Goal: Information Seeking & Learning: Learn about a topic

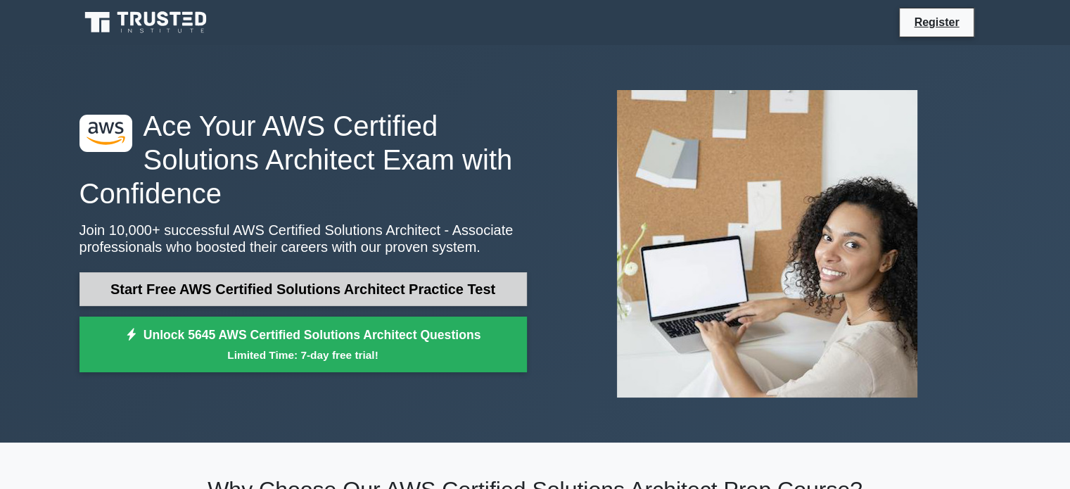
click at [364, 293] on link "Start Free AWS Certified Solutions Architect Practice Test" at bounding box center [302, 289] width 447 height 34
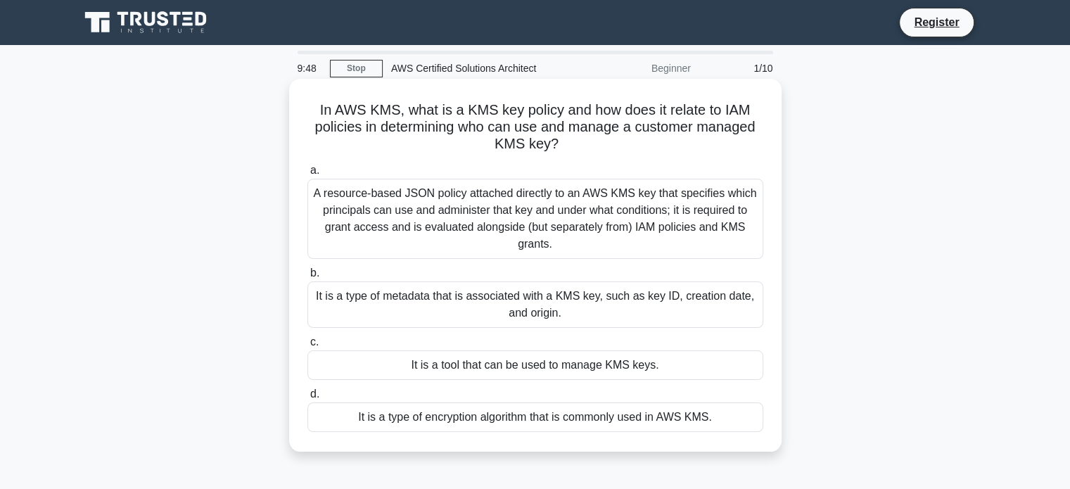
click at [402, 306] on div "It is a type of metadata that is associated with a KMS key, such as key ID, cre…" at bounding box center [535, 304] width 456 height 46
click at [307, 278] on input "b. It is a type of metadata that is associated with a KMS key, such as key ID, …" at bounding box center [307, 273] width 0 height 9
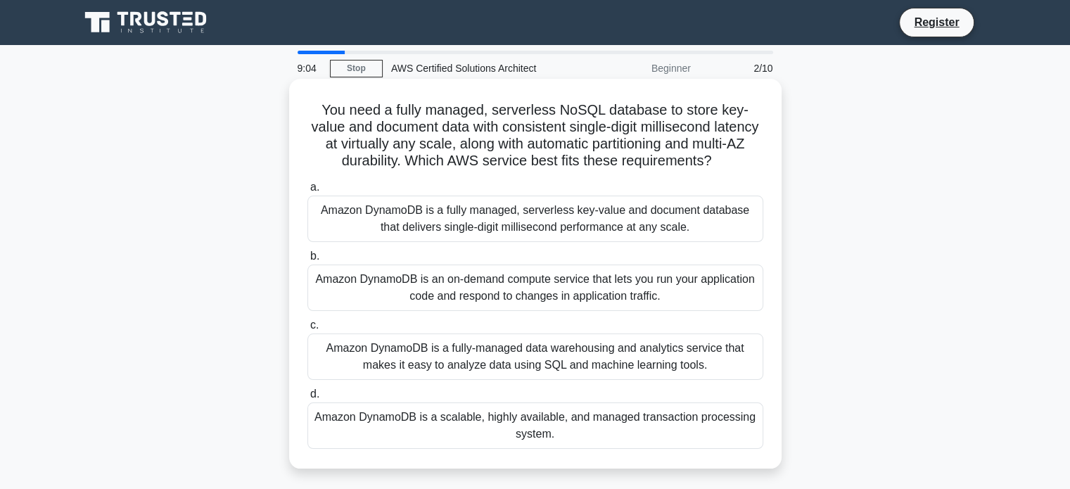
click at [401, 378] on div "Amazon DynamoDB is a fully-managed data warehousing and analytics service that …" at bounding box center [535, 356] width 456 height 46
click at [307, 330] on input "c. Amazon DynamoDB is a fully-managed data warehousing and analytics service th…" at bounding box center [307, 325] width 0 height 9
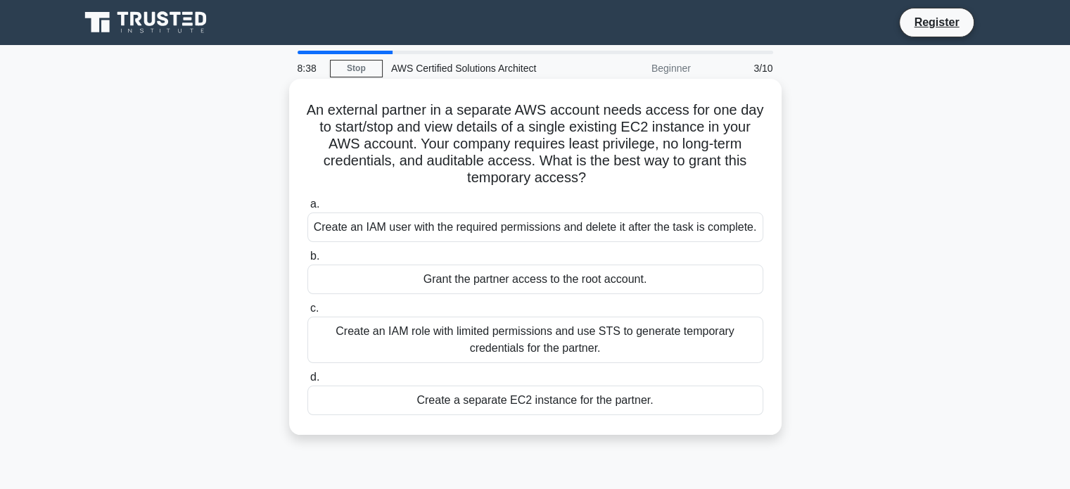
click at [518, 343] on div "Create an IAM role with limited permissions and use STS to generate temporary c…" at bounding box center [535, 340] width 456 height 46
click at [307, 313] on input "c. Create an IAM role with limited permissions and use STS to generate temporar…" at bounding box center [307, 308] width 0 height 9
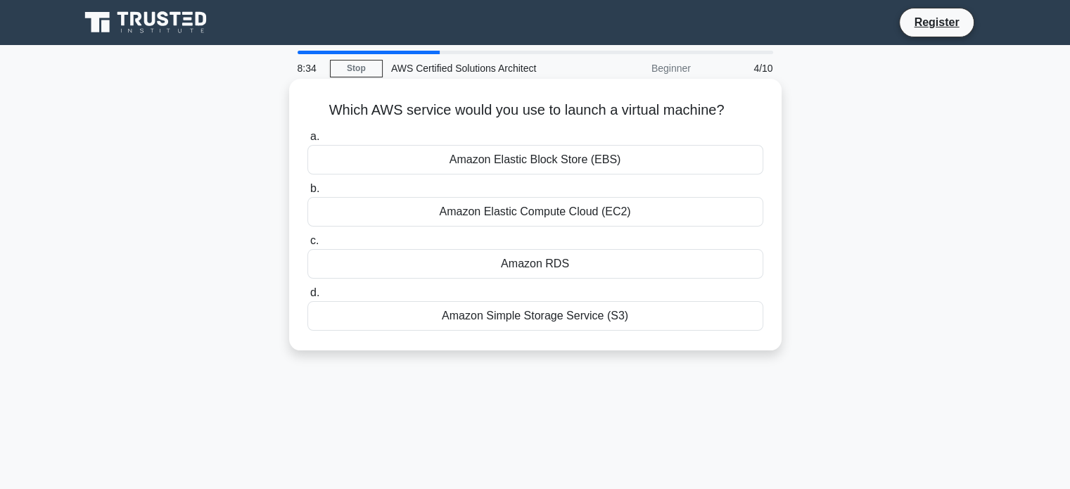
click at [627, 205] on div "Amazon Elastic Compute Cloud (EC2)" at bounding box center [535, 212] width 456 height 30
click at [307, 193] on input "b. Amazon Elastic Compute Cloud (EC2)" at bounding box center [307, 188] width 0 height 9
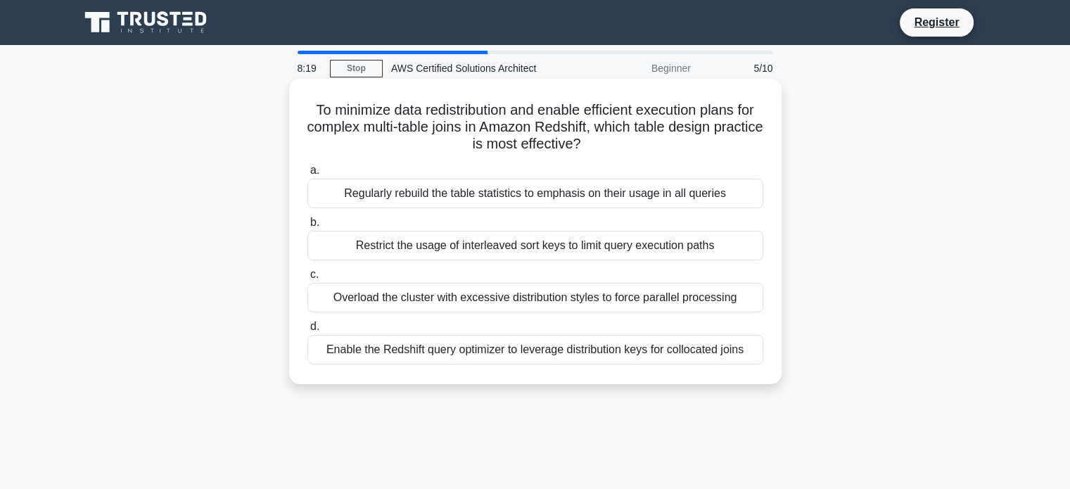
click at [548, 347] on div "Enable the Redshift query optimizer to leverage distribution keys for collocate…" at bounding box center [535, 350] width 456 height 30
click at [307, 331] on input "d. Enable the Redshift query optimizer to leverage distribution keys for colloc…" at bounding box center [307, 326] width 0 height 9
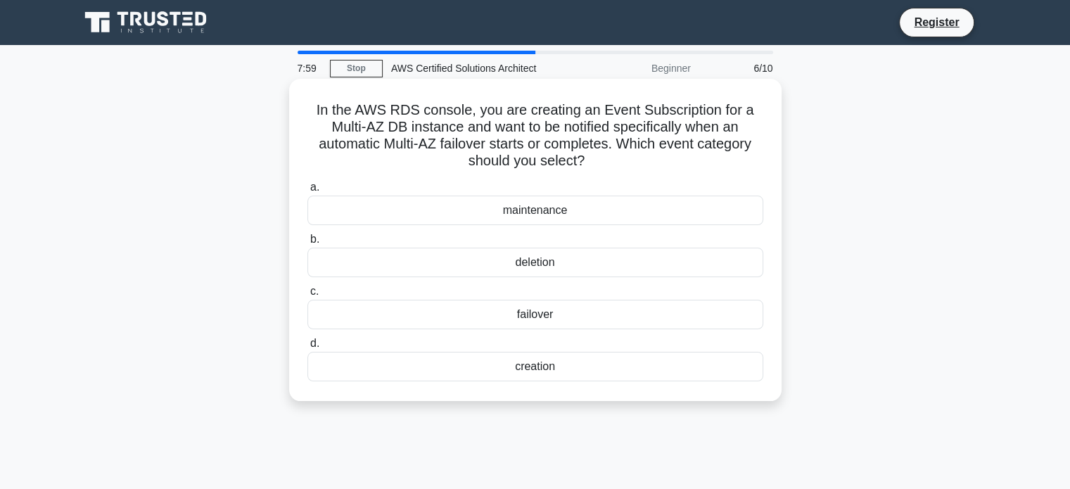
click at [637, 208] on div "maintenance" at bounding box center [535, 211] width 456 height 30
click at [307, 192] on input "a. maintenance" at bounding box center [307, 187] width 0 height 9
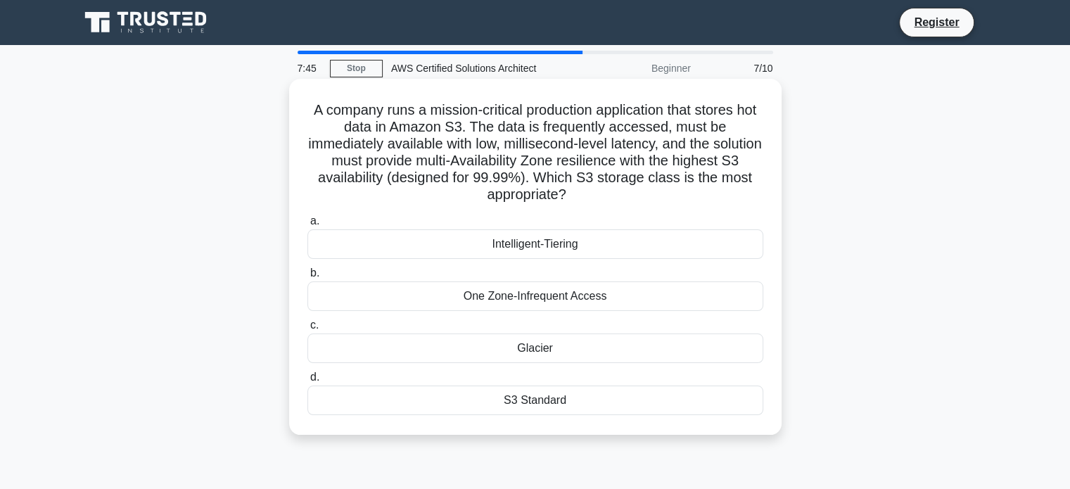
click at [536, 397] on div "S3 Standard" at bounding box center [535, 400] width 456 height 30
click at [307, 382] on input "d. S3 Standard" at bounding box center [307, 377] width 0 height 9
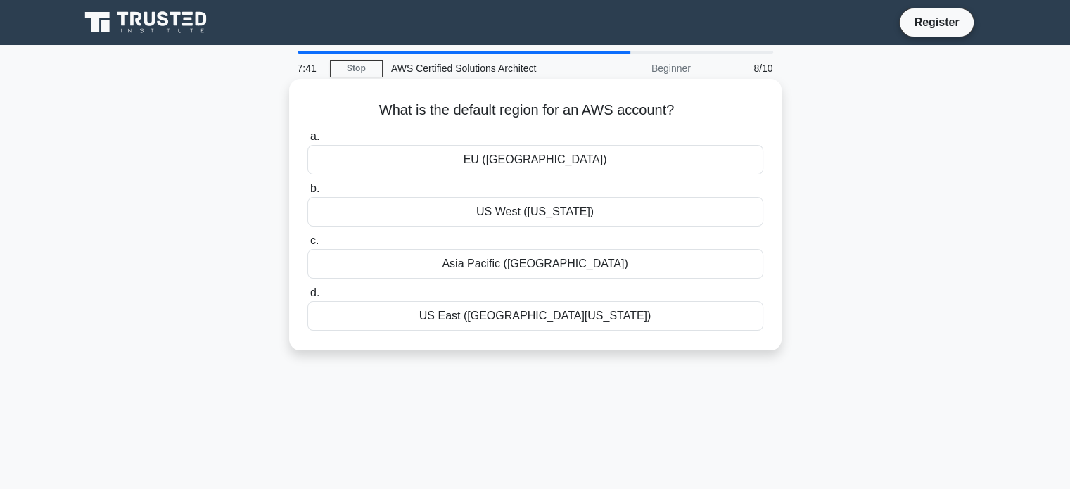
click at [605, 319] on div "US East (N. Virginia)" at bounding box center [535, 316] width 456 height 30
click at [307, 298] on input "d. US East (N. Virginia)" at bounding box center [307, 292] width 0 height 9
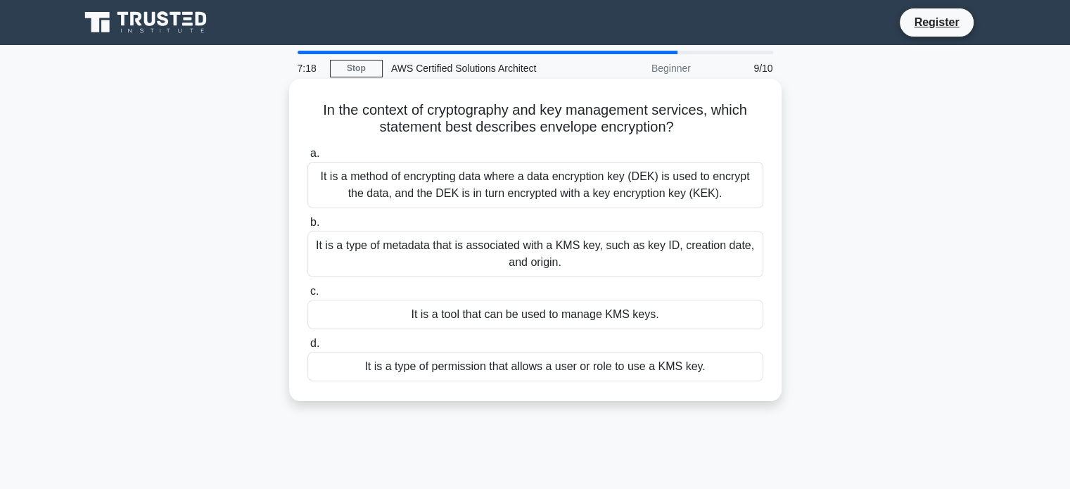
click at [603, 195] on div "It is a method of encrypting data where a data encryption key (DEK) is used to …" at bounding box center [535, 185] width 456 height 46
click at [307, 158] on input "a. It is a method of encrypting data where a data encryption key (DEK) is used …" at bounding box center [307, 153] width 0 height 9
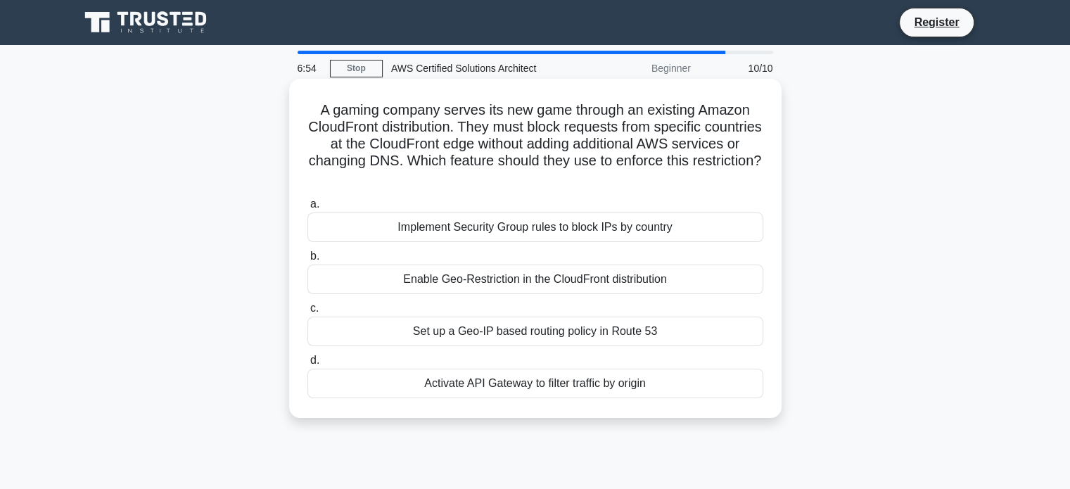
click at [643, 326] on div "Set up a Geo-IP based routing policy in Route 53" at bounding box center [535, 332] width 456 height 30
click at [307, 313] on input "c. Set up a Geo-IP based routing policy in Route 53" at bounding box center [307, 308] width 0 height 9
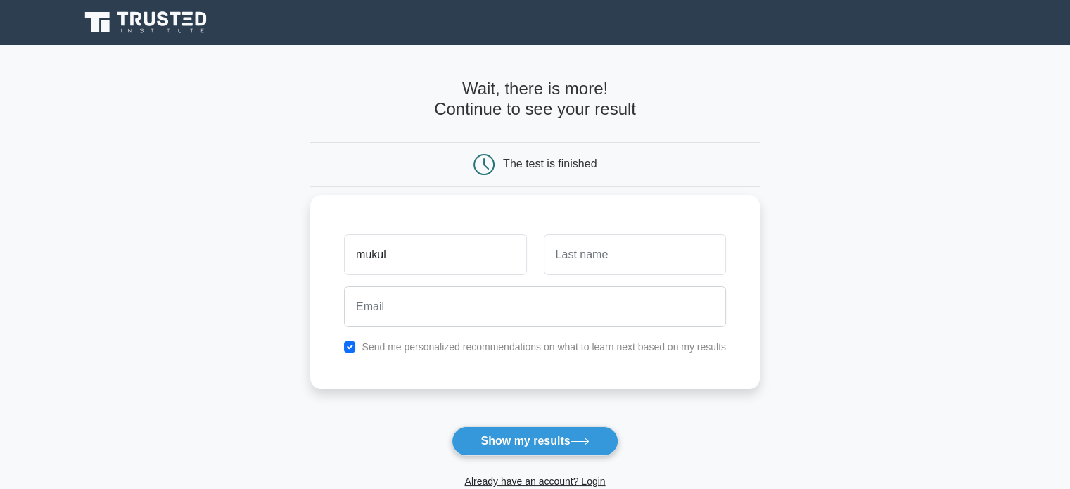
type input "mukul"
click at [605, 247] on input "text" at bounding box center [635, 254] width 182 height 41
type input "sharma"
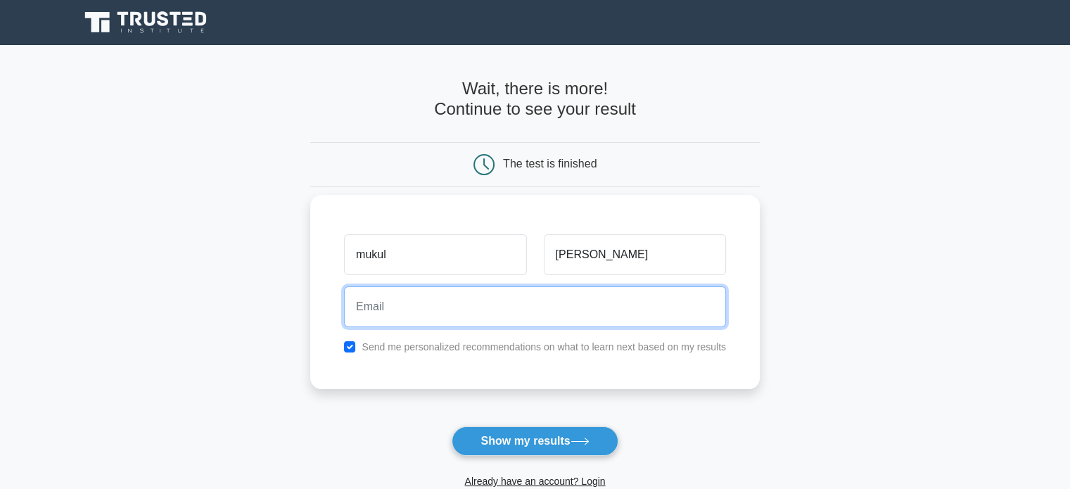
click at [587, 301] on input "email" at bounding box center [535, 306] width 382 height 41
click at [470, 305] on input "mukulkumarsharma82gmail.com" at bounding box center [535, 306] width 382 height 41
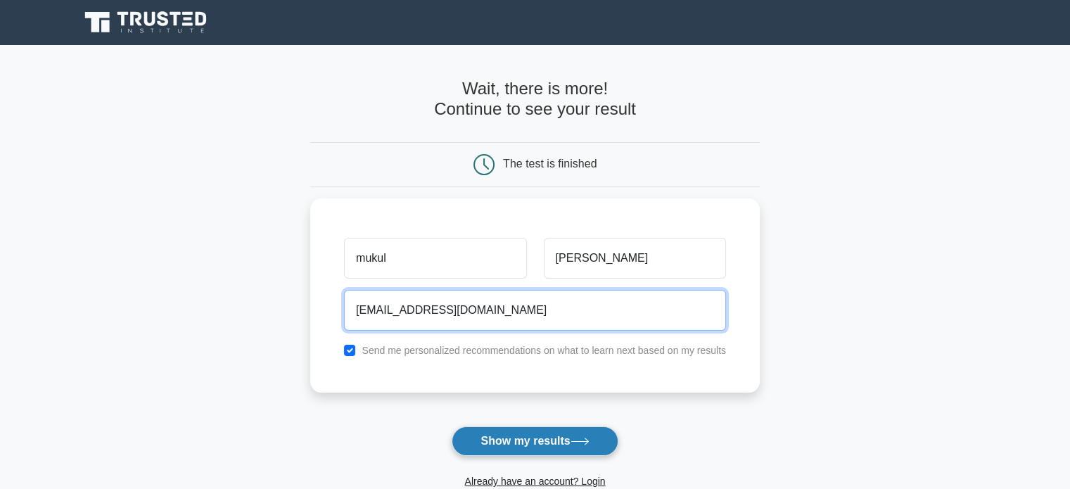
type input "mukulkumarsharma8@gmail.com"
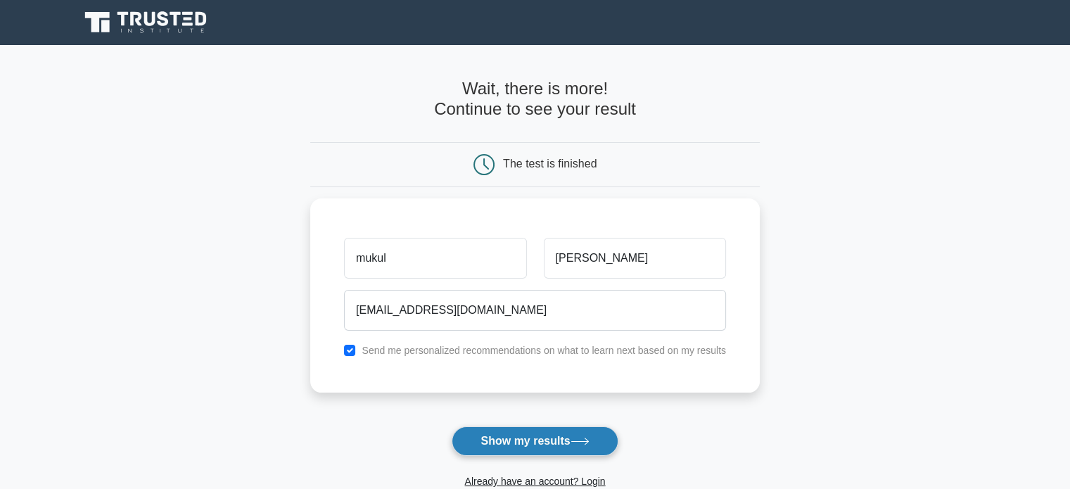
click at [534, 444] on button "Show my results" at bounding box center [535, 441] width 166 height 30
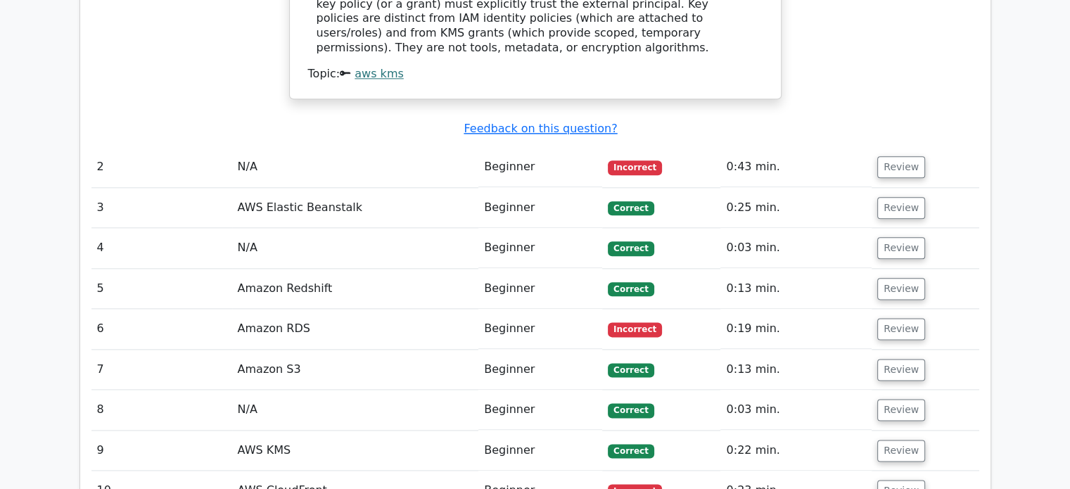
scroll to position [1688, 0]
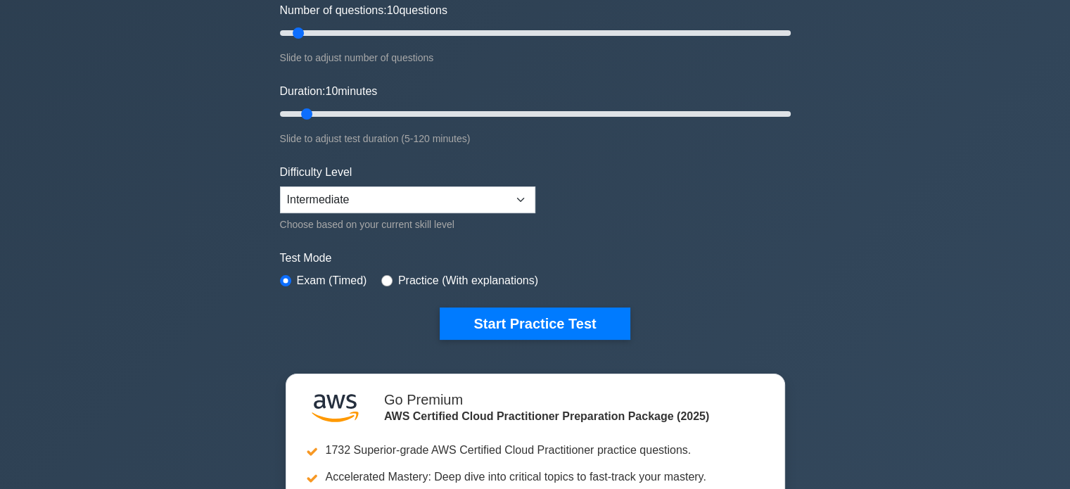
scroll to position [211, 0]
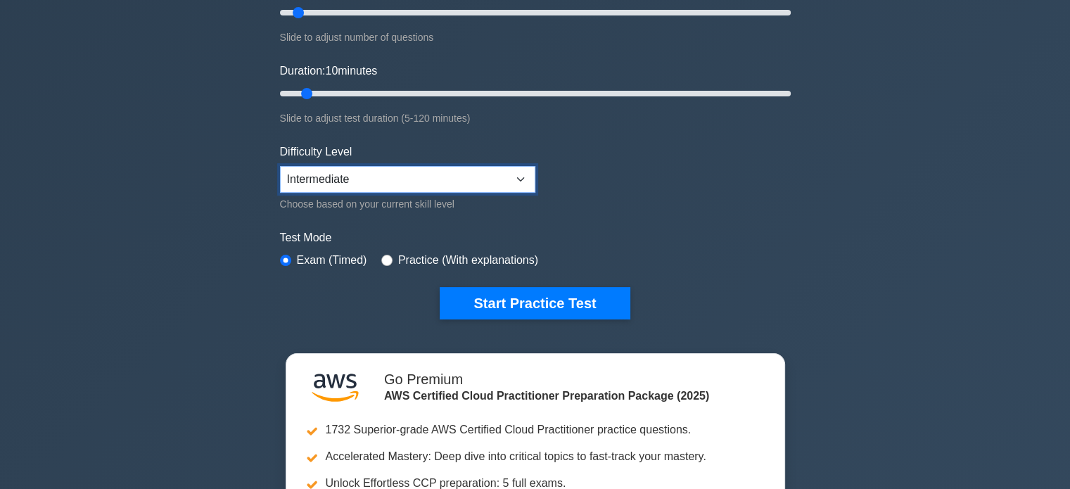
click at [413, 177] on select "Beginner Intermediate Expert" at bounding box center [407, 179] width 255 height 27
select select "expert"
click at [280, 166] on select "Beginner Intermediate Expert" at bounding box center [407, 179] width 255 height 27
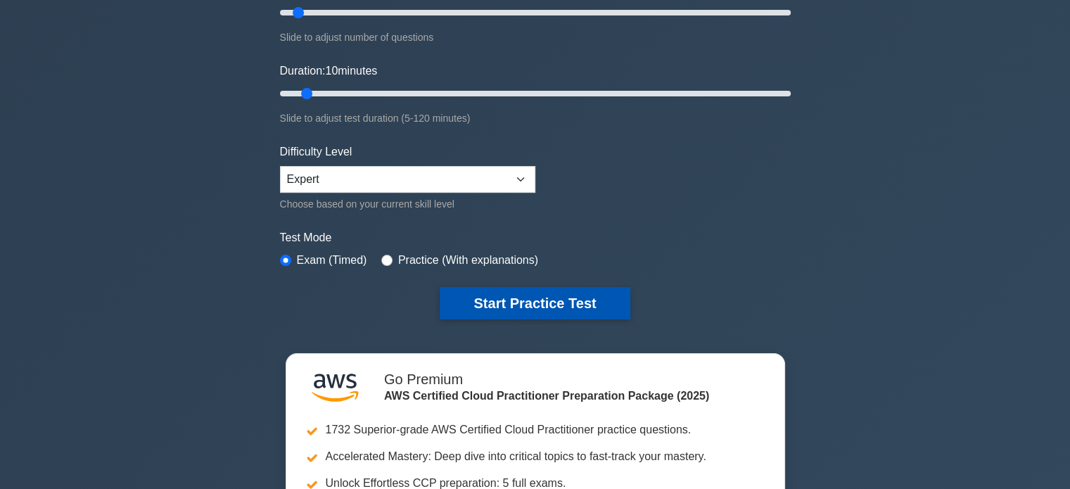
click at [555, 295] on button "Start Practice Test" at bounding box center [535, 303] width 190 height 32
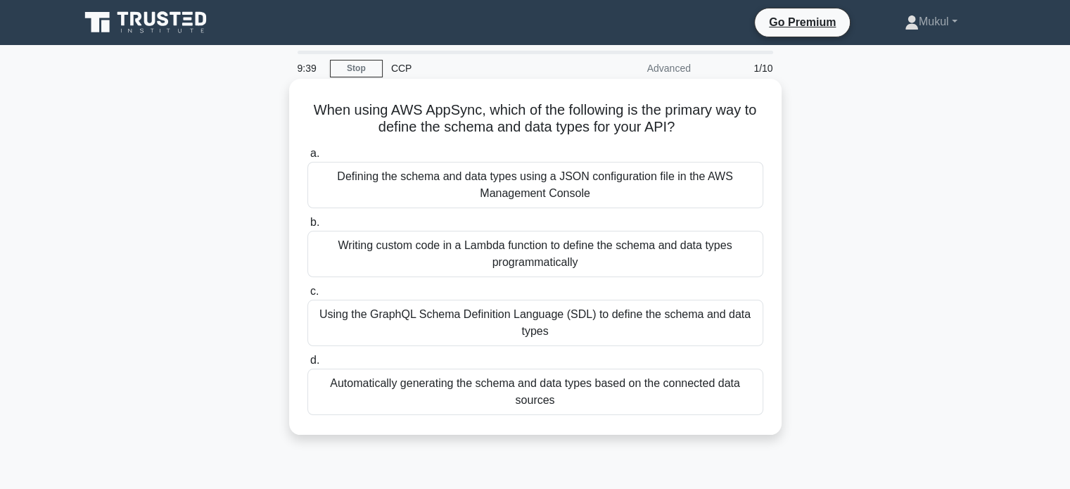
click at [493, 317] on div "Using the GraphQL Schema Definition Language (SDL) to define the schema and dat…" at bounding box center [535, 323] width 456 height 46
click at [307, 296] on input "c. Using the GraphQL Schema Definition Language (SDL) to define the schema and …" at bounding box center [307, 291] width 0 height 9
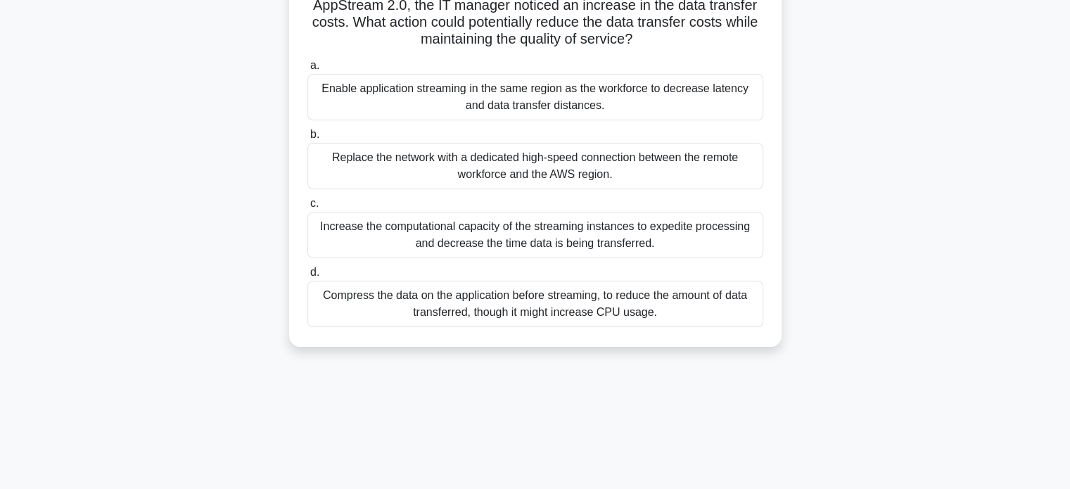
scroll to position [141, 0]
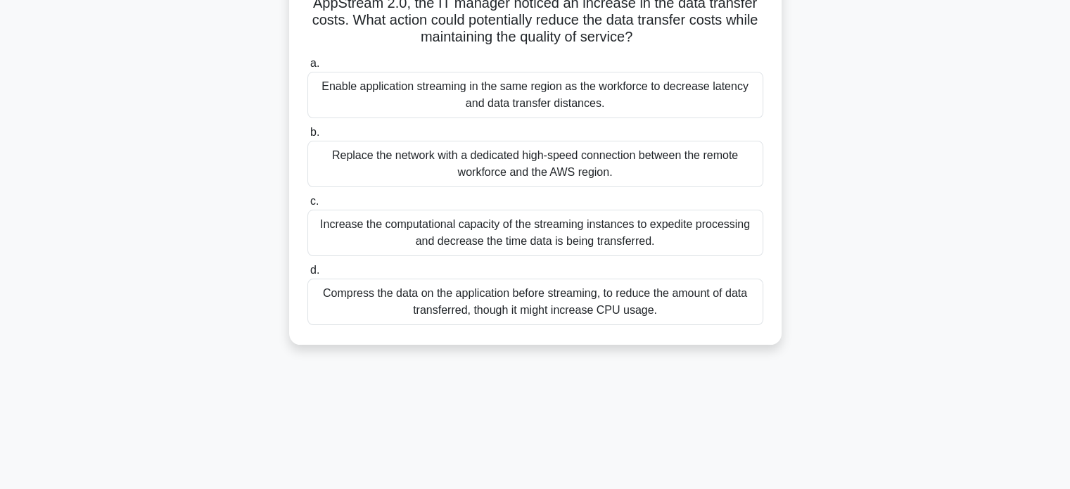
click at [380, 237] on div "Increase the computational capacity of the streaming instances to expedite proc…" at bounding box center [535, 233] width 456 height 46
click at [307, 206] on input "c. Increase the computational capacity of the streaming instances to expedite p…" at bounding box center [307, 201] width 0 height 9
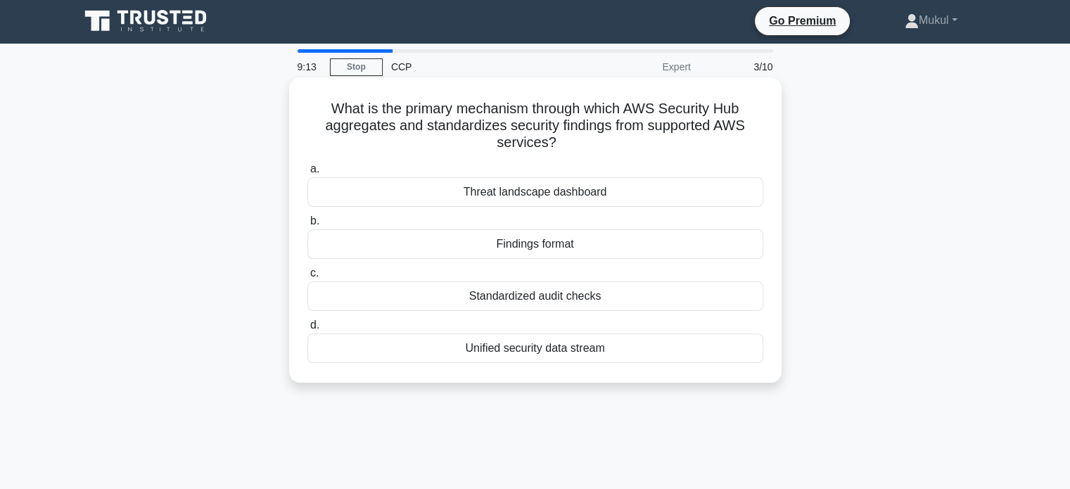
scroll to position [0, 0]
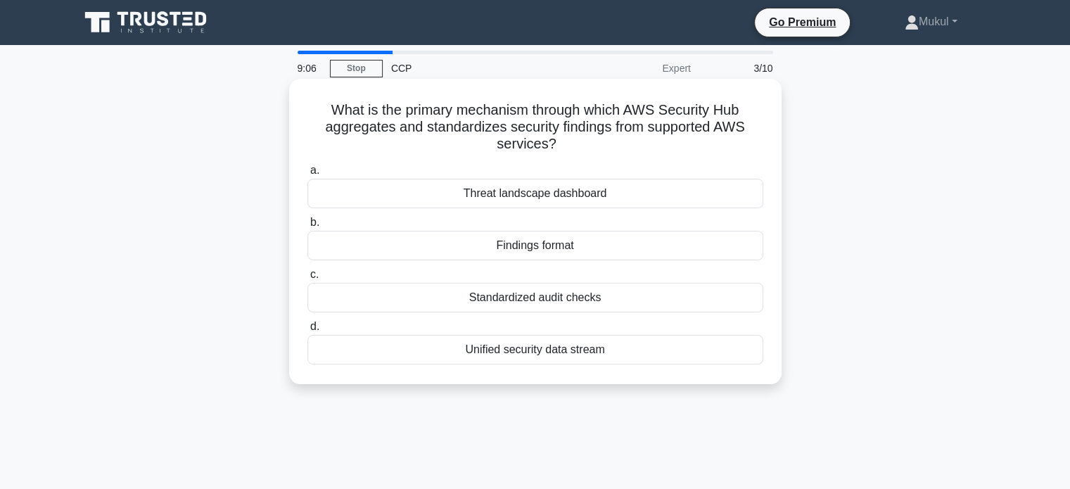
click at [582, 241] on div "Findings format" at bounding box center [535, 246] width 456 height 30
click at [307, 227] on input "b. Findings format" at bounding box center [307, 222] width 0 height 9
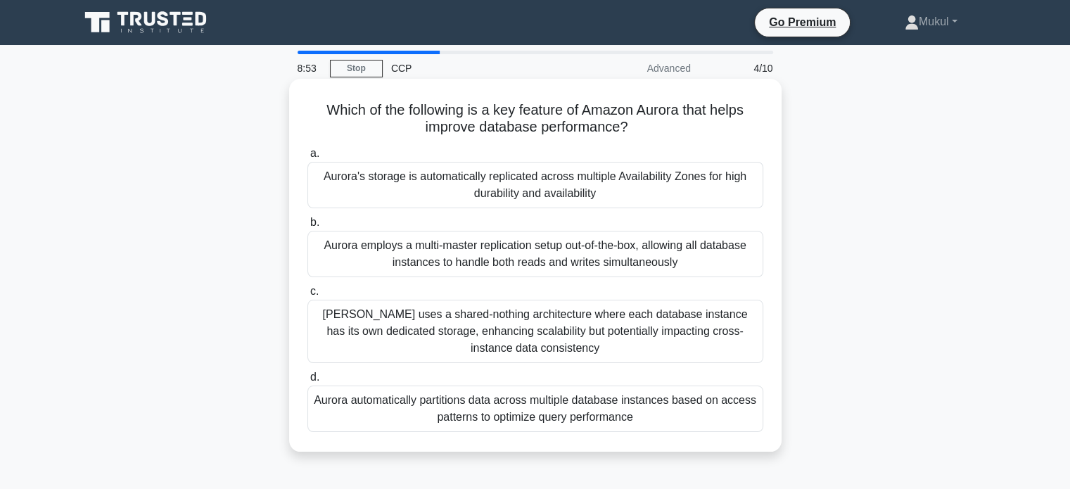
click at [541, 193] on div "Aurora's storage is automatically replicated across multiple Availability Zones…" at bounding box center [535, 185] width 456 height 46
click at [307, 158] on input "a. Aurora's storage is automatically replicated across multiple Availability Zo…" at bounding box center [307, 153] width 0 height 9
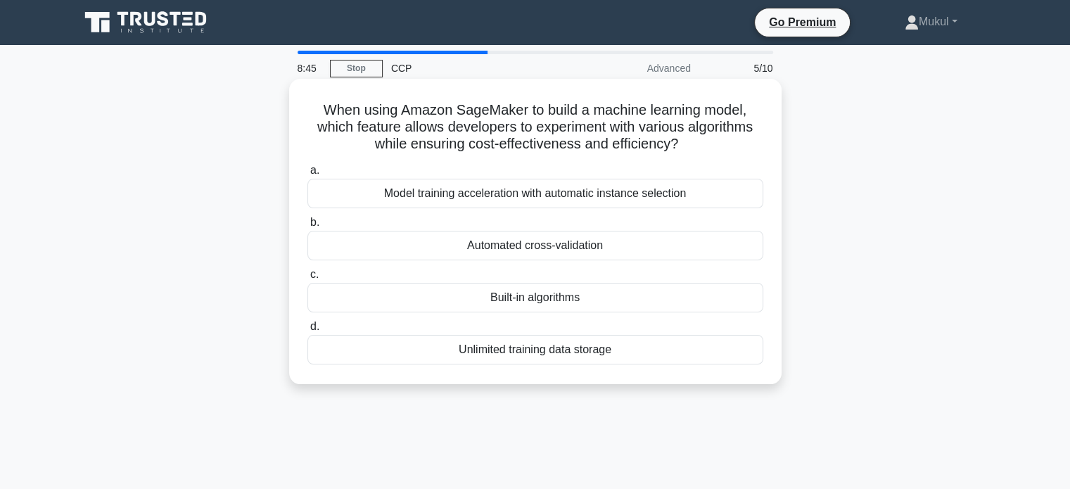
click at [491, 255] on div "Automated cross-validation" at bounding box center [535, 246] width 456 height 30
click at [307, 227] on input "b. Automated cross-validation" at bounding box center [307, 222] width 0 height 9
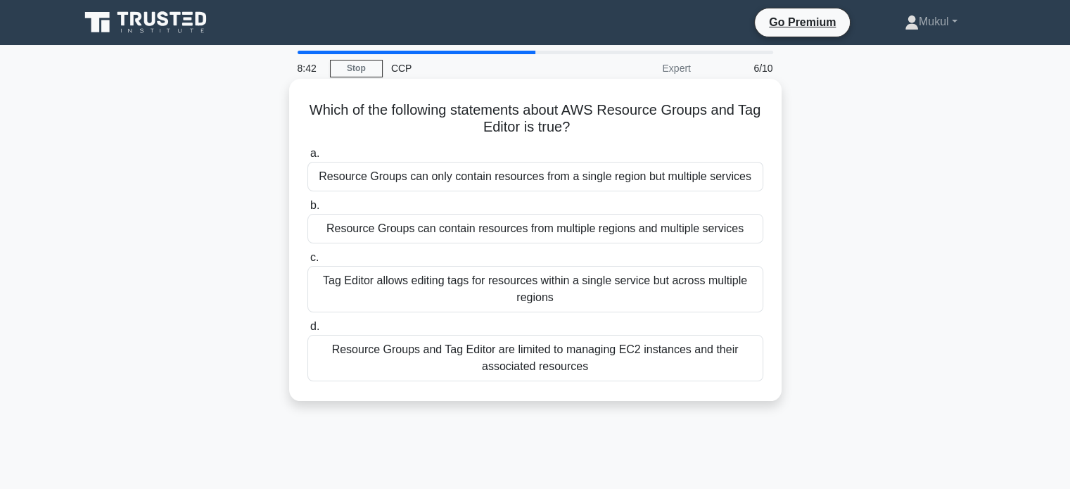
click at [540, 188] on div "Resource Groups can only contain resources from a single region but multiple se…" at bounding box center [535, 177] width 456 height 30
click at [307, 158] on input "a. Resource Groups can only contain resources from a single region but multiple…" at bounding box center [307, 153] width 0 height 9
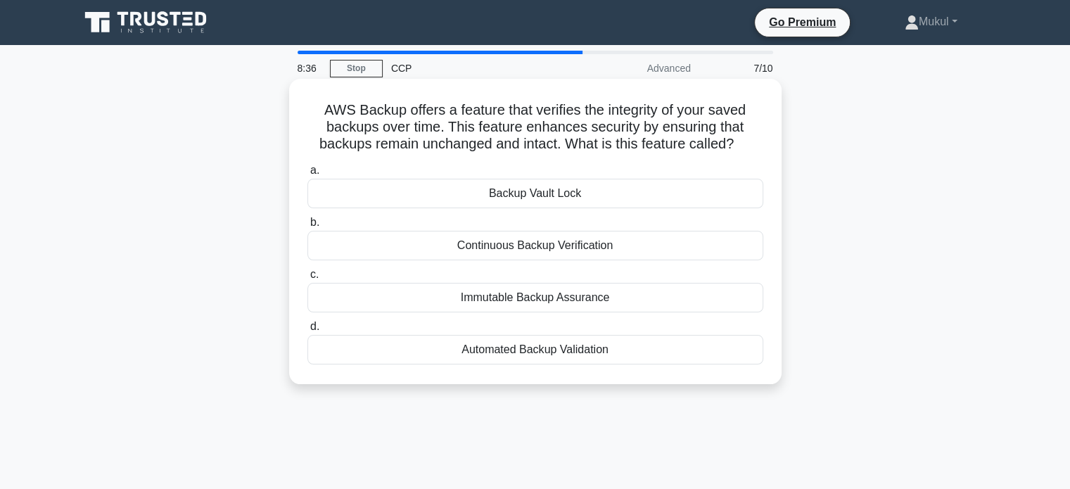
click at [517, 344] on div "Automated Backup Validation" at bounding box center [535, 350] width 456 height 30
click at [307, 331] on input "d. Automated Backup Validation" at bounding box center [307, 326] width 0 height 9
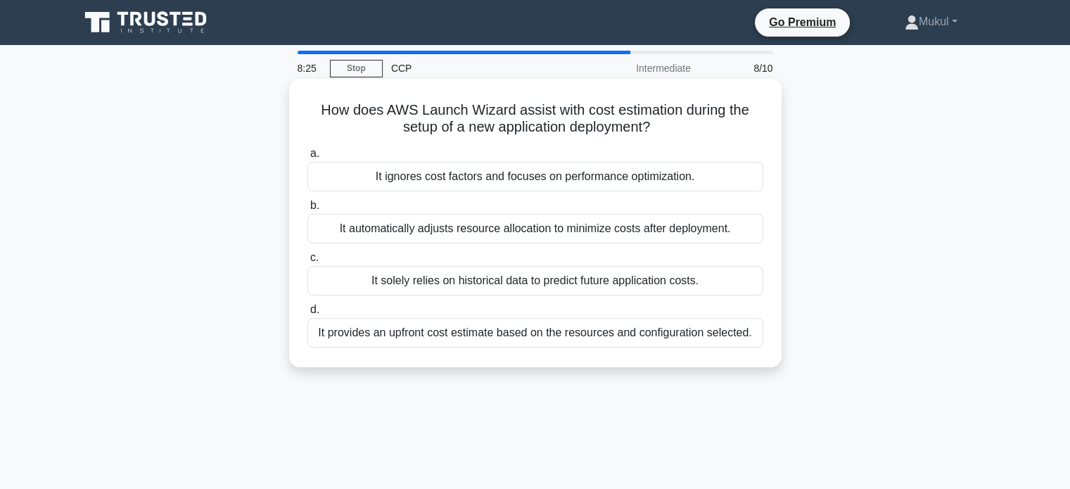
click at [464, 331] on div "It provides an upfront cost estimate based on the resources and configuration s…" at bounding box center [535, 333] width 456 height 30
click at [307, 314] on input "d. It provides an upfront cost estimate based on the resources and configuratio…" at bounding box center [307, 309] width 0 height 9
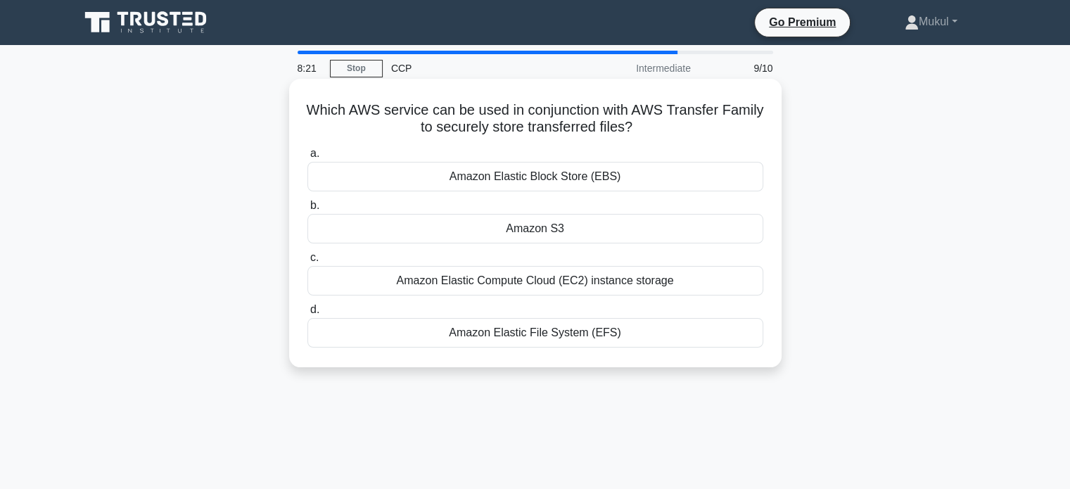
click at [537, 174] on div "Amazon Elastic Block Store (EBS)" at bounding box center [535, 177] width 456 height 30
click at [307, 158] on input "a. Amazon Elastic Block Store (EBS)" at bounding box center [307, 153] width 0 height 9
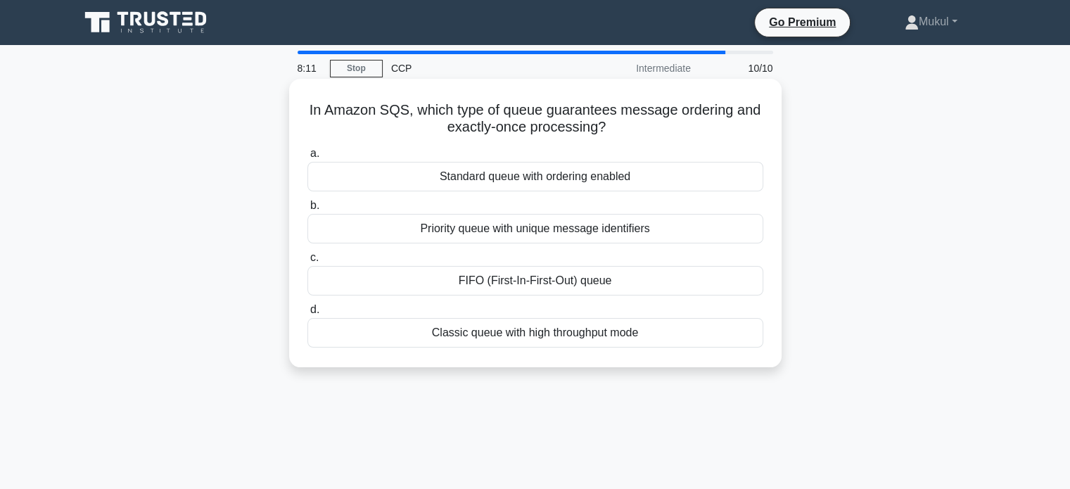
click at [451, 281] on div "FIFO (First-In-First-Out) queue" at bounding box center [535, 281] width 456 height 30
click at [307, 262] on input "c. FIFO (First-In-First-Out) queue" at bounding box center [307, 257] width 0 height 9
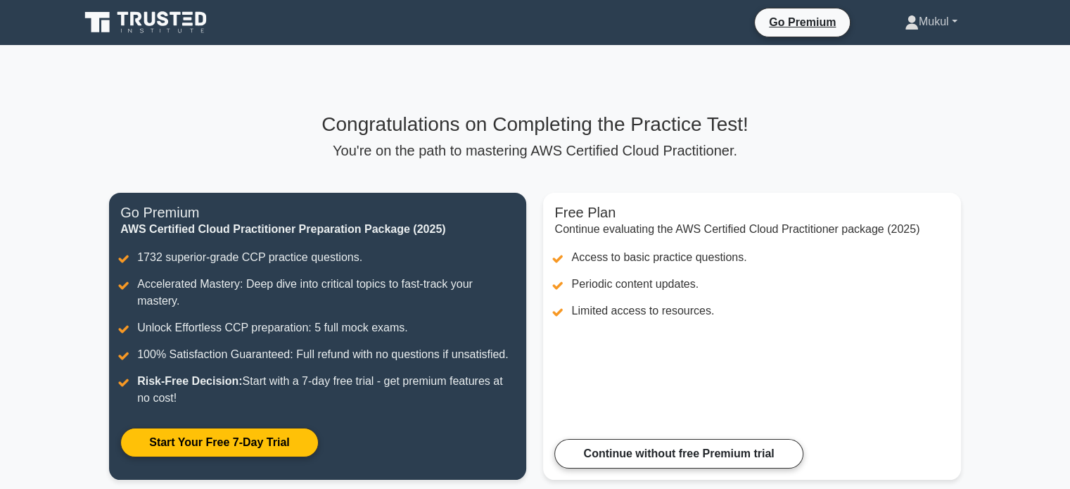
click at [921, 15] on link "Mukul" at bounding box center [931, 22] width 120 height 28
click at [883, 63] on link "Profile" at bounding box center [927, 55] width 111 height 23
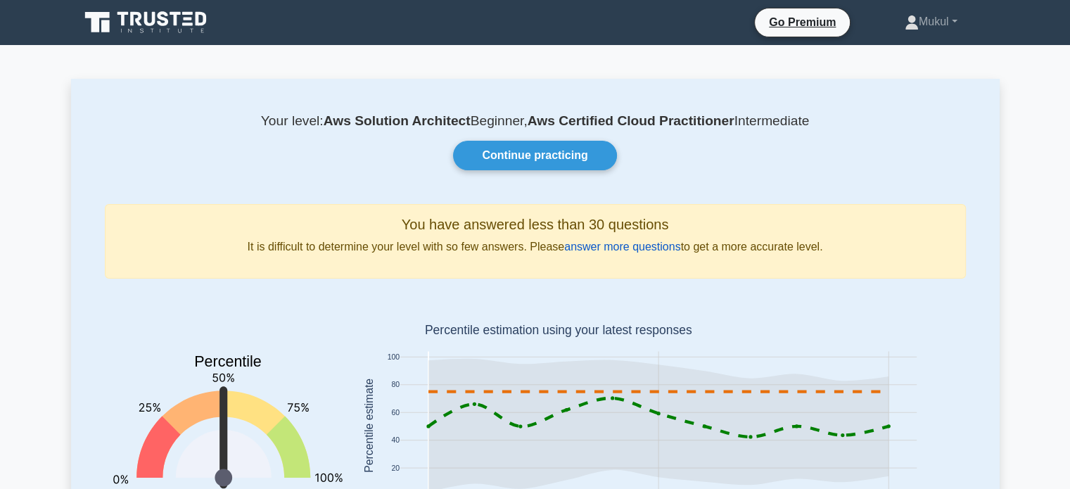
click at [594, 249] on link "answer more questions" at bounding box center [622, 247] width 116 height 12
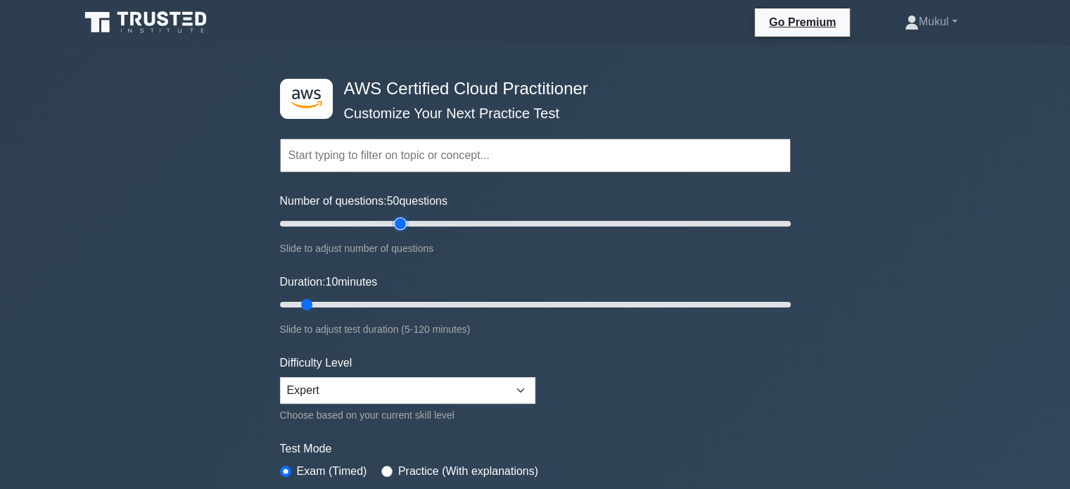
type input "50"
click at [402, 226] on input "Number of questions: 50 questions" at bounding box center [535, 223] width 511 height 17
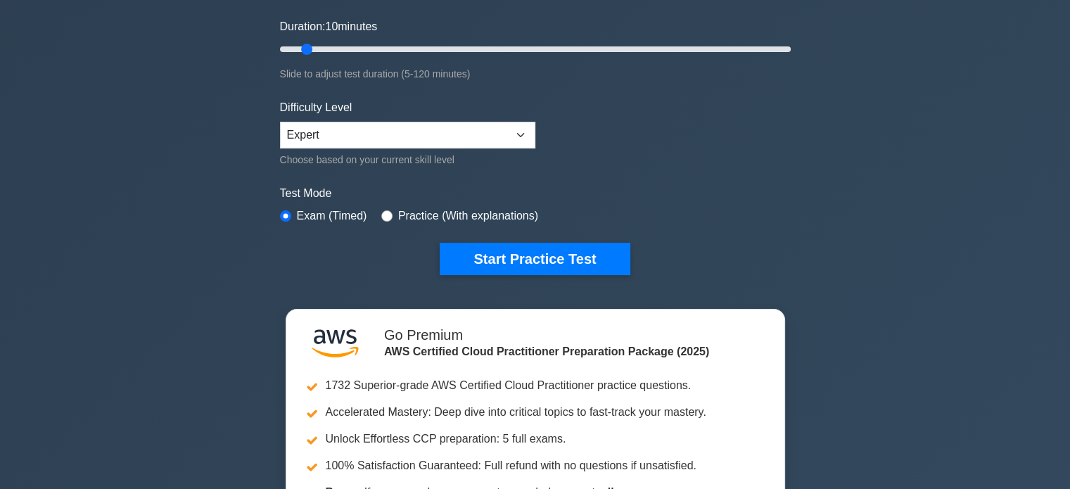
scroll to position [281, 0]
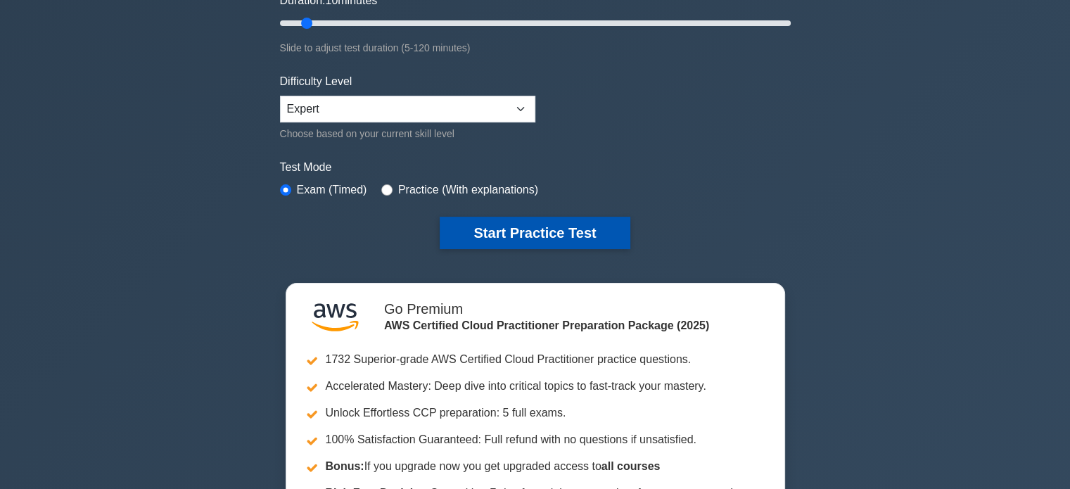
click at [556, 236] on button "Start Practice Test" at bounding box center [535, 233] width 190 height 32
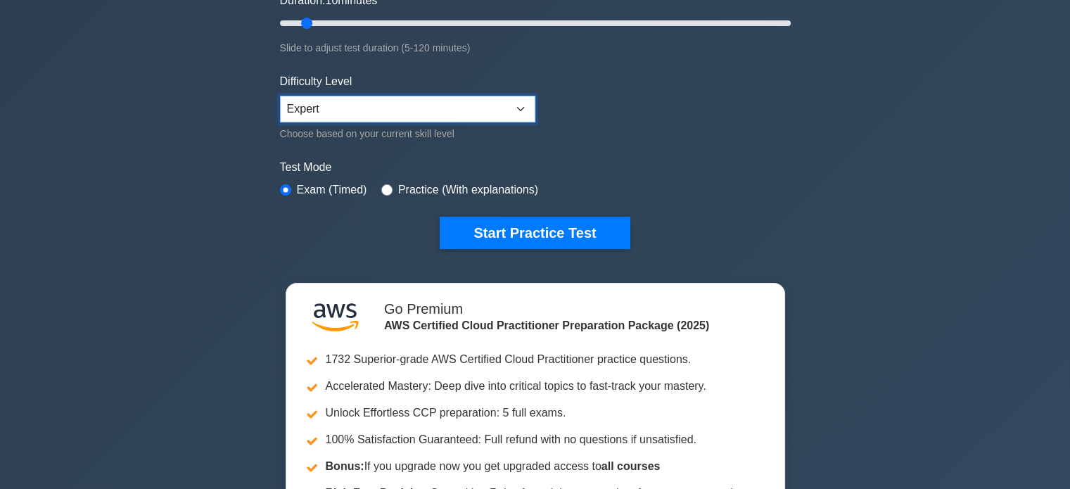
click at [475, 109] on select "Beginner Intermediate Expert" at bounding box center [407, 109] width 255 height 27
select select "beginner"
click at [280, 96] on select "Beginner Intermediate Expert" at bounding box center [407, 109] width 255 height 27
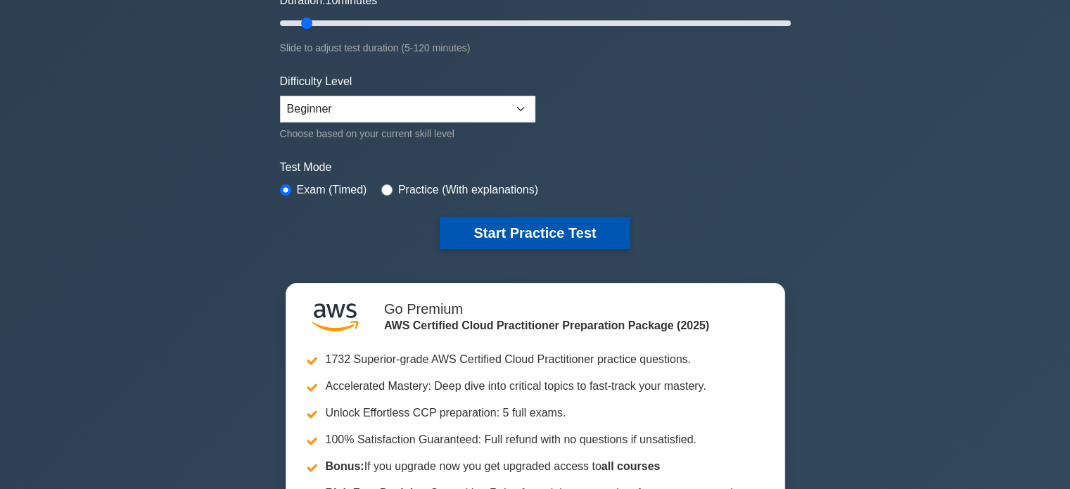
click at [490, 219] on button "Start Practice Test" at bounding box center [535, 233] width 190 height 32
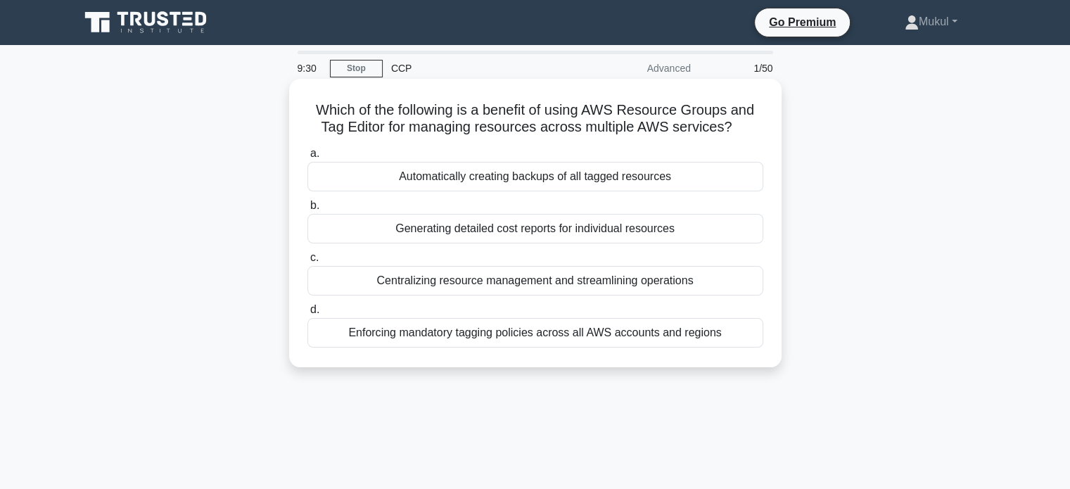
click at [465, 326] on div "Enforcing mandatory tagging policies across all AWS accounts and regions" at bounding box center [535, 333] width 456 height 30
click at [307, 314] on input "d. Enforcing mandatory tagging policies across all AWS accounts and regions" at bounding box center [307, 309] width 0 height 9
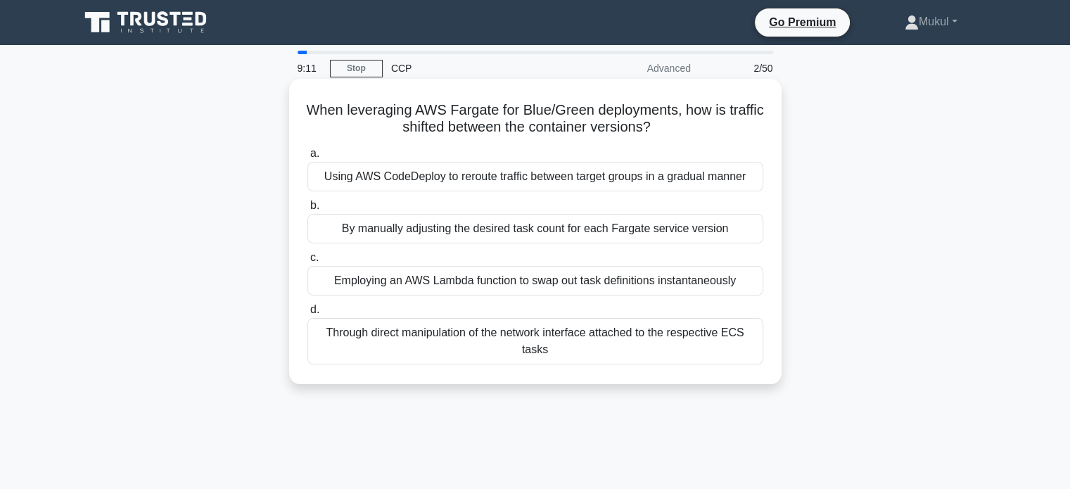
click at [393, 183] on div "Using AWS CodeDeploy to reroute traffic between target groups in a gradual mann…" at bounding box center [535, 177] width 456 height 30
click at [307, 158] on input "a. Using AWS CodeDeploy to reroute traffic between target groups in a gradual m…" at bounding box center [307, 153] width 0 height 9
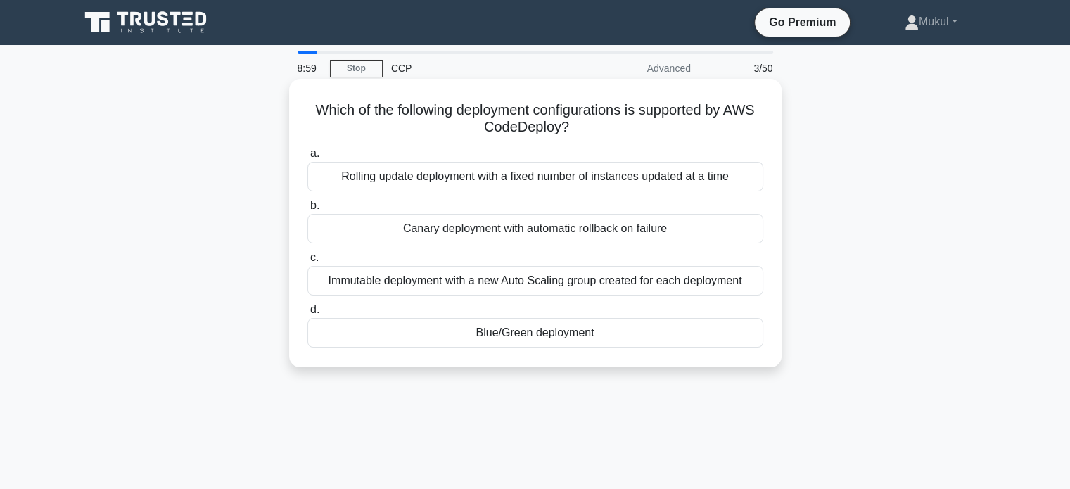
click at [382, 228] on div "Canary deployment with automatic rollback on failure" at bounding box center [535, 229] width 456 height 30
click at [307, 210] on input "b. Canary deployment with automatic rollback on failure" at bounding box center [307, 205] width 0 height 9
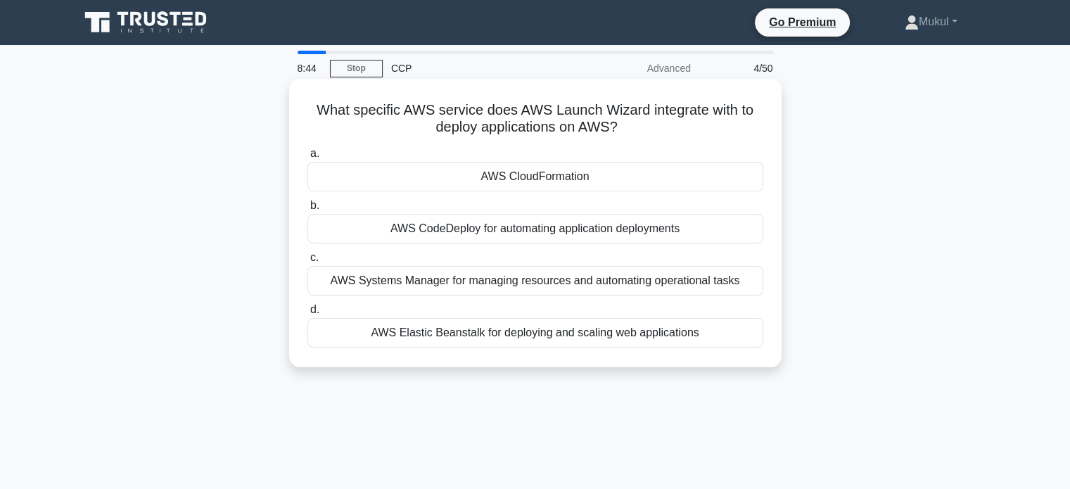
click at [526, 329] on div "AWS Elastic Beanstalk for deploying and scaling web applications" at bounding box center [535, 333] width 456 height 30
click at [307, 314] on input "d. AWS Elastic Beanstalk for deploying and scaling web applications" at bounding box center [307, 309] width 0 height 9
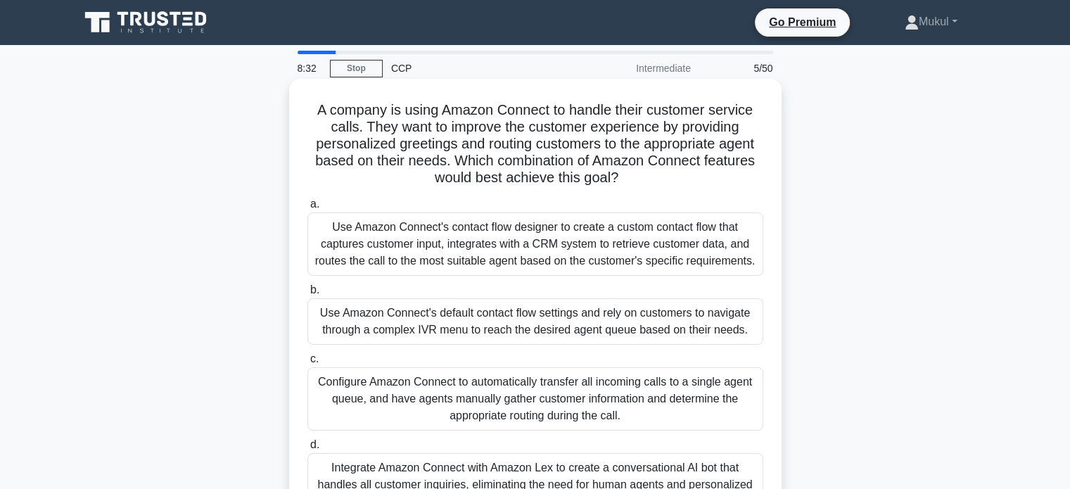
scroll to position [70, 0]
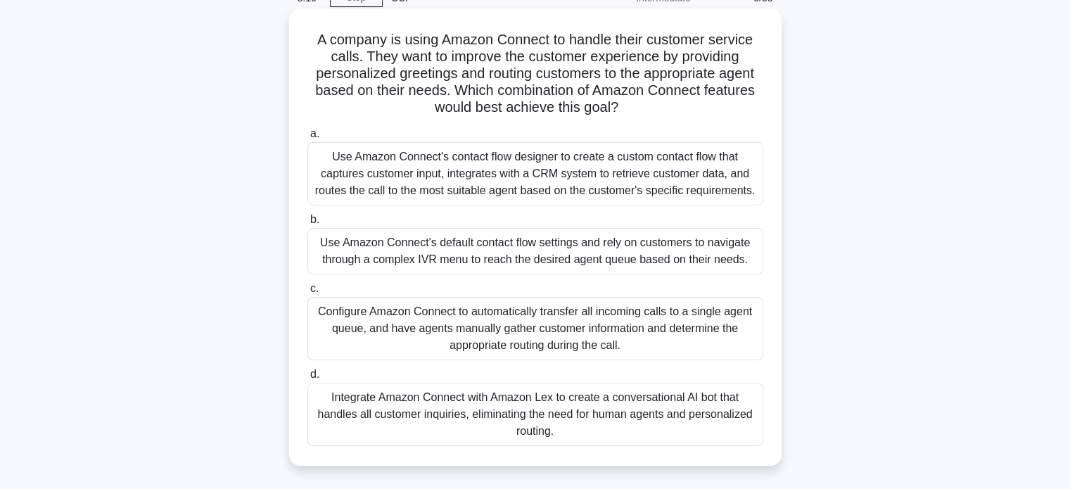
click at [582, 185] on div "Use Amazon Connect's contact flow designer to create a custom contact flow that…" at bounding box center [535, 173] width 456 height 63
click at [307, 139] on input "a. Use Amazon Connect's contact flow designer to create a custom contact flow t…" at bounding box center [307, 133] width 0 height 9
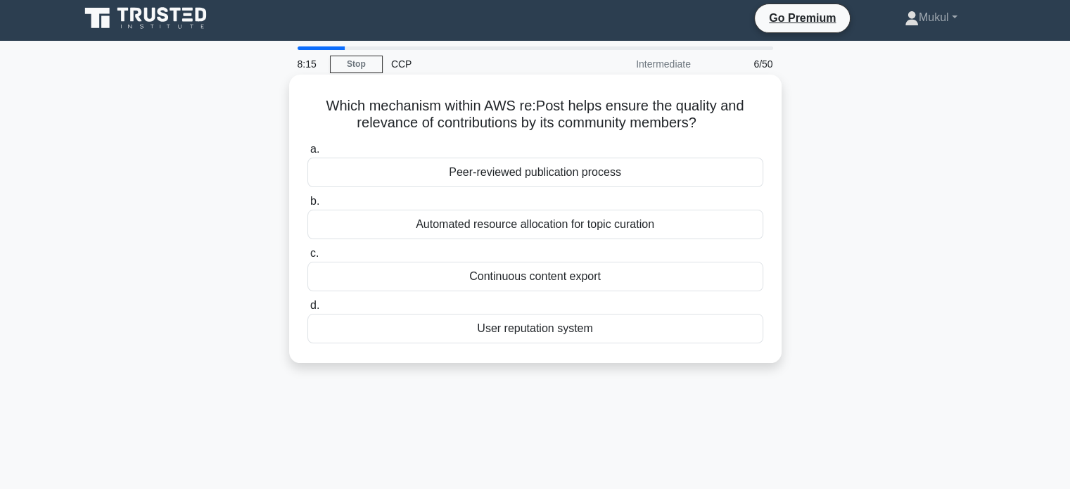
scroll to position [0, 0]
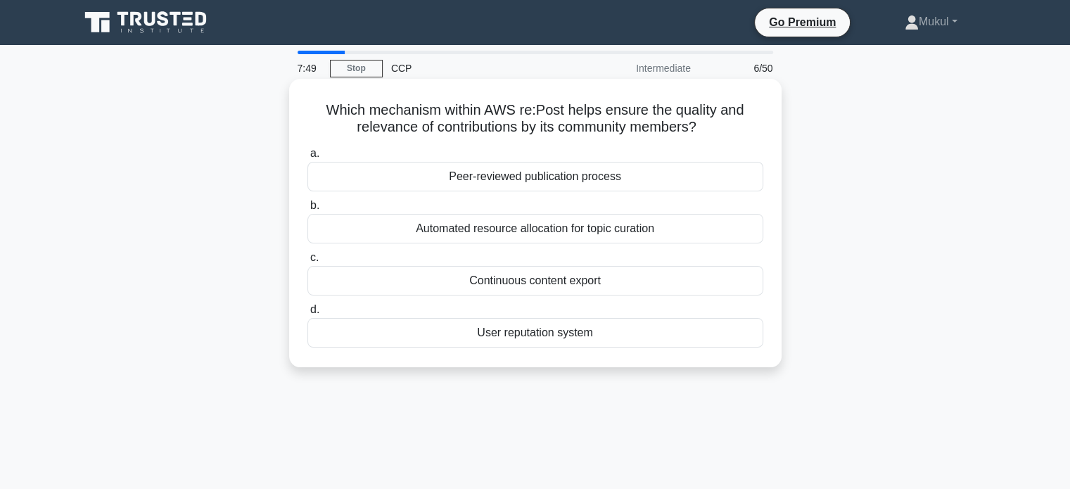
click at [549, 340] on div "User reputation system" at bounding box center [535, 333] width 456 height 30
click at [307, 314] on input "d. User reputation system" at bounding box center [307, 309] width 0 height 9
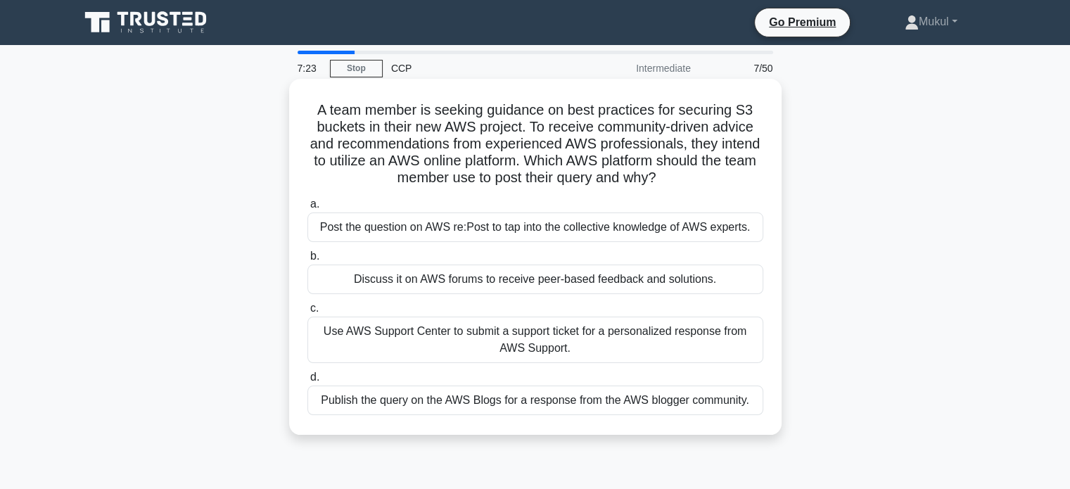
click at [415, 402] on div "Publish the query on the AWS Blogs for a response from the AWS blogger communit…" at bounding box center [535, 400] width 456 height 30
click at [307, 382] on input "d. Publish the query on the AWS Blogs for a response from the AWS blogger commu…" at bounding box center [307, 377] width 0 height 9
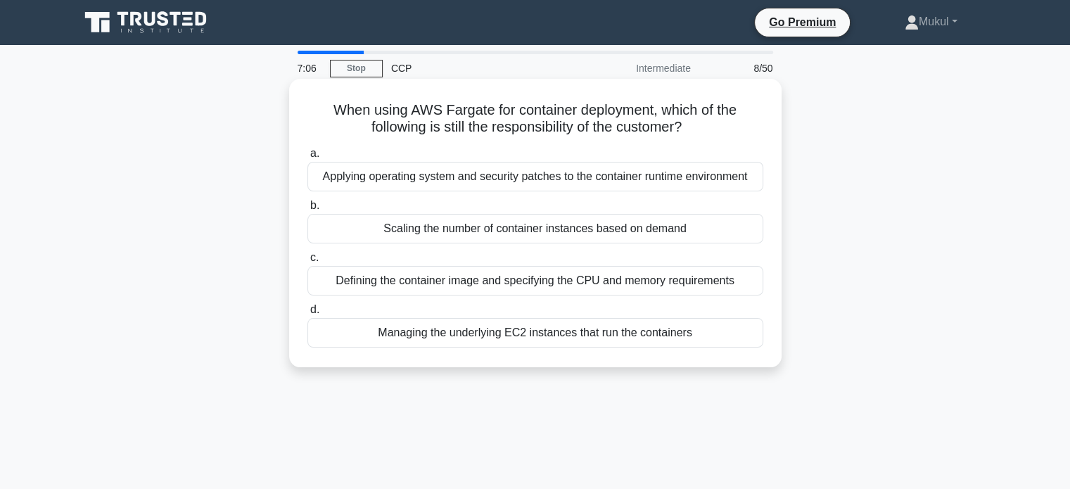
click at [457, 283] on div "Defining the container image and specifying the CPU and memory requirements" at bounding box center [535, 281] width 456 height 30
click at [307, 262] on input "c. Defining the container image and specifying the CPU and memory requirements" at bounding box center [307, 257] width 0 height 9
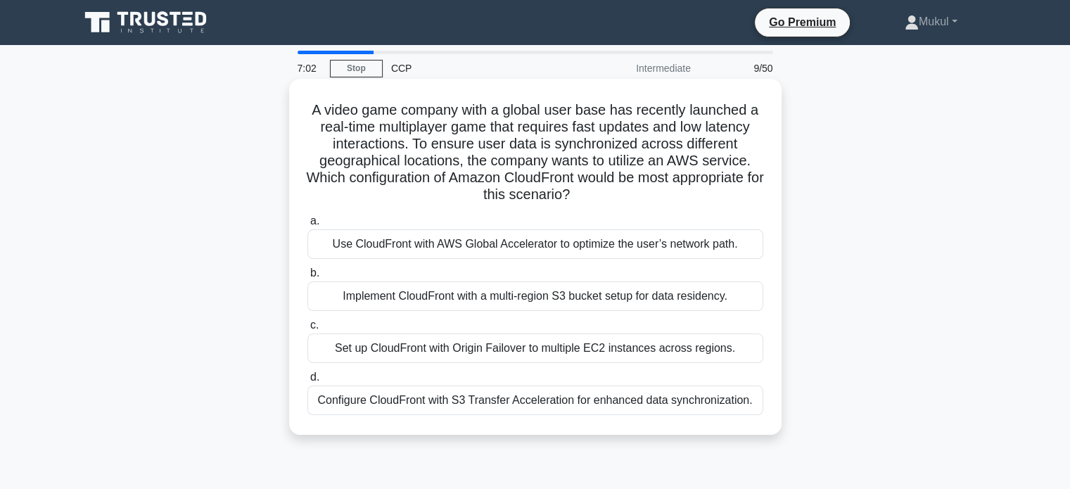
click at [349, 291] on div "Implement CloudFront with a multi-region S3 bucket setup for data residency." at bounding box center [535, 296] width 456 height 30
click at [307, 278] on input "b. Implement CloudFront with a multi-region S3 bucket setup for data residency." at bounding box center [307, 273] width 0 height 9
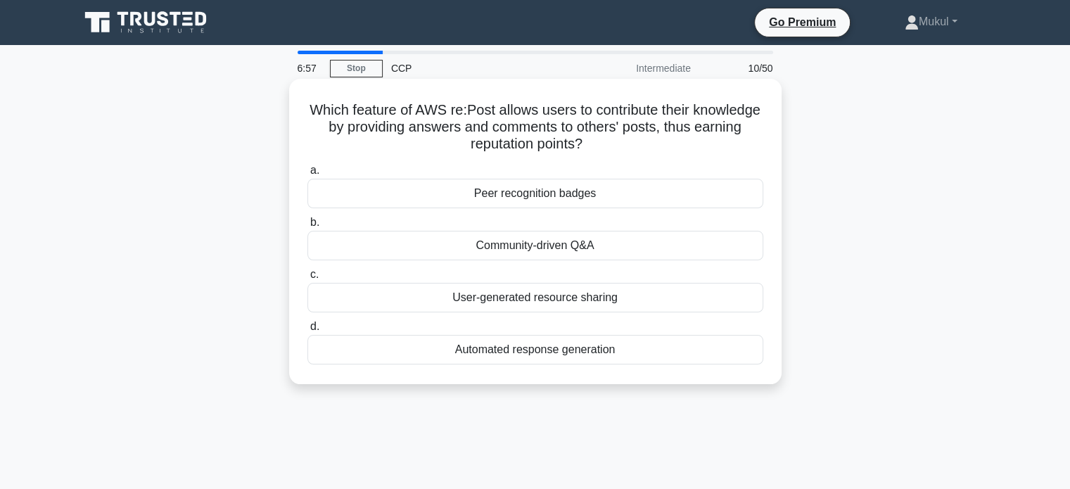
click at [398, 354] on div "Automated response generation" at bounding box center [535, 350] width 456 height 30
click at [307, 331] on input "d. Automated response generation" at bounding box center [307, 326] width 0 height 9
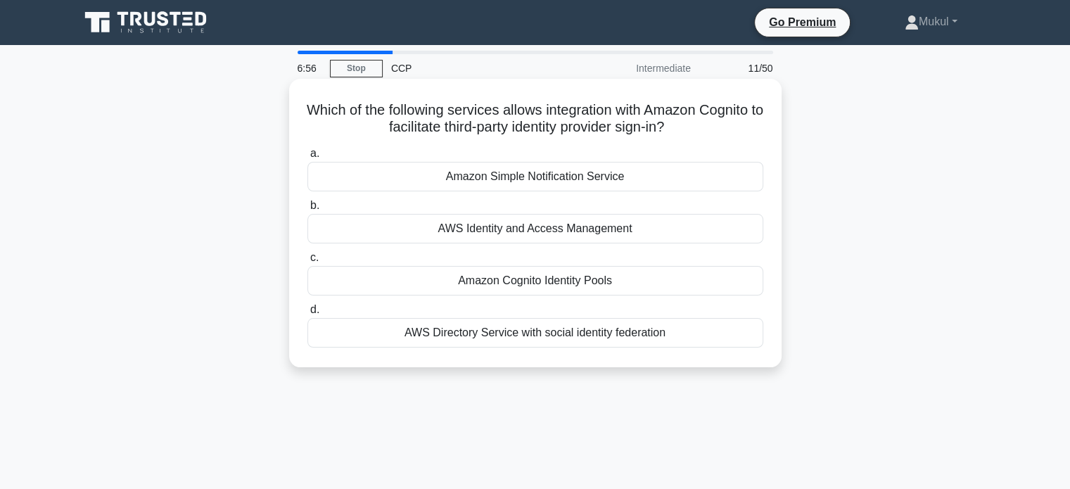
click at [385, 184] on div "Amazon Simple Notification Service" at bounding box center [535, 177] width 456 height 30
click at [307, 158] on input "a. Amazon Simple Notification Service" at bounding box center [307, 153] width 0 height 9
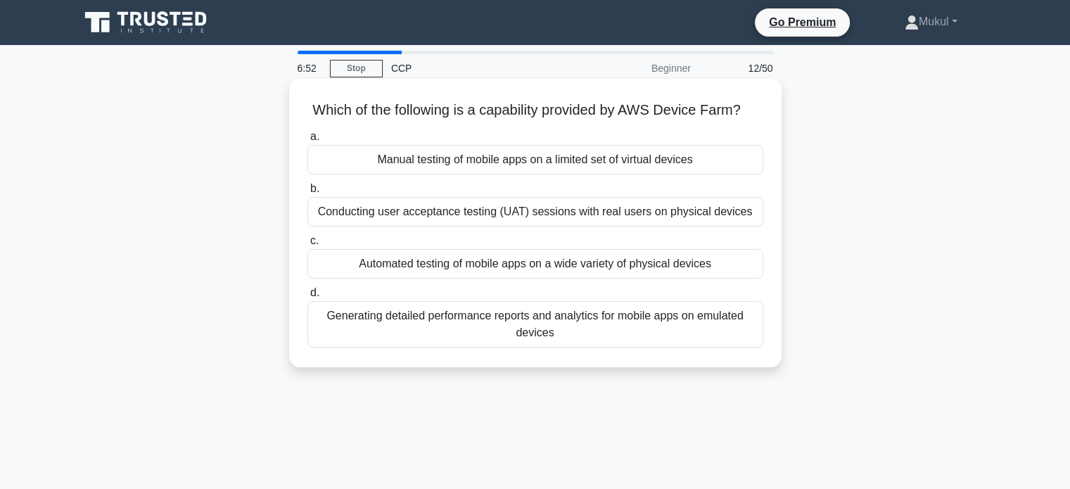
click at [388, 227] on div "Conducting user acceptance testing (UAT) sessions with real users on physical d…" at bounding box center [535, 212] width 456 height 30
click at [307, 193] on input "b. Conducting user acceptance testing (UAT) sessions with real users on physica…" at bounding box center [307, 188] width 0 height 9
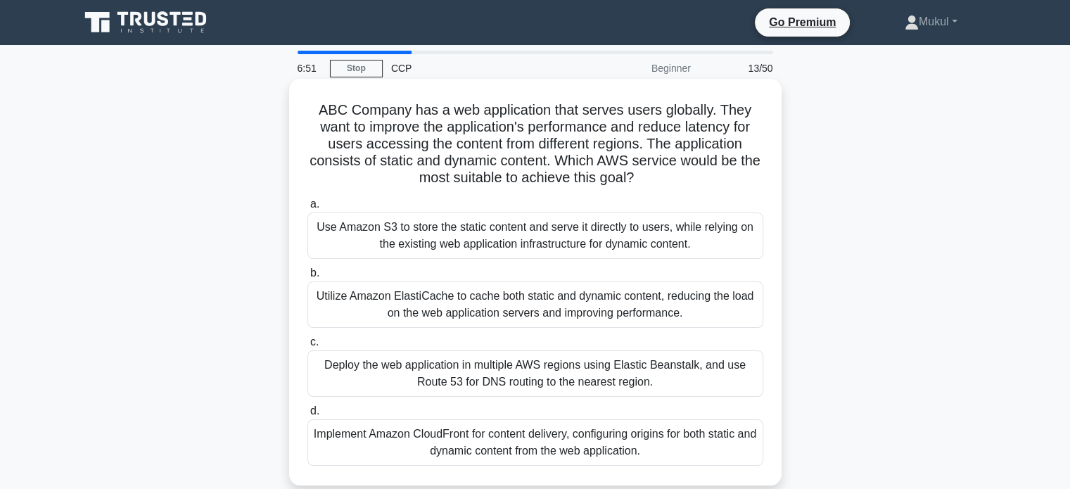
click at [397, 225] on div "Use Amazon S3 to store the static content and serve it directly to users, while…" at bounding box center [535, 235] width 456 height 46
click at [307, 209] on input "a. Use Amazon S3 to store the static content and serve it directly to users, wh…" at bounding box center [307, 204] width 0 height 9
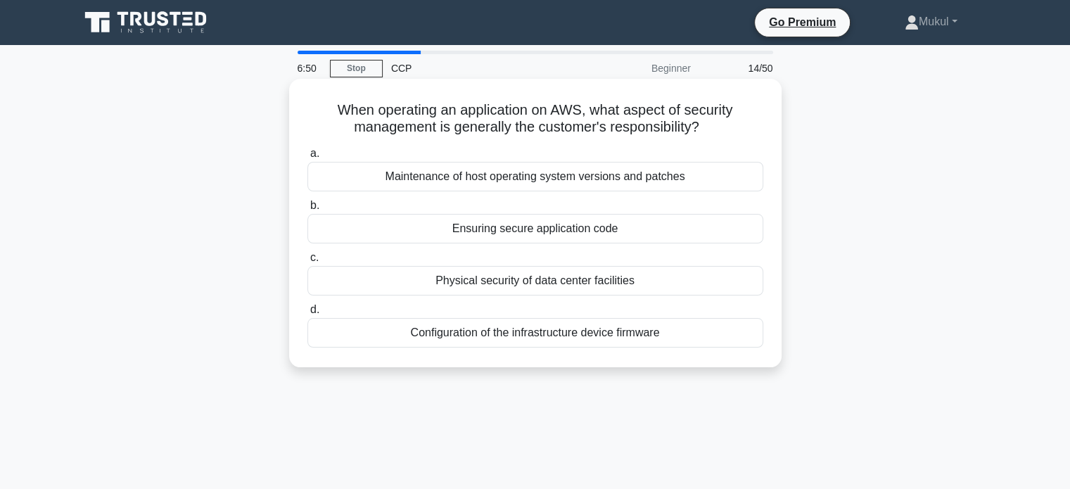
click at [392, 288] on div "Physical security of data center facilities" at bounding box center [535, 281] width 456 height 30
click at [307, 262] on input "c. Physical security of data center facilities" at bounding box center [307, 257] width 0 height 9
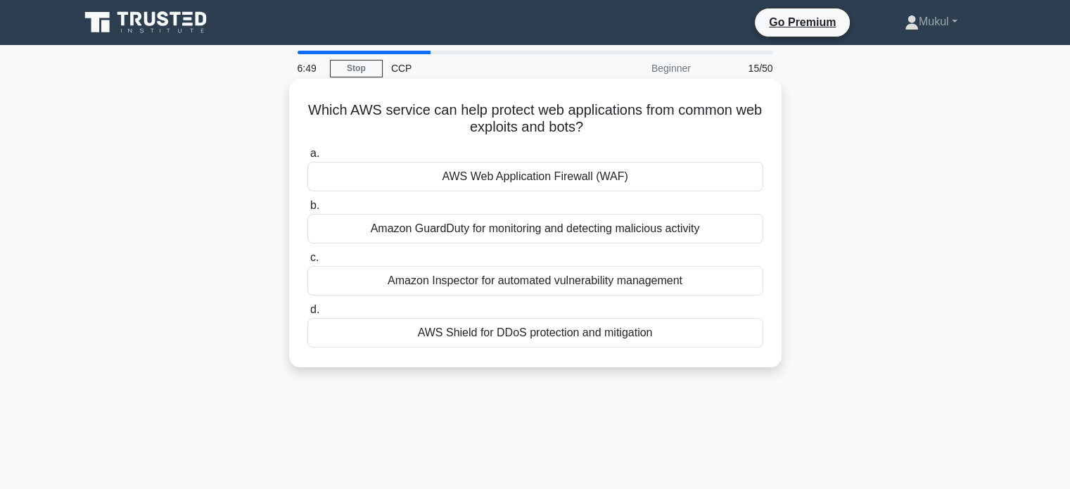
click at [420, 238] on div "Amazon GuardDuty for monitoring and detecting malicious activity" at bounding box center [535, 229] width 456 height 30
click at [307, 210] on input "b. Amazon GuardDuty for monitoring and detecting malicious activity" at bounding box center [307, 205] width 0 height 9
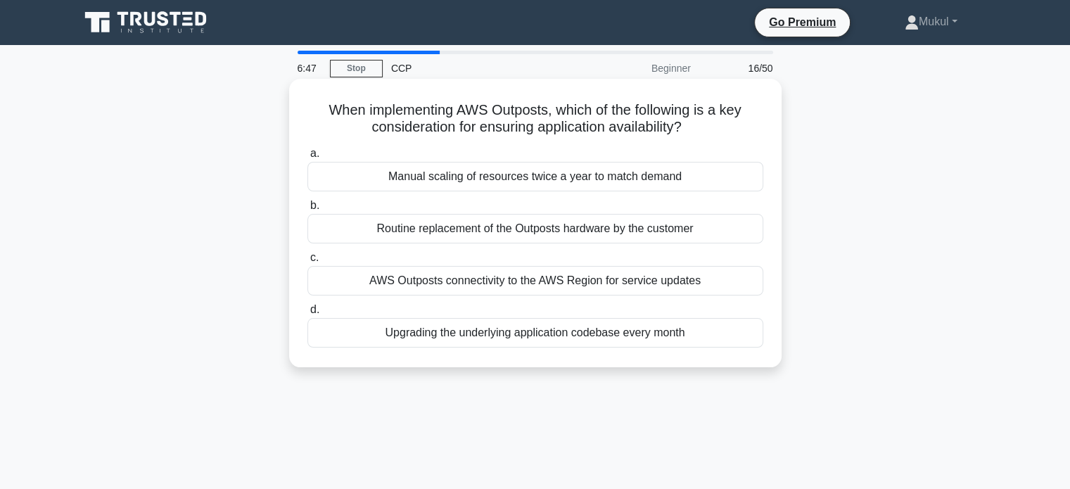
click at [425, 186] on div "Manual scaling of resources twice a year to match demand" at bounding box center [535, 177] width 456 height 30
click at [307, 158] on input "a. Manual scaling of resources twice a year to match demand" at bounding box center [307, 153] width 0 height 9
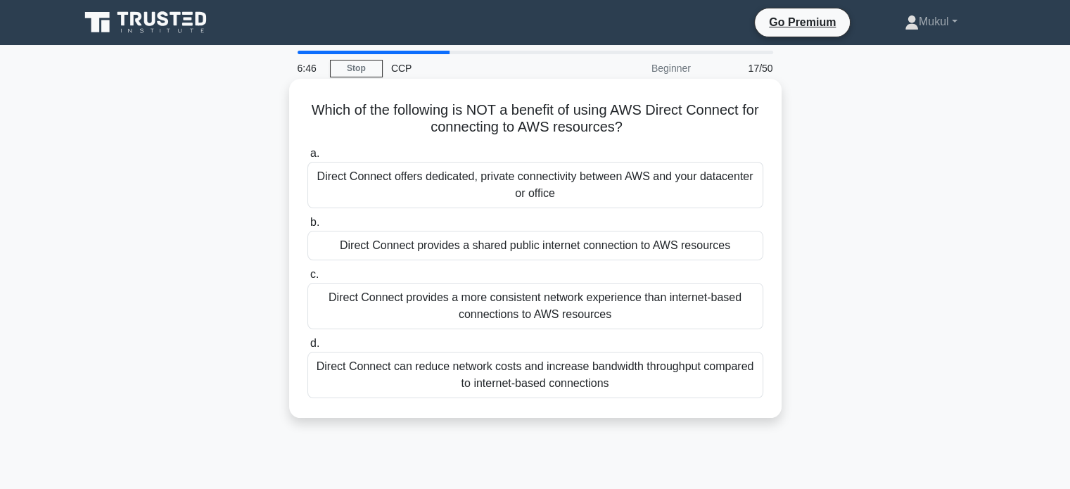
click at [418, 288] on div "Direct Connect provides a more consistent network experience than internet-base…" at bounding box center [535, 306] width 456 height 46
click at [307, 279] on input "c. Direct Connect provides a more consistent network experience than internet-b…" at bounding box center [307, 274] width 0 height 9
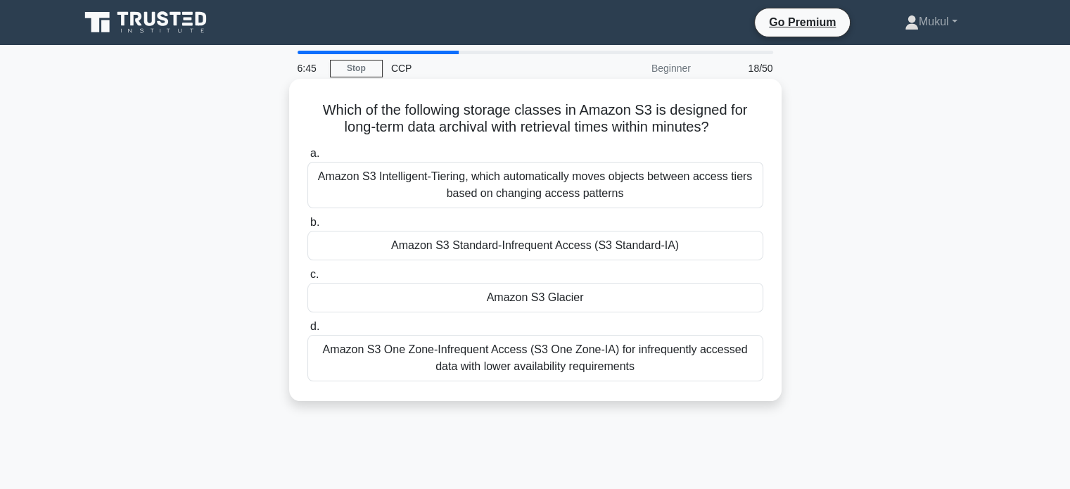
click at [414, 246] on div "Amazon S3 Standard-Infrequent Access (S3 Standard-IA)" at bounding box center [535, 246] width 456 height 30
click at [307, 227] on input "b. Amazon S3 Standard-Infrequent Access (S3 Standard-IA)" at bounding box center [307, 222] width 0 height 9
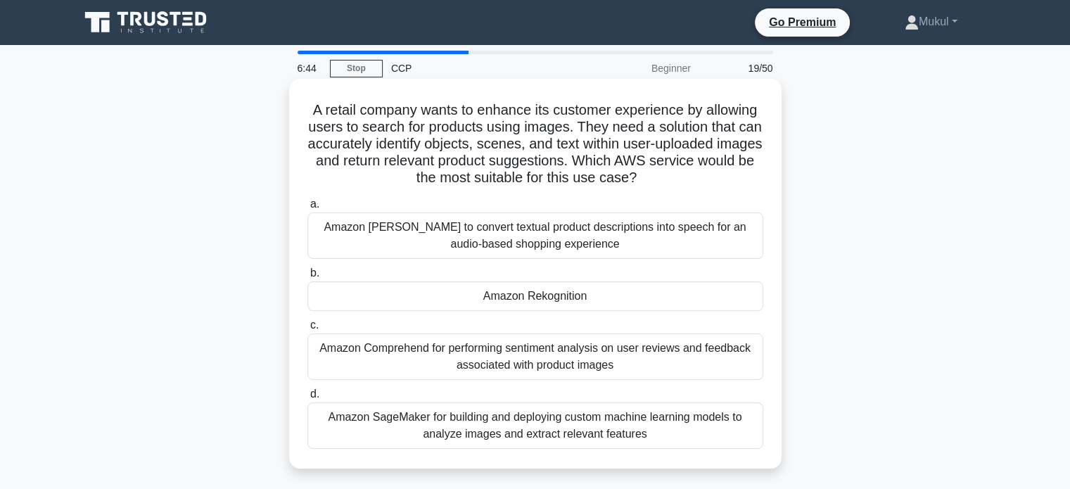
click at [422, 236] on div "Amazon Polly to convert textual product descriptions into speech for an audio-b…" at bounding box center [535, 235] width 456 height 46
click at [307, 209] on input "a. Amazon Polly to convert textual product descriptions into speech for an audi…" at bounding box center [307, 204] width 0 height 9
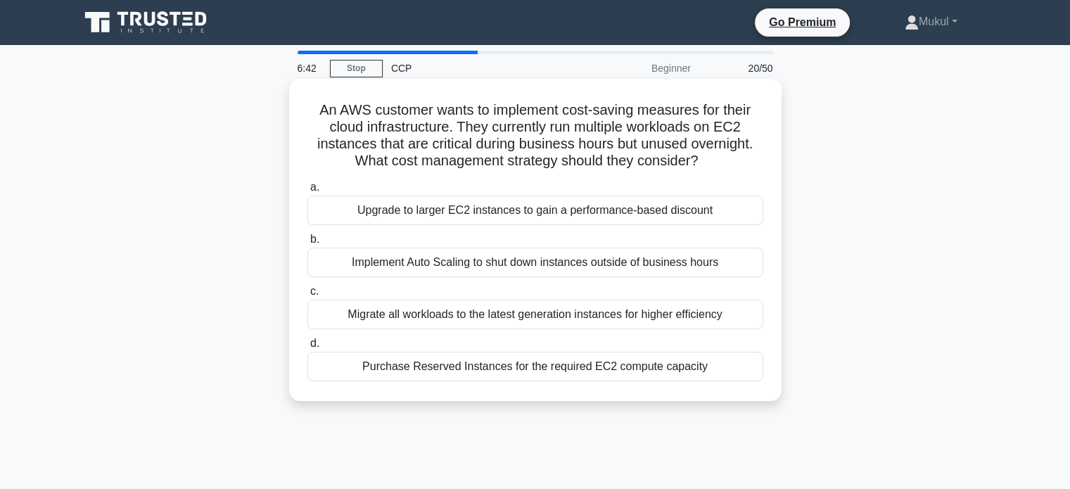
click at [386, 375] on div "Purchase Reserved Instances for the required EC2 compute capacity" at bounding box center [535, 367] width 456 height 30
click at [307, 348] on input "d. Purchase Reserved Instances for the required EC2 compute capacity" at bounding box center [307, 343] width 0 height 9
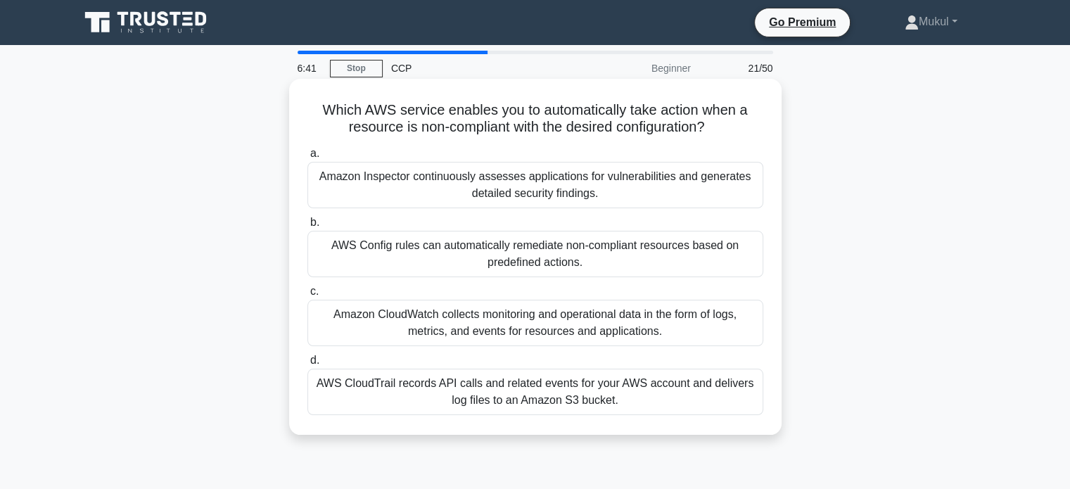
click at [402, 186] on div "Amazon Inspector continuously assesses applications for vulnerabilities and gen…" at bounding box center [535, 185] width 456 height 46
click at [307, 158] on input "a. Amazon Inspector continuously assesses applications for vulnerabilities and …" at bounding box center [307, 153] width 0 height 9
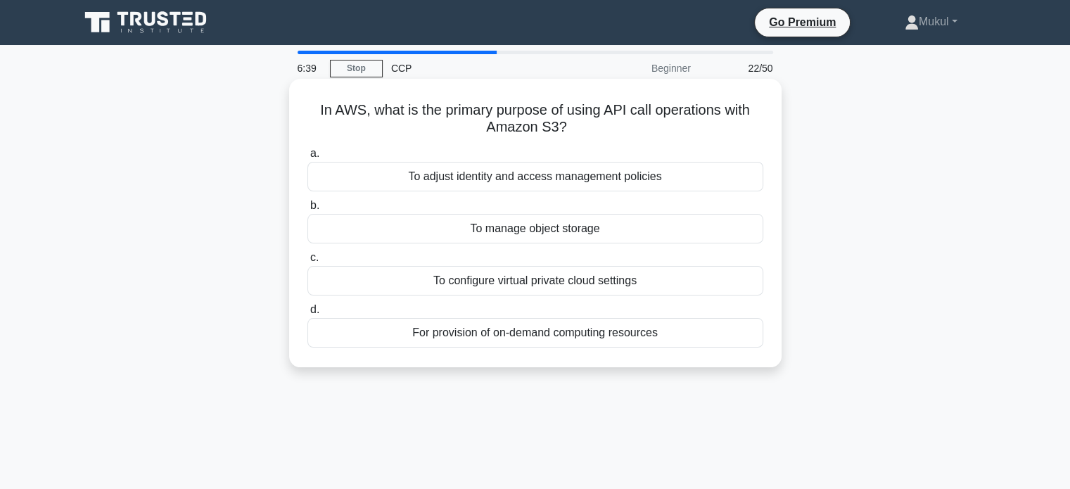
click at [392, 326] on div "For provision of on-demand computing resources" at bounding box center [535, 333] width 456 height 30
click at [307, 314] on input "d. For provision of on-demand computing resources" at bounding box center [307, 309] width 0 height 9
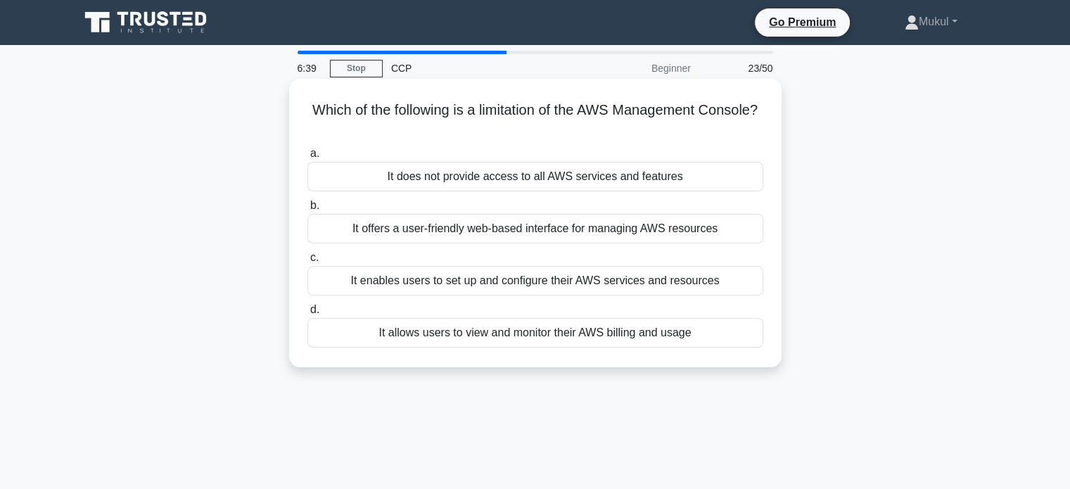
click at [405, 288] on div "It enables users to set up and configure their AWS services and resources" at bounding box center [535, 281] width 456 height 30
click at [307, 262] on input "c. It enables users to set up and configure their AWS services and resources" at bounding box center [307, 257] width 0 height 9
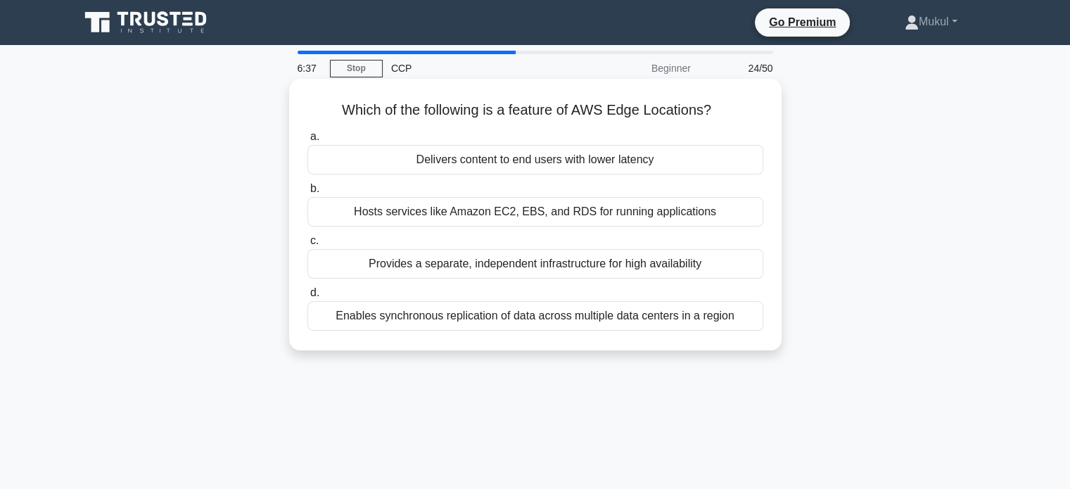
click at [444, 148] on div "Delivers content to end users with lower latency" at bounding box center [535, 160] width 456 height 30
click at [307, 141] on input "a. Delivers content to end users with lower latency" at bounding box center [307, 136] width 0 height 9
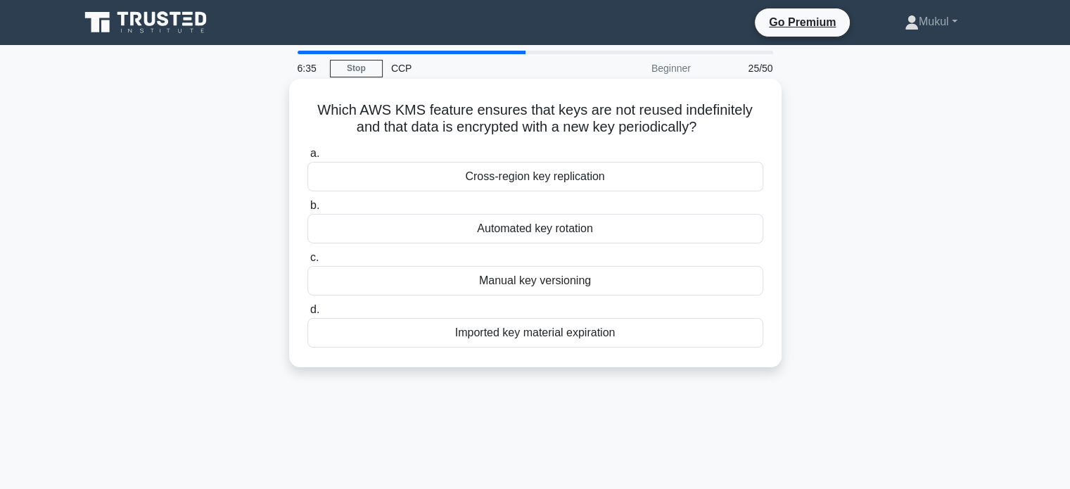
click at [414, 343] on div "Imported key material expiration" at bounding box center [535, 333] width 456 height 30
click at [307, 314] on input "d. Imported key material expiration" at bounding box center [307, 309] width 0 height 9
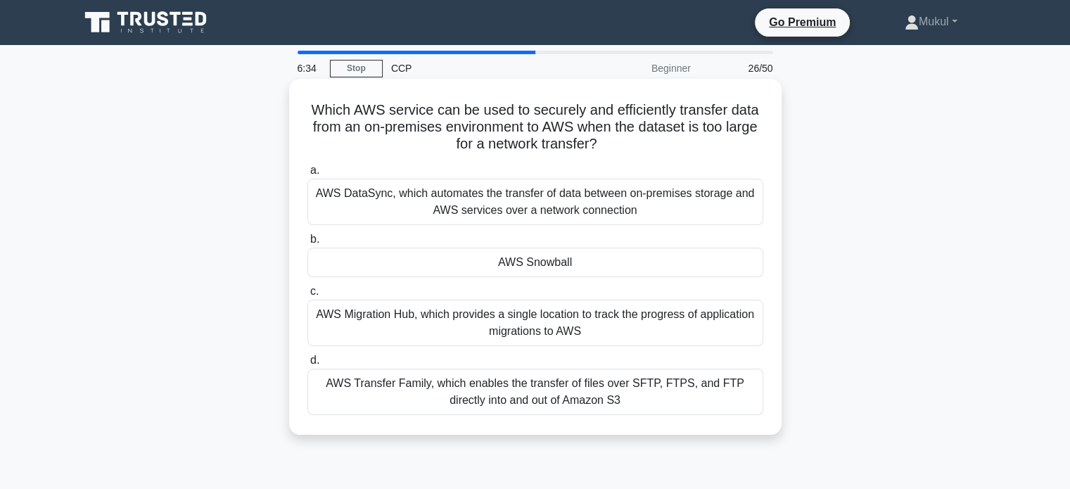
click at [418, 312] on div "AWS Migration Hub, which provides a single location to track the progress of ap…" at bounding box center [535, 323] width 456 height 46
click at [307, 296] on input "c. AWS Migration Hub, which provides a single location to track the progress of…" at bounding box center [307, 291] width 0 height 9
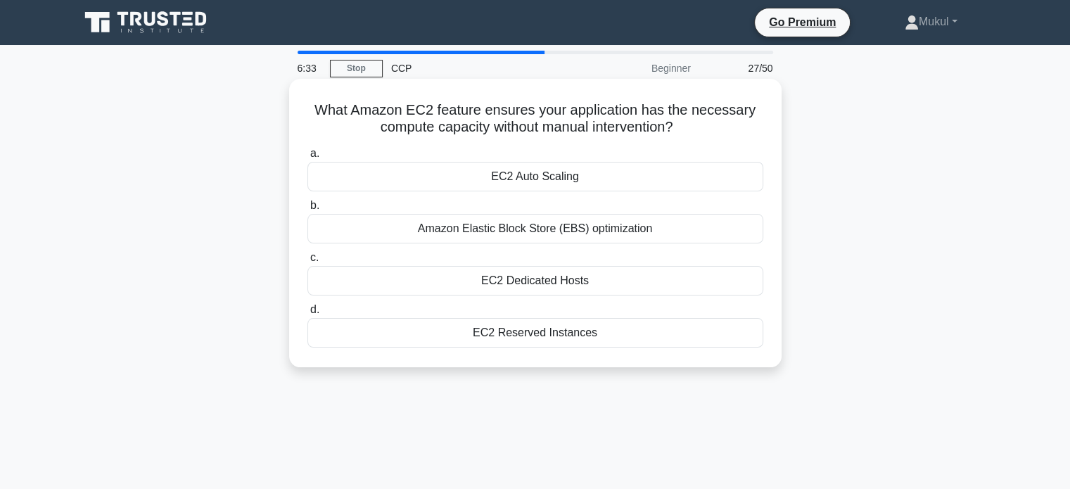
click at [464, 186] on div "EC2 Auto Scaling" at bounding box center [535, 177] width 456 height 30
click at [307, 158] on input "a. EC2 Auto Scaling" at bounding box center [307, 153] width 0 height 9
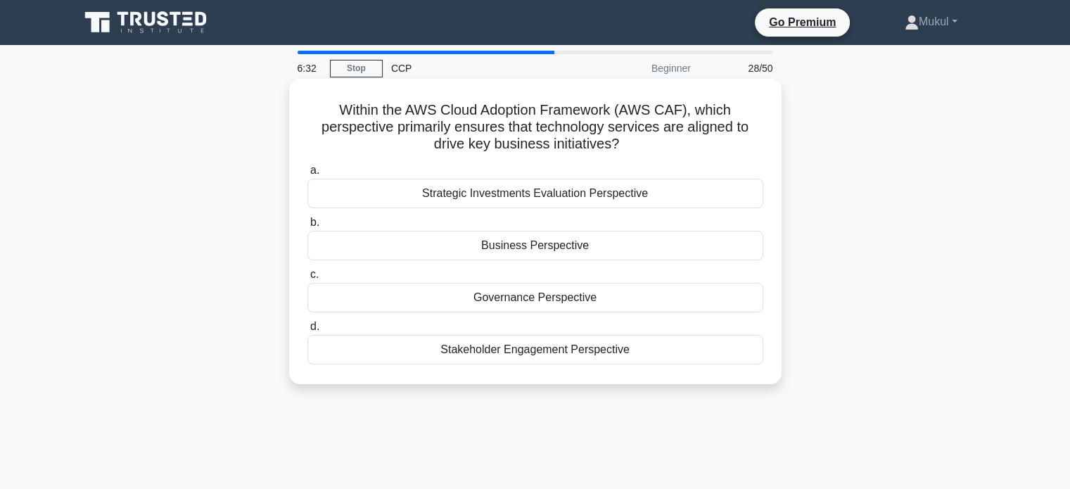
click at [473, 247] on div "Business Perspective" at bounding box center [535, 246] width 456 height 30
click at [307, 227] on input "b. Business Perspective" at bounding box center [307, 222] width 0 height 9
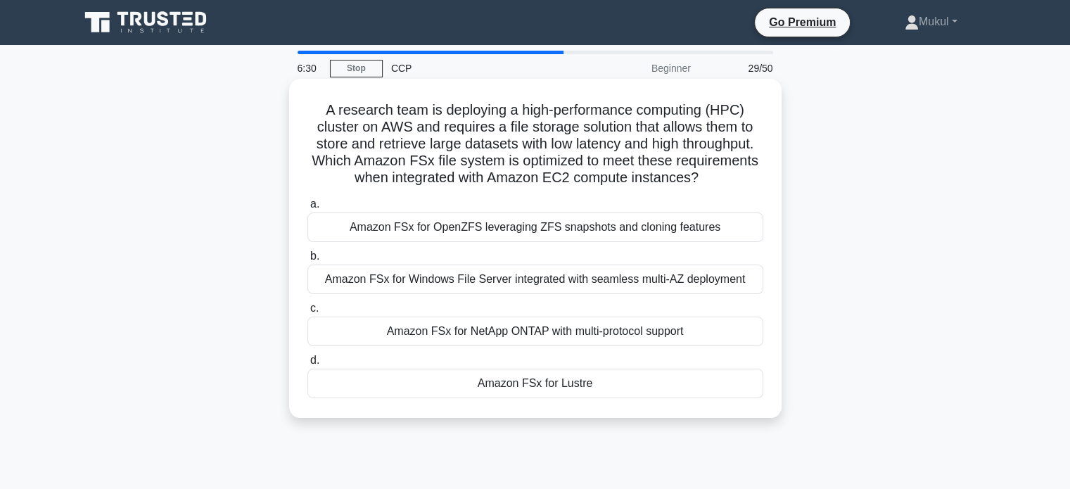
click at [483, 326] on div "Amazon FSx for NetApp ONTAP with multi-protocol support" at bounding box center [535, 332] width 456 height 30
click at [307, 313] on input "c. Amazon FSx for NetApp ONTAP with multi-protocol support" at bounding box center [307, 308] width 0 height 9
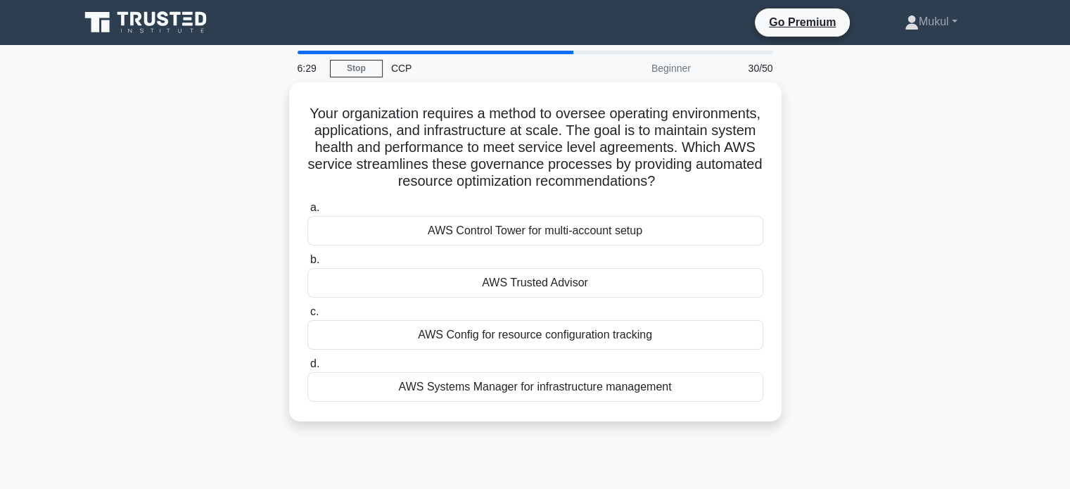
click at [488, 266] on label "b. AWS Trusted Advisor" at bounding box center [535, 274] width 456 height 46
click at [307, 264] on input "b. AWS Trusted Advisor" at bounding box center [307, 259] width 0 height 9
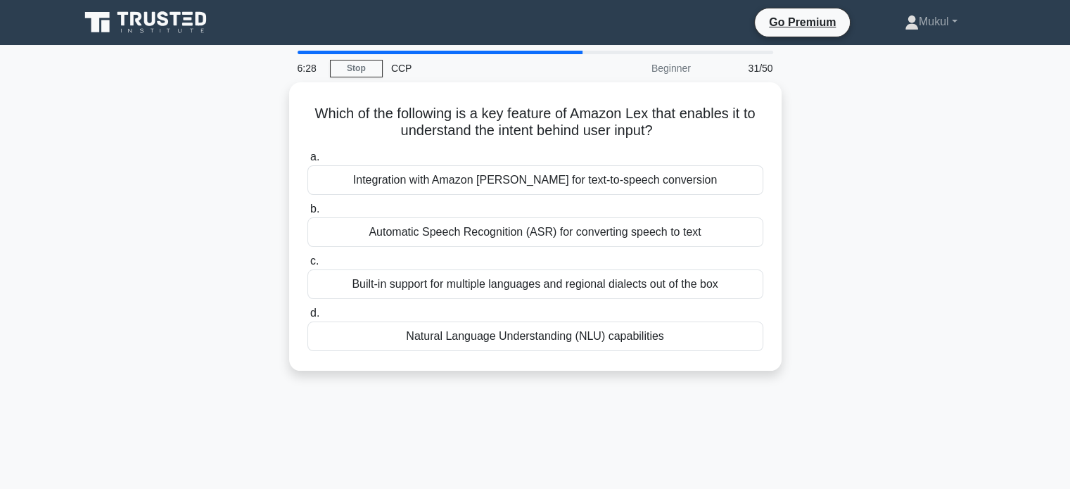
click at [487, 246] on div "a. Integration with Amazon Polly for text-to-speech conversion b. Automatic Spe…" at bounding box center [535, 250] width 473 height 208
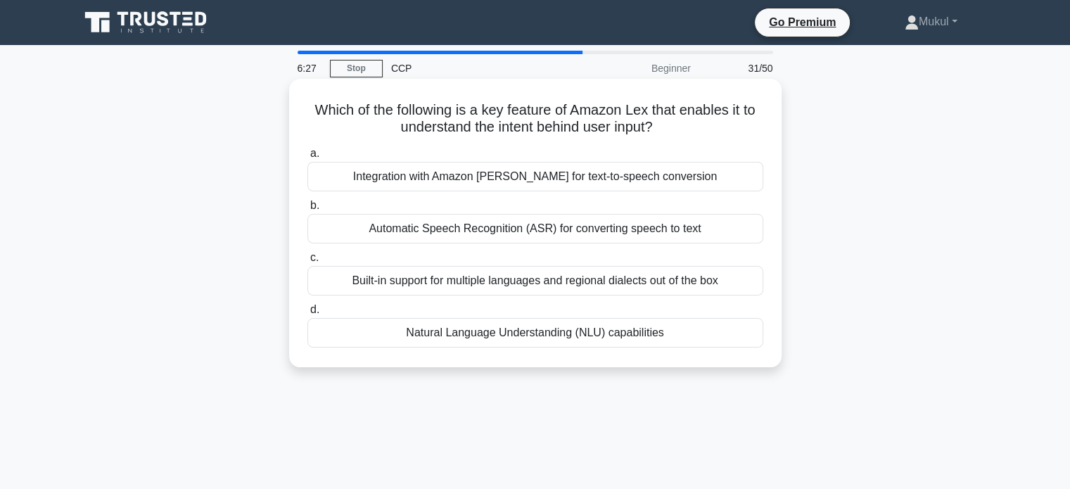
click at [487, 233] on div "Automatic Speech Recognition (ASR) for converting speech to text" at bounding box center [535, 229] width 456 height 30
click at [307, 210] on input "b. Automatic Speech Recognition (ASR) for converting speech to text" at bounding box center [307, 205] width 0 height 9
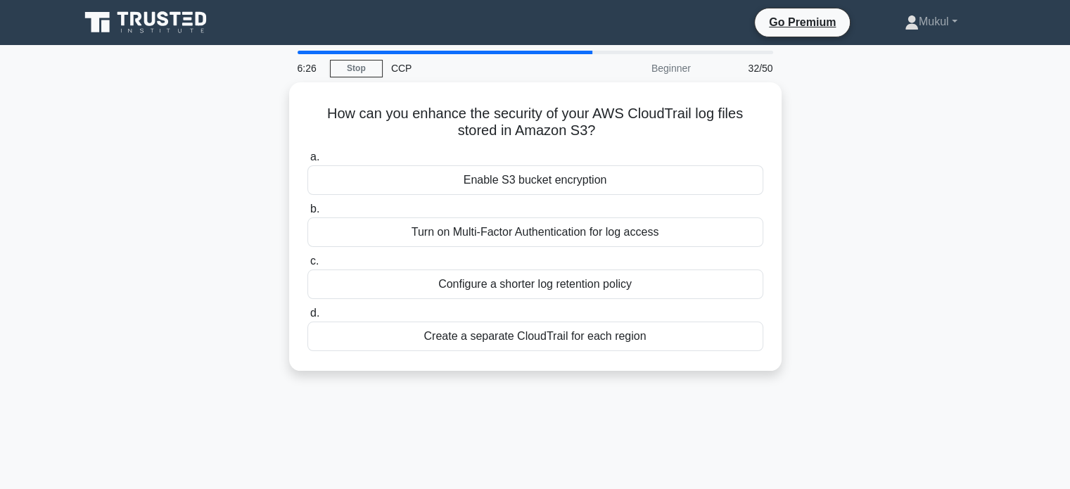
click at [474, 272] on div "Configure a shorter log retention policy" at bounding box center [535, 284] width 456 height 30
click at [307, 266] on input "c. Configure a shorter log retention policy" at bounding box center [307, 261] width 0 height 9
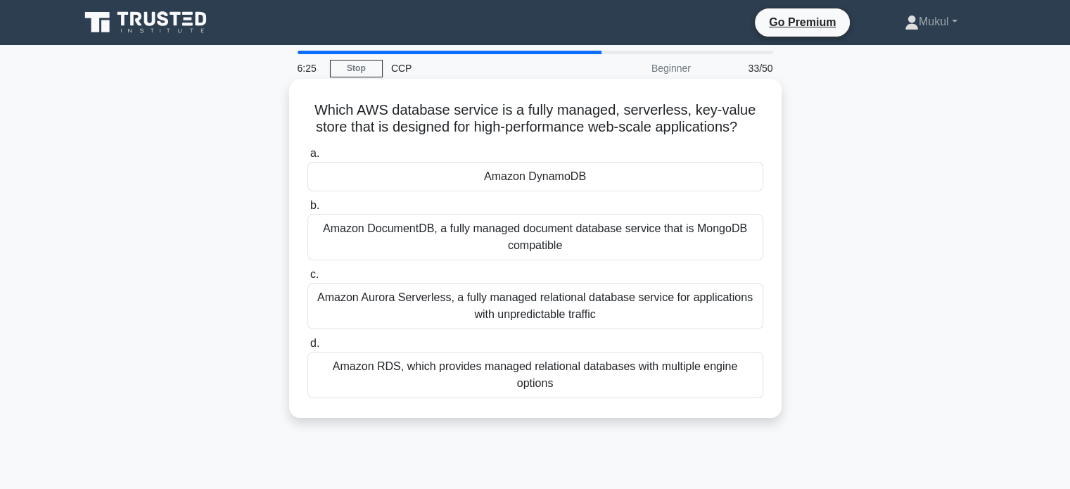
click at [478, 178] on div "Amazon DynamoDB" at bounding box center [535, 177] width 456 height 30
click at [307, 158] on input "a. Amazon DynamoDB" at bounding box center [307, 153] width 0 height 9
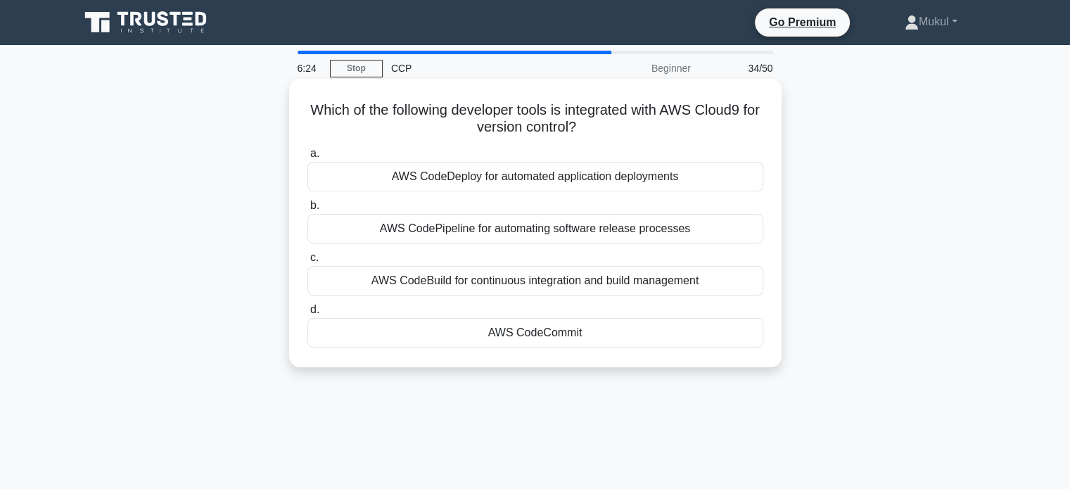
click at [479, 236] on div "AWS CodePipeline for automating software release processes" at bounding box center [535, 229] width 456 height 30
click at [307, 210] on input "b. AWS CodePipeline for automating software release processes" at bounding box center [307, 205] width 0 height 9
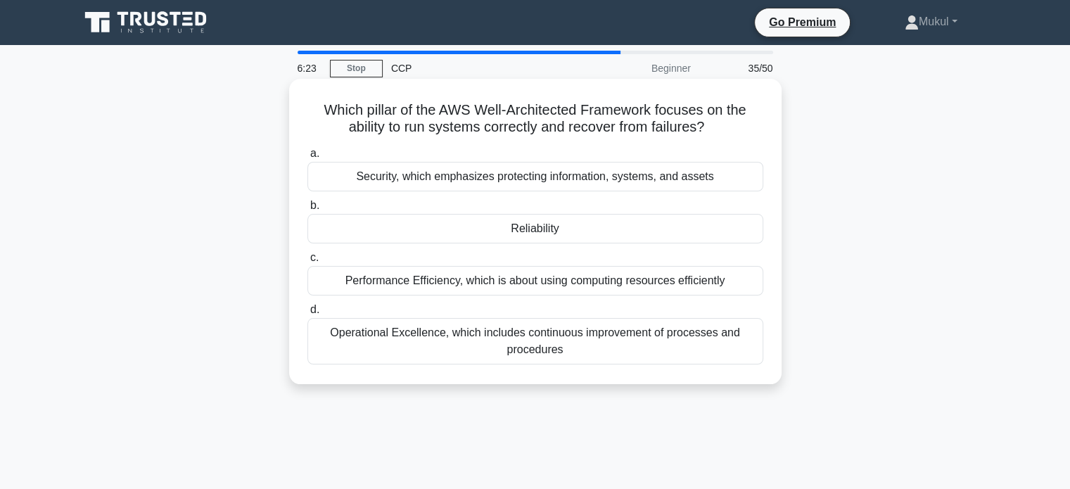
click at [477, 326] on div "Operational Excellence, which includes continuous improvement of processes and …" at bounding box center [535, 341] width 456 height 46
click at [307, 314] on input "d. Operational Excellence, which includes continuous improvement of processes a…" at bounding box center [307, 309] width 0 height 9
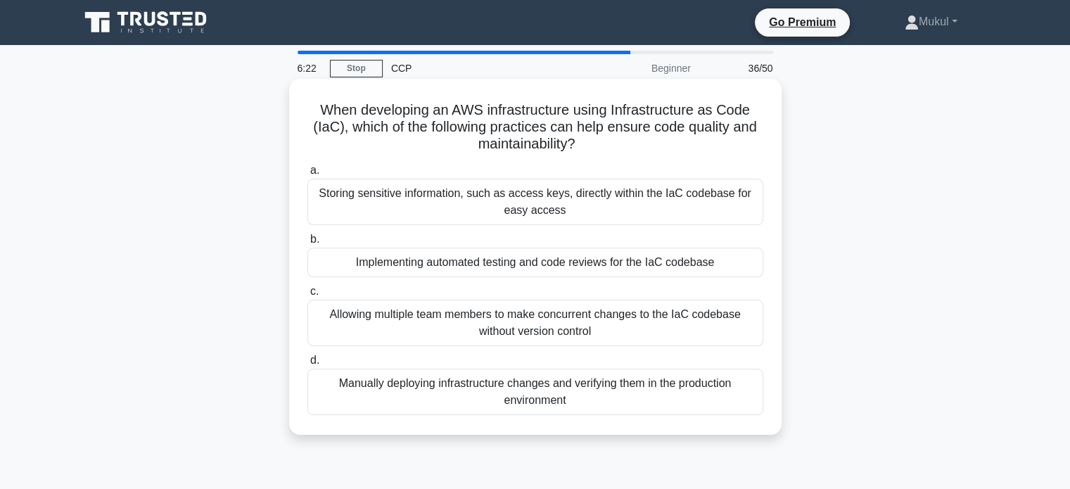
click at [478, 182] on div "Storing sensitive information, such as access keys, directly within the IaC cod…" at bounding box center [535, 202] width 456 height 46
click at [307, 175] on input "a. Storing sensitive information, such as access keys, directly within the IaC …" at bounding box center [307, 170] width 0 height 9
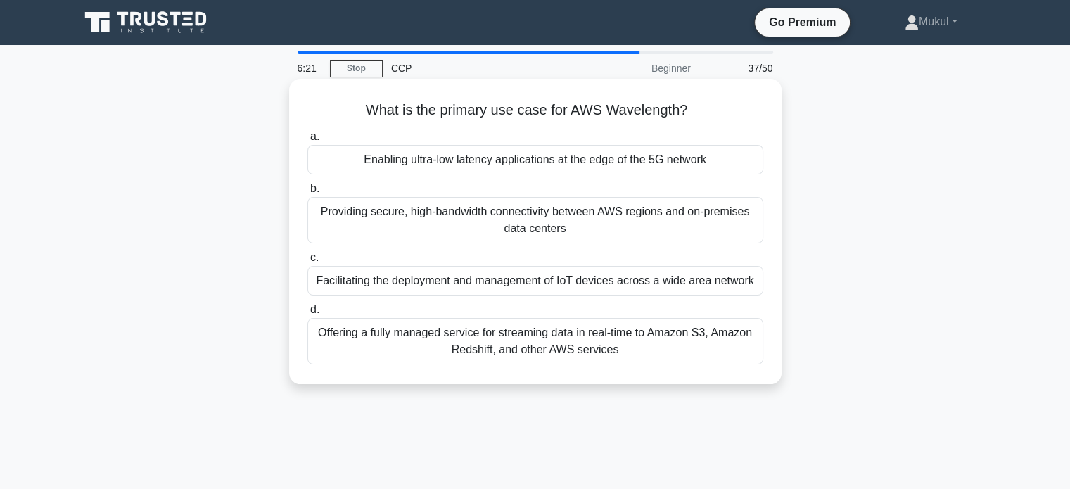
click at [482, 220] on div "Providing secure, high-bandwidth connectivity between AWS regions and on-premis…" at bounding box center [535, 220] width 456 height 46
click at [307, 193] on input "b. Providing secure, high-bandwidth connectivity between AWS regions and on-pre…" at bounding box center [307, 188] width 0 height 9
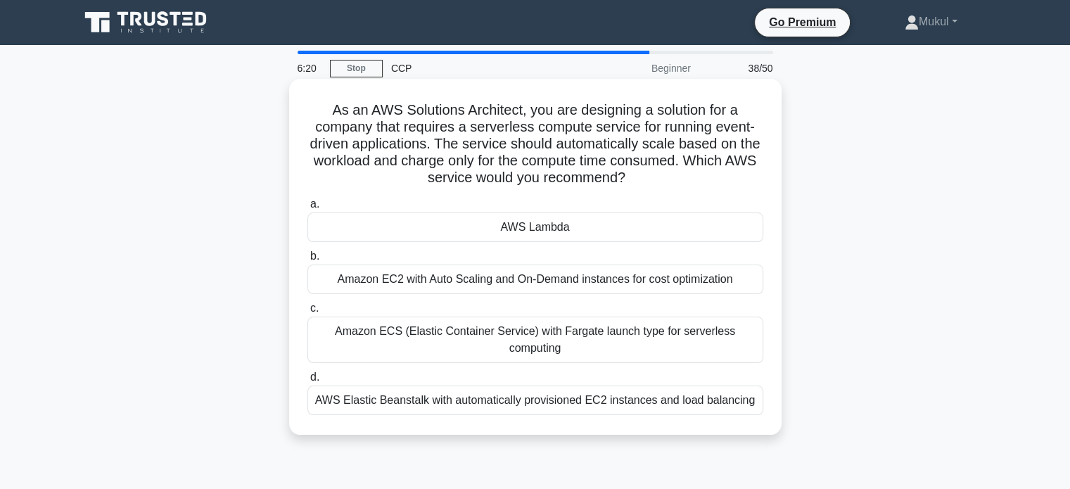
click at [471, 334] on div "Amazon ECS (Elastic Container Service) with Fargate launch type for serverless …" at bounding box center [535, 340] width 456 height 46
click at [307, 313] on input "c. Amazon ECS (Elastic Container Service) with Fargate launch type for serverle…" at bounding box center [307, 308] width 0 height 9
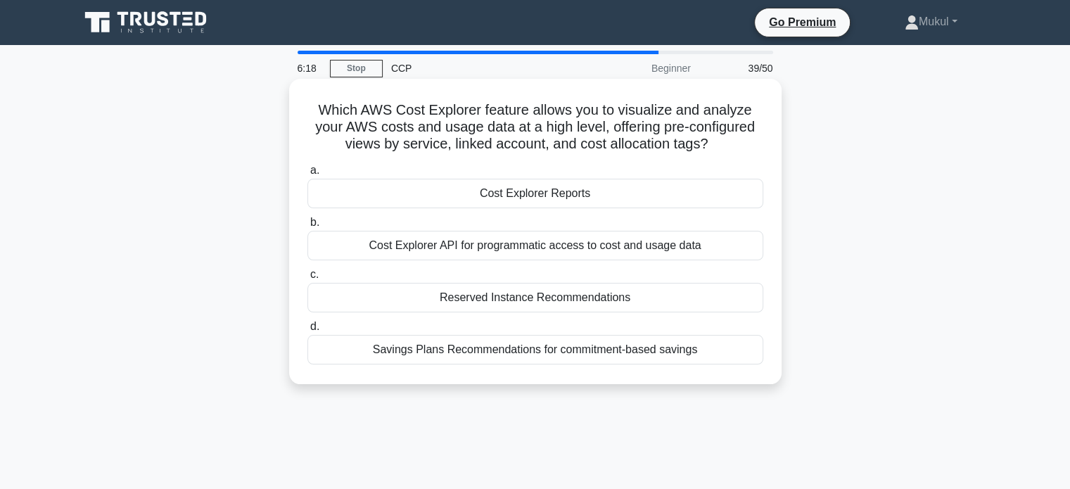
click at [502, 193] on div "Cost Explorer Reports" at bounding box center [535, 194] width 456 height 30
click at [307, 175] on input "a. Cost Explorer Reports" at bounding box center [307, 170] width 0 height 9
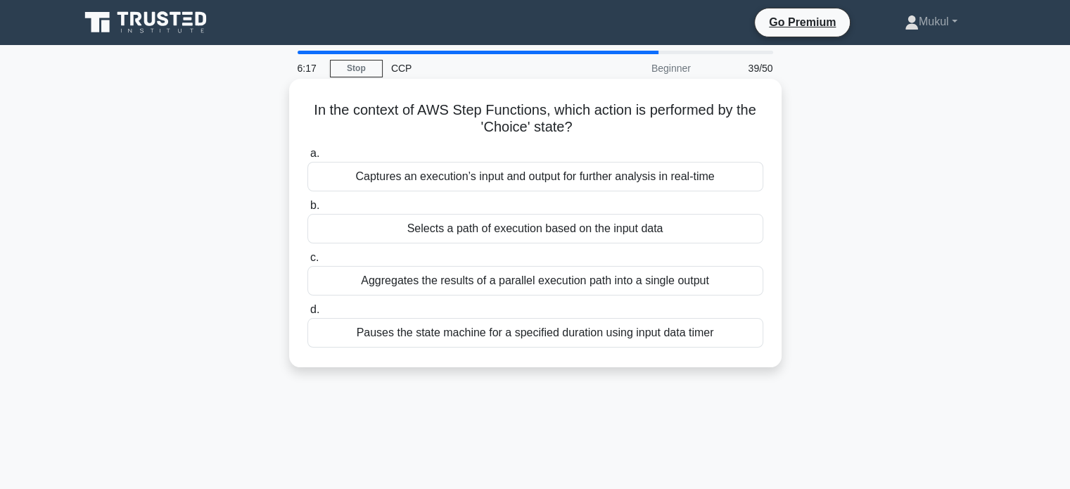
click at [498, 280] on div "Aggregates the results of a parallel execution path into a single output" at bounding box center [535, 281] width 456 height 30
click at [307, 262] on input "c. Aggregates the results of a parallel execution path into a single output" at bounding box center [307, 257] width 0 height 9
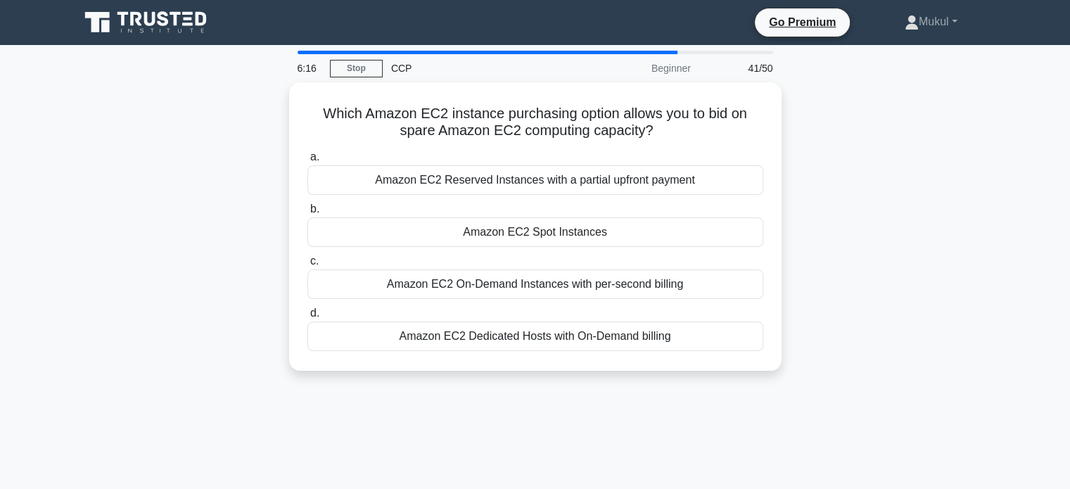
click at [500, 240] on div "Amazon EC2 Spot Instances" at bounding box center [535, 232] width 456 height 30
click at [307, 214] on input "b. Amazon EC2 Spot Instances" at bounding box center [307, 209] width 0 height 9
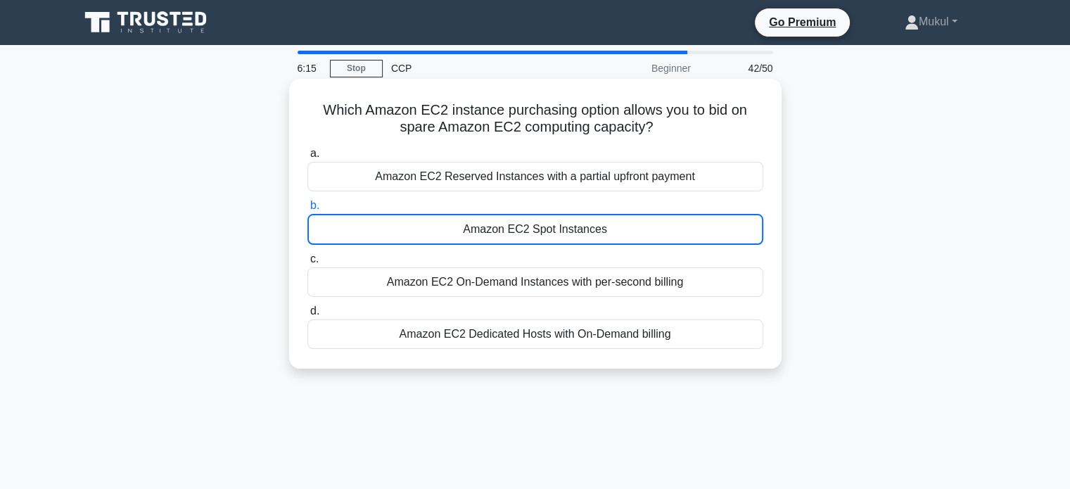
click at [500, 182] on div "Amazon EC2 Reserved Instances with a partial upfront payment" at bounding box center [535, 177] width 456 height 30
click at [307, 158] on input "a. Amazon EC2 Reserved Instances with a partial upfront payment" at bounding box center [307, 153] width 0 height 9
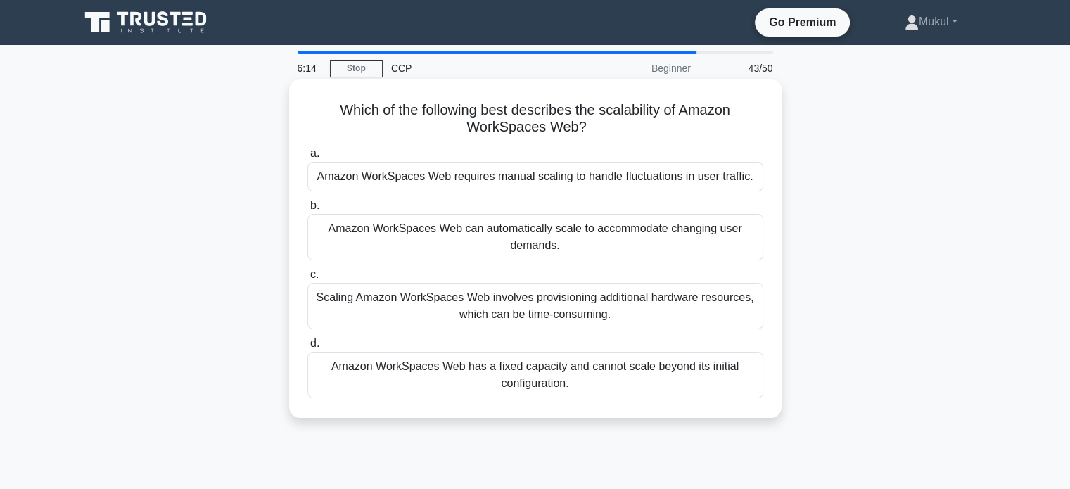
click at [495, 255] on div "Amazon WorkSpaces Web can automatically scale to accommodate changing user dema…" at bounding box center [535, 237] width 456 height 46
click at [307, 210] on input "b. Amazon WorkSpaces Web can automatically scale to accommodate changing user d…" at bounding box center [307, 205] width 0 height 9
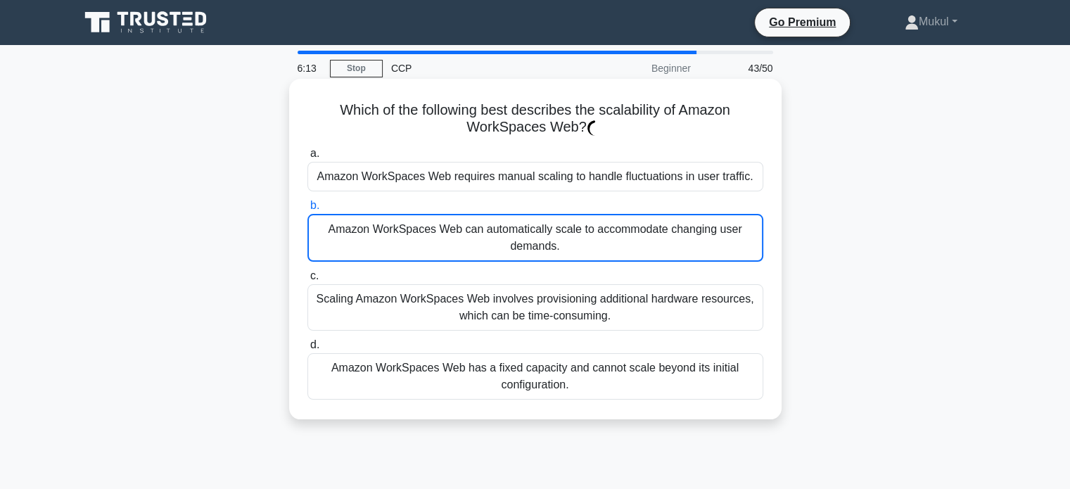
click at [485, 303] on div "Scaling Amazon WorkSpaces Web involves provisioning additional hardware resourc…" at bounding box center [535, 307] width 456 height 46
click at [307, 281] on input "c. Scaling Amazon WorkSpaces Web involves provisioning additional hardware reso…" at bounding box center [307, 276] width 0 height 9
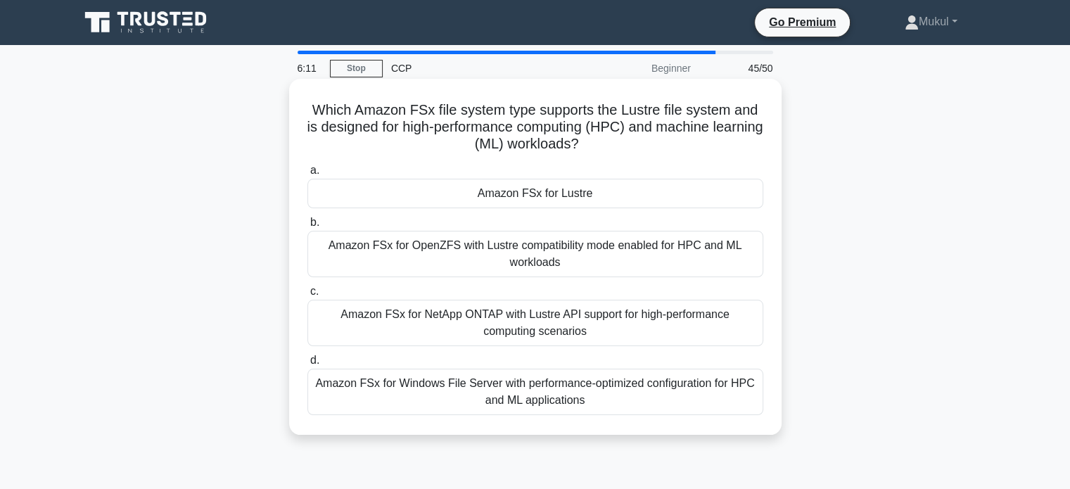
click at [457, 314] on div "Amazon FSx for NetApp ONTAP with Lustre API support for high-performance comput…" at bounding box center [535, 323] width 456 height 46
click at [307, 296] on input "c. Amazon FSx for NetApp ONTAP with Lustre API support for high-performance com…" at bounding box center [307, 291] width 0 height 9
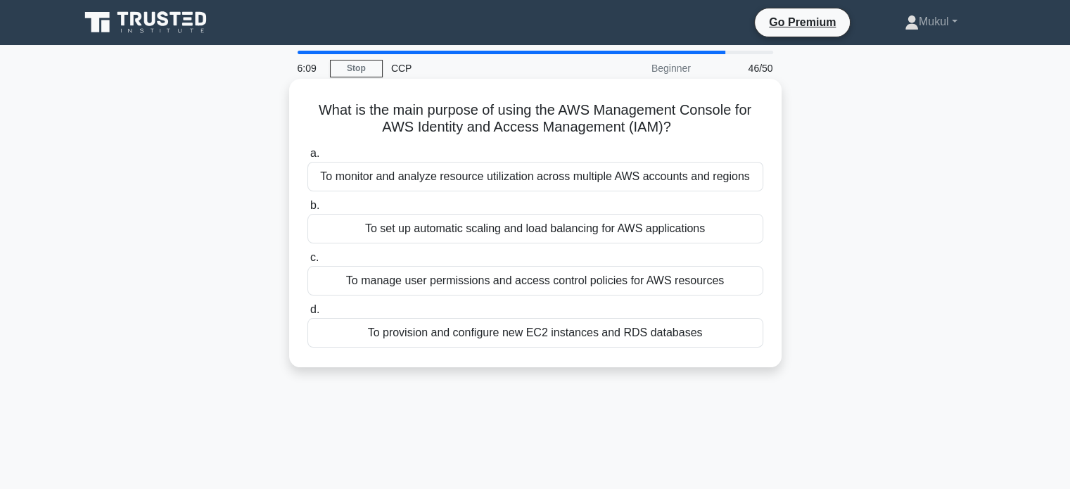
click at [509, 186] on div "To monitor and analyze resource utilization across multiple AWS accounts and re…" at bounding box center [535, 177] width 456 height 30
click at [307, 158] on input "a. To monitor and analyze resource utilization across multiple AWS accounts and…" at bounding box center [307, 153] width 0 height 9
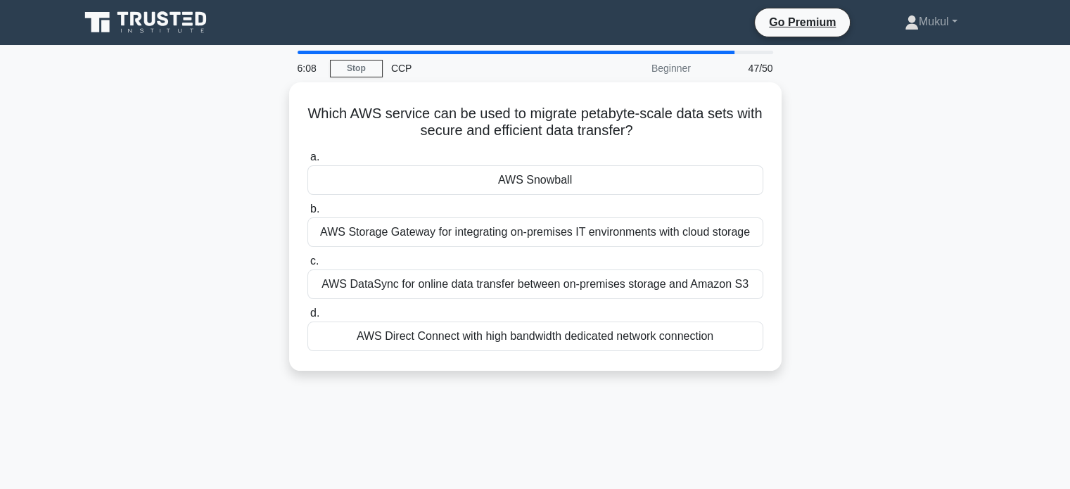
click at [487, 231] on div "AWS Storage Gateway for integrating on-premises IT environments with cloud stor…" at bounding box center [535, 232] width 456 height 30
click at [307, 214] on input "b. AWS Storage Gateway for integrating on-premises IT environments with cloud s…" at bounding box center [307, 209] width 0 height 9
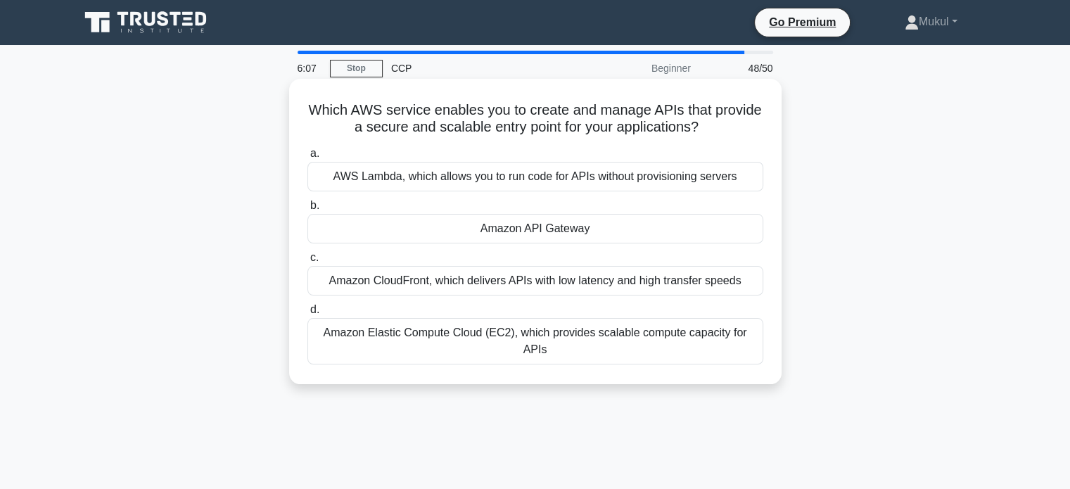
click at [480, 283] on div "Amazon CloudFront, which delivers APIs with low latency and high transfer speeds" at bounding box center [535, 281] width 456 height 30
click at [307, 262] on input "c. Amazon CloudFront, which delivers APIs with low latency and high transfer sp…" at bounding box center [307, 257] width 0 height 9
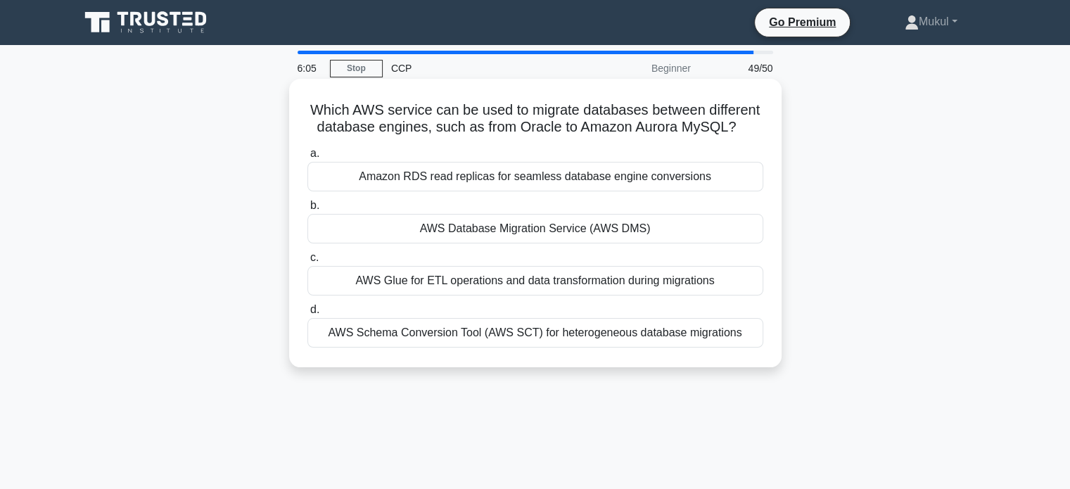
click at [480, 326] on div "AWS Schema Conversion Tool (AWS SCT) for heterogeneous database migrations" at bounding box center [535, 333] width 456 height 30
click at [307, 314] on input "d. AWS Schema Conversion Tool (AWS SCT) for heterogeneous database migrations" at bounding box center [307, 309] width 0 height 9
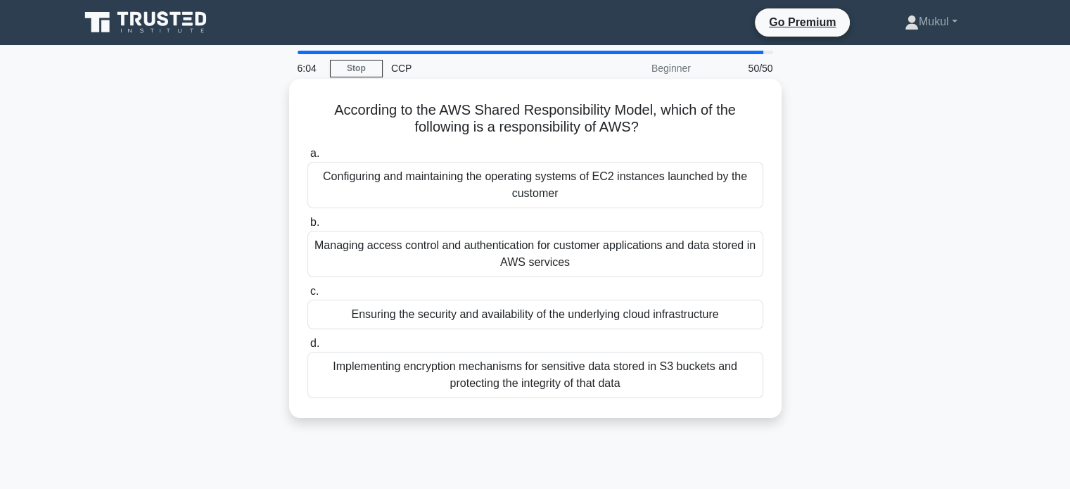
click at [506, 185] on div "Configuring and maintaining the operating systems of EC2 instances launched by …" at bounding box center [535, 185] width 456 height 46
click at [307, 158] on input "a. Configuring and maintaining the operating systems of EC2 instances launched …" at bounding box center [307, 153] width 0 height 9
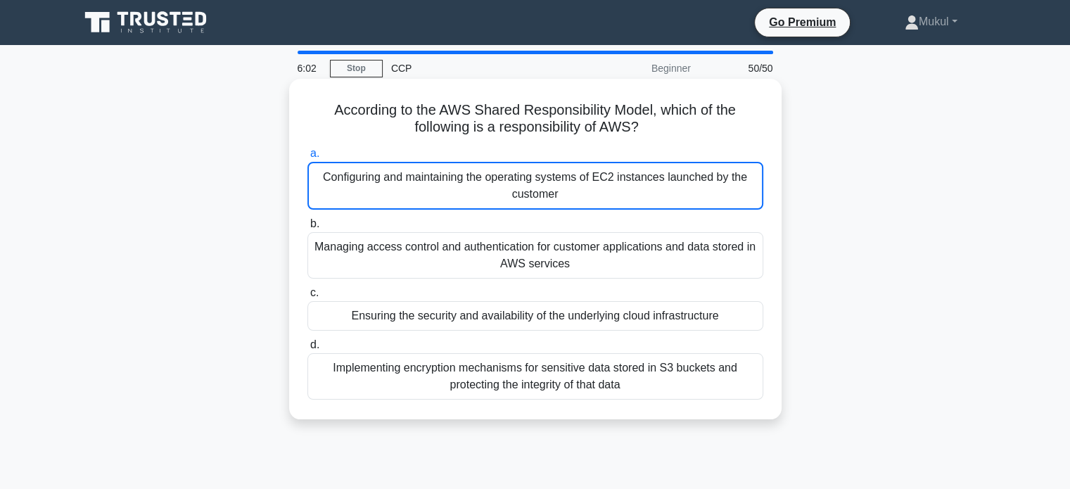
click at [378, 311] on div "Ensuring the security and availability of the underlying cloud infrastructure" at bounding box center [535, 316] width 456 height 30
click at [307, 298] on input "c. Ensuring the security and availability of the underlying cloud infrastructure" at bounding box center [307, 292] width 0 height 9
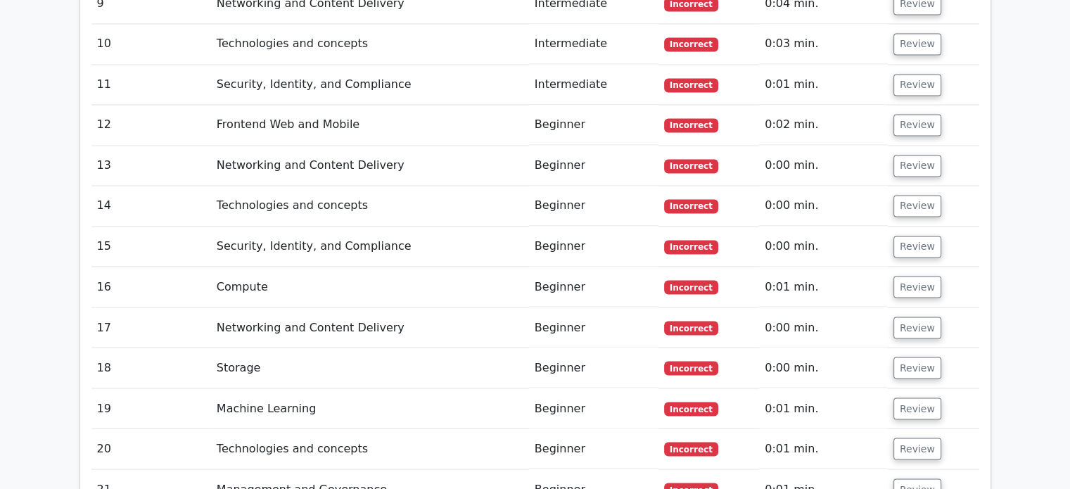
scroll to position [2321, 0]
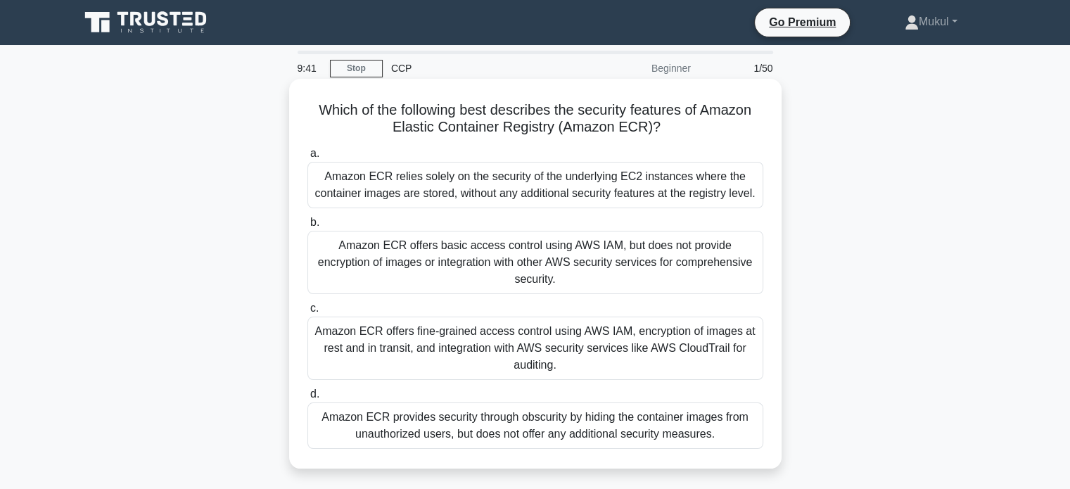
click at [577, 179] on div "Amazon ECR relies solely on the security of the underlying EC2 instances where …" at bounding box center [535, 185] width 456 height 46
click at [307, 158] on input "a. Amazon ECR relies solely on the security of the underlying EC2 instances whe…" at bounding box center [307, 153] width 0 height 9
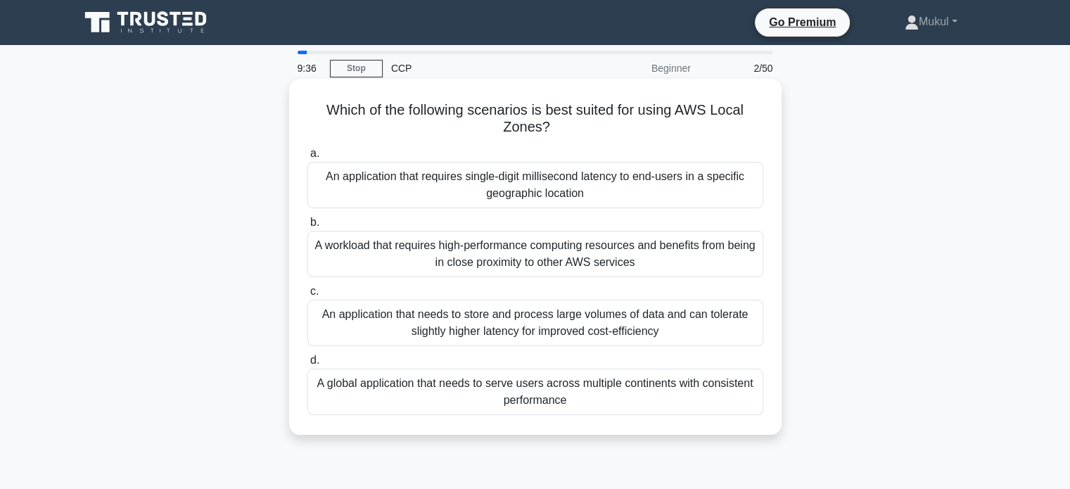
click at [574, 183] on div "An application that requires single-digit millisecond latency to end-users in a…" at bounding box center [535, 185] width 456 height 46
click at [307, 158] on input "a. An application that requires single-digit millisecond latency to end-users i…" at bounding box center [307, 153] width 0 height 9
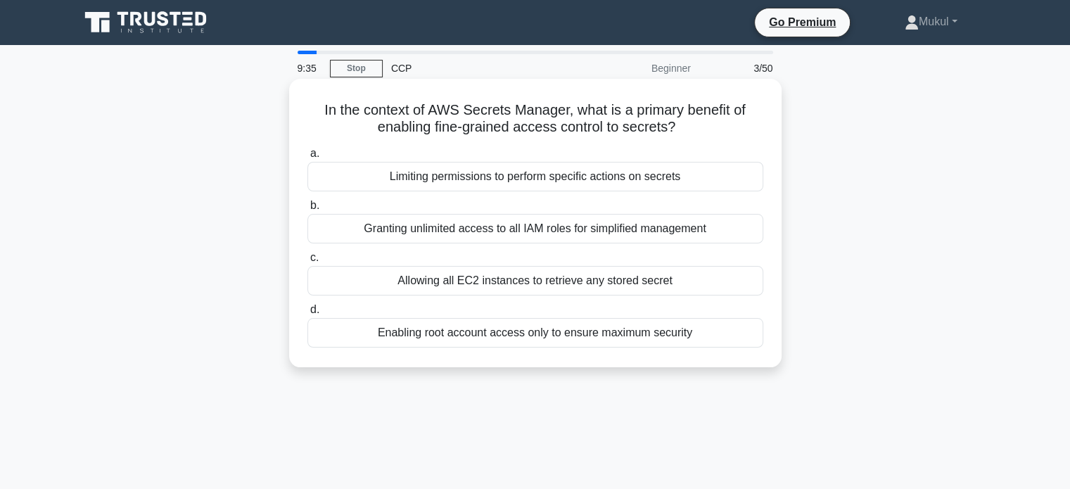
click at [570, 188] on div "Limiting permissions to perform specific actions on secrets" at bounding box center [535, 177] width 456 height 30
click at [307, 158] on input "a. Limiting permissions to perform specific actions on secrets" at bounding box center [307, 153] width 0 height 9
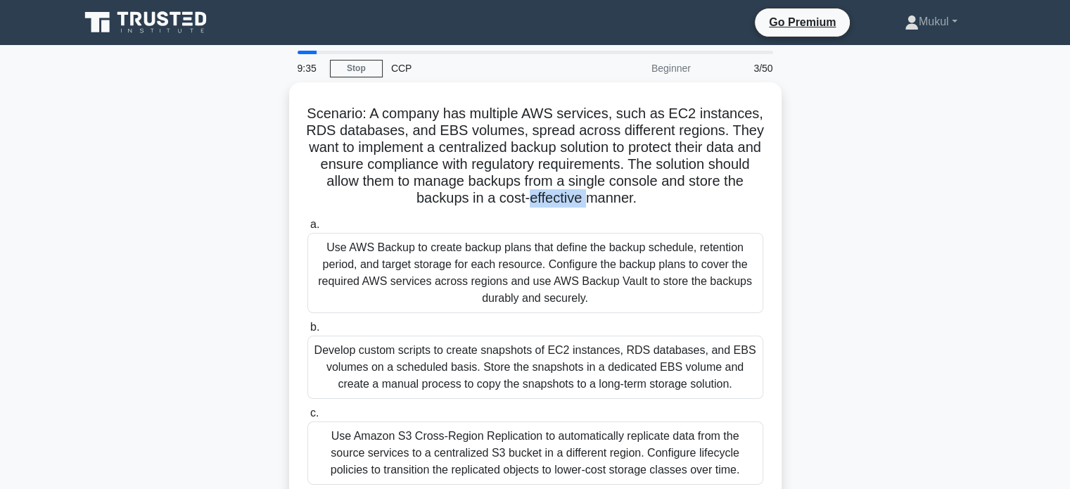
click at [570, 188] on h5 "Scenario: A company has multiple AWS services, such as EC2 instances, RDS datab…" at bounding box center [535, 156] width 459 height 103
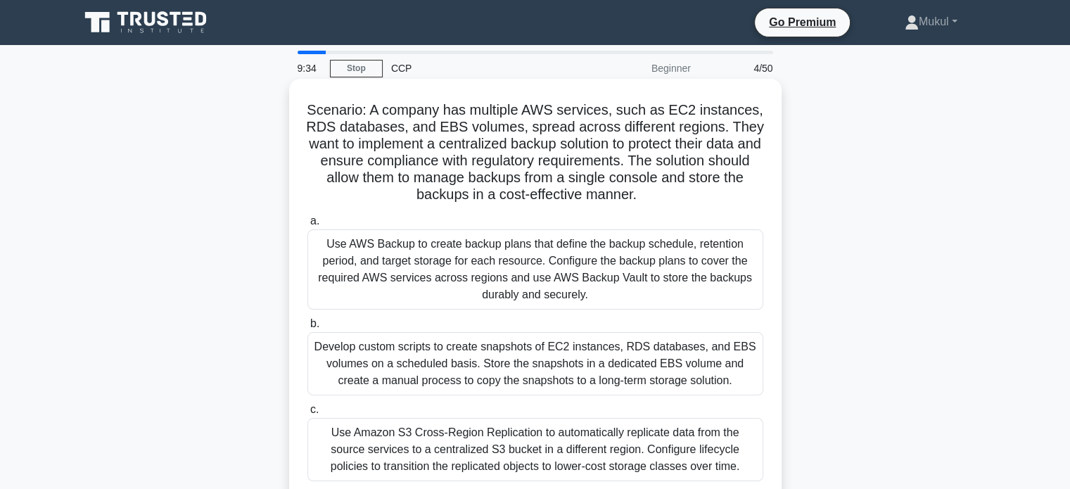
click at [545, 261] on div "Use AWS Backup to create backup plans that define the backup schedule, retentio…" at bounding box center [535, 269] width 456 height 80
click at [307, 226] on input "a. Use AWS Backup to create backup plans that define the backup schedule, reten…" at bounding box center [307, 221] width 0 height 9
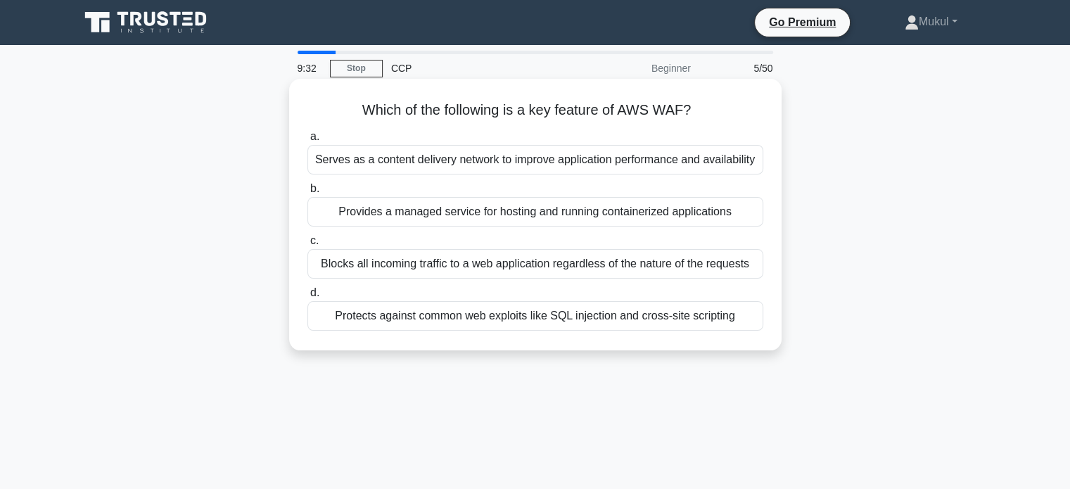
click at [606, 258] on div "Blocks all incoming traffic to a web application regardless of the nature of th…" at bounding box center [535, 264] width 456 height 30
click at [307, 245] on input "c. Blocks all incoming traffic to a web application regardless of the nature of…" at bounding box center [307, 240] width 0 height 9
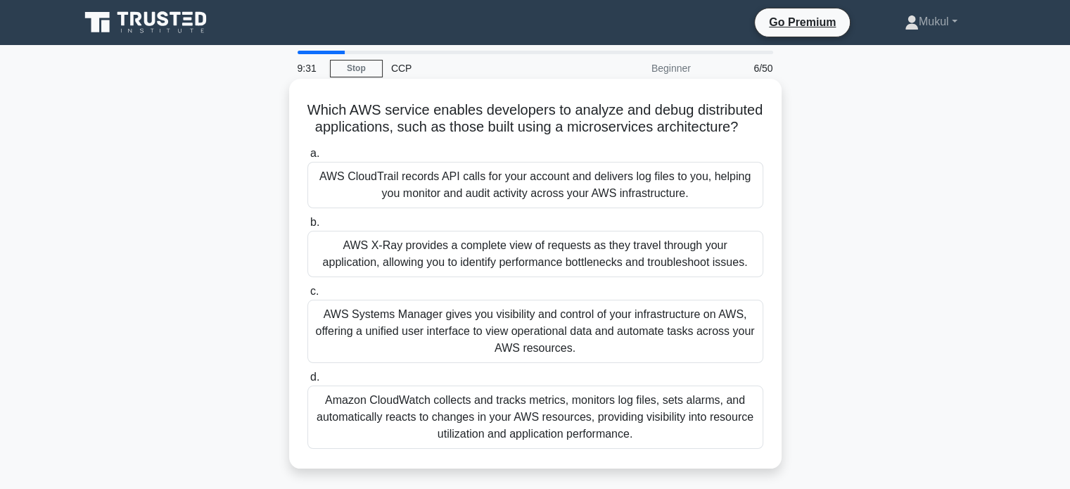
click at [566, 206] on div "AWS CloudTrail records API calls for your account and delivers log files to you…" at bounding box center [535, 185] width 456 height 46
click at [307, 158] on input "a. AWS CloudTrail records API calls for your account and delivers log files to …" at bounding box center [307, 153] width 0 height 9
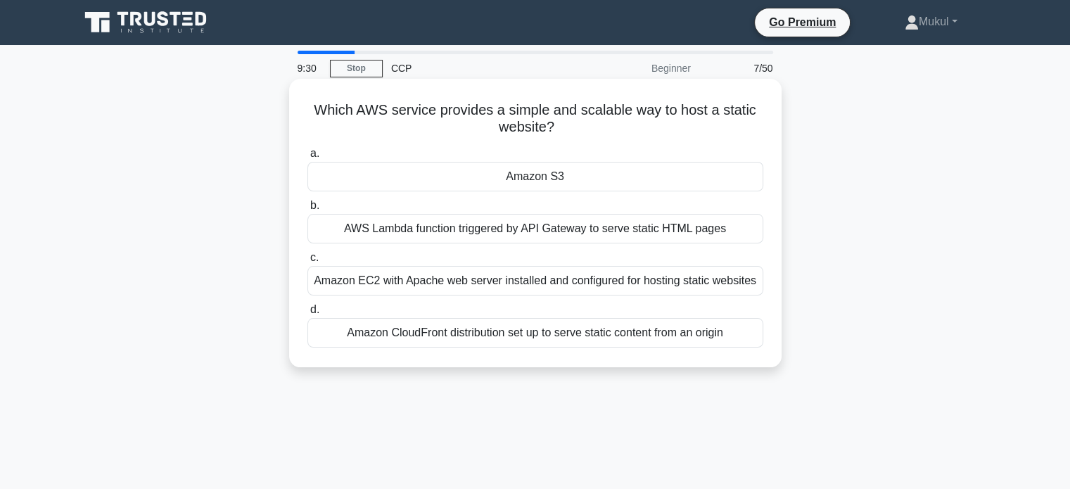
click at [533, 325] on div "Amazon CloudFront distribution set up to serve static content from an origin" at bounding box center [535, 333] width 456 height 30
click at [307, 314] on input "d. Amazon CloudFront distribution set up to serve static content from an origin" at bounding box center [307, 309] width 0 height 9
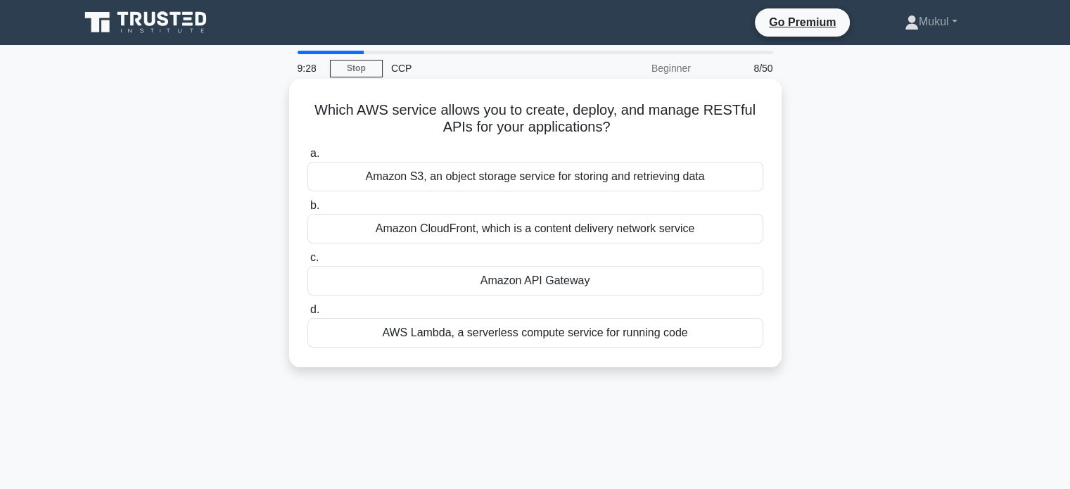
click at [554, 178] on div "Amazon S3, an object storage service for storing and retrieving data" at bounding box center [535, 177] width 456 height 30
click at [307, 158] on input "a. Amazon S3, an object storage service for storing and retrieving data" at bounding box center [307, 153] width 0 height 9
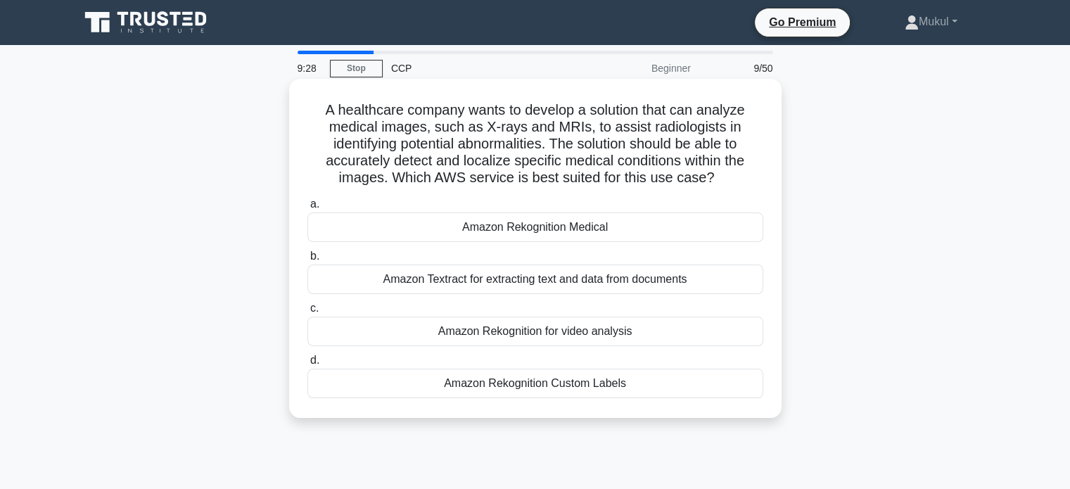
click at [535, 280] on div "Amazon Textract for extracting text and data from documents" at bounding box center [535, 279] width 456 height 30
click at [307, 261] on input "b. Amazon Textract for extracting text and data from documents" at bounding box center [307, 256] width 0 height 9
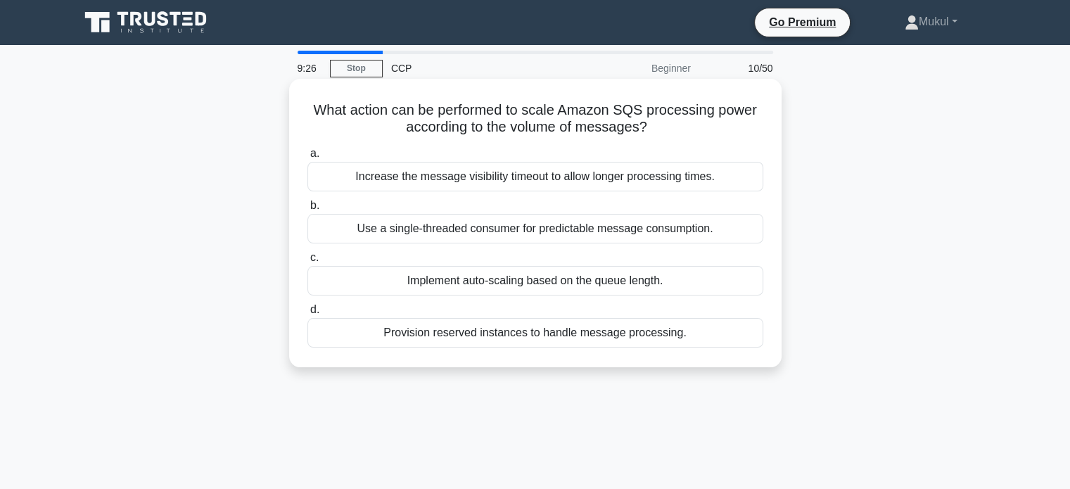
click at [542, 276] on div "Implement auto-scaling based on the queue length." at bounding box center [535, 281] width 456 height 30
click at [307, 262] on input "c. Implement auto-scaling based on the queue length." at bounding box center [307, 257] width 0 height 9
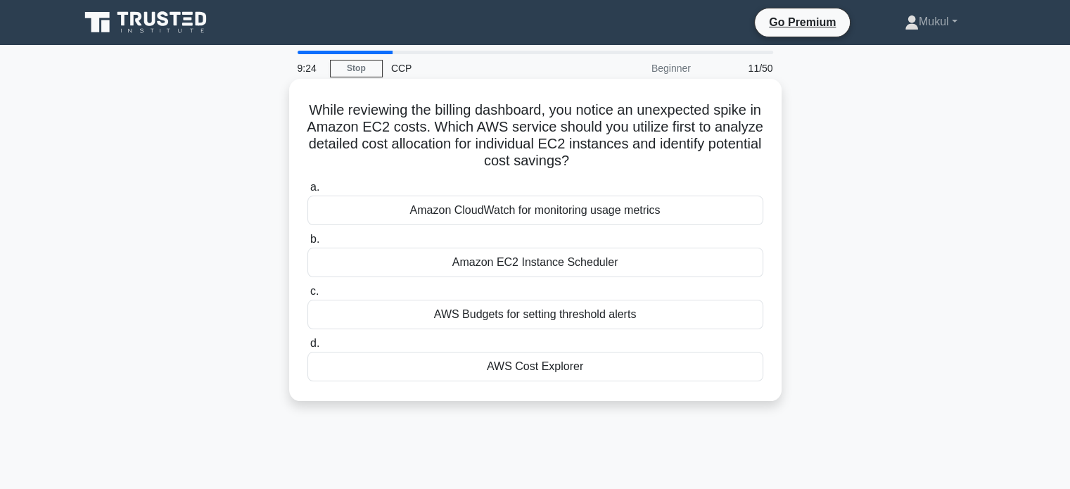
click at [551, 196] on div "Amazon CloudWatch for monitoring usage metrics" at bounding box center [535, 211] width 456 height 30
click at [307, 192] on input "a. Amazon CloudWatch for monitoring usage metrics" at bounding box center [307, 187] width 0 height 9
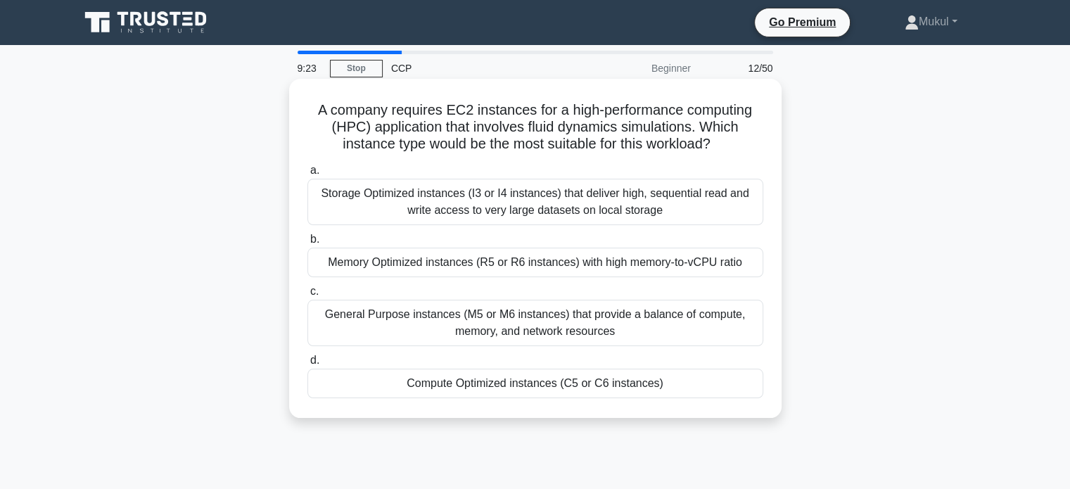
click at [541, 278] on div "a. Storage Optimized instances (I3 or I4 instances) that deliver high, sequenti…" at bounding box center [535, 280] width 473 height 242
click at [674, 261] on div "Memory Optimized instances (R5 or R6 instances) with high memory-to-vCPU ratio" at bounding box center [535, 263] width 456 height 30
click at [307, 244] on input "b. Memory Optimized instances (R5 or R6 instances) with high memory-to-vCPU rat…" at bounding box center [307, 239] width 0 height 9
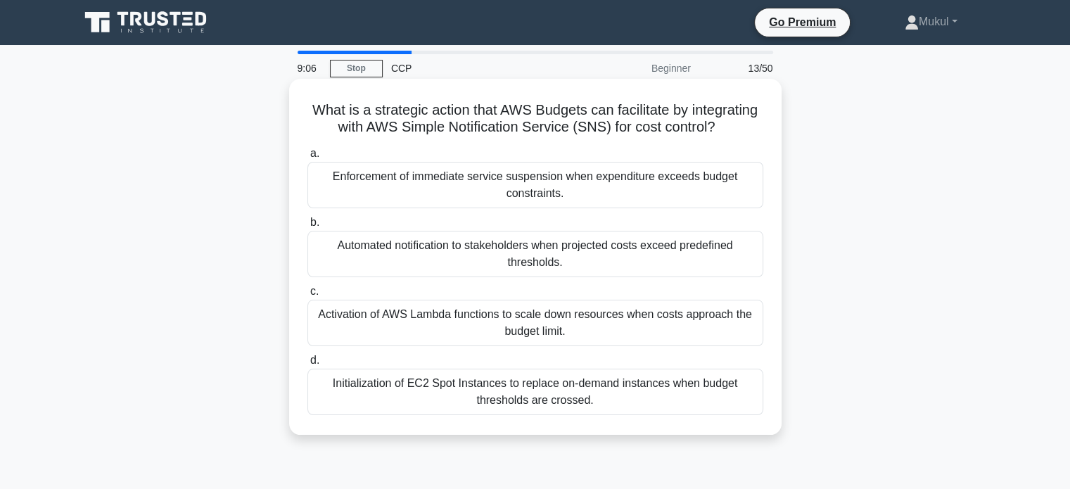
click at [573, 199] on div "Enforcement of immediate service suspension when expenditure exceeds budget con…" at bounding box center [535, 185] width 456 height 46
click at [307, 158] on input "a. Enforcement of immediate service suspension when expenditure exceeds budget …" at bounding box center [307, 153] width 0 height 9
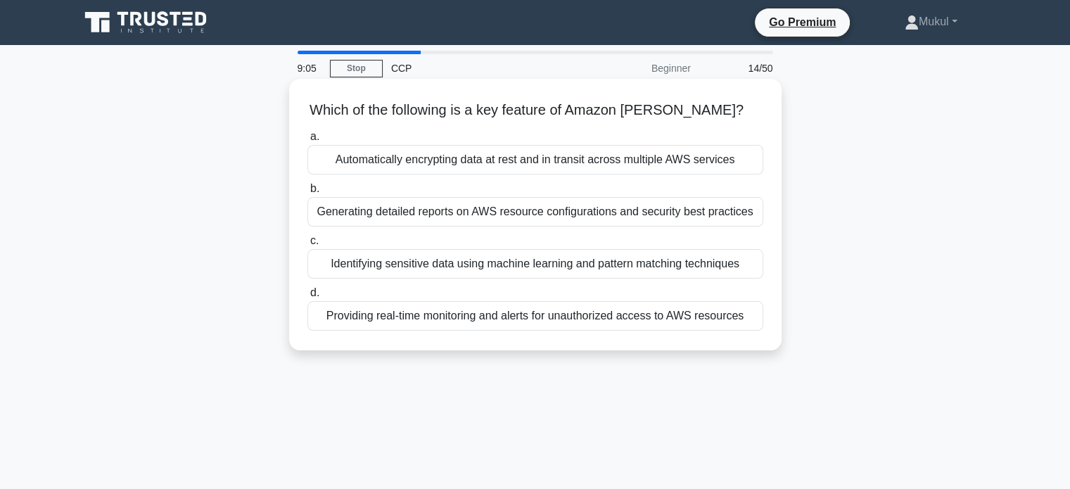
click at [563, 267] on div "Identifying sensitive data using machine learning and pattern matching techniqu…" at bounding box center [535, 264] width 456 height 30
click at [307, 245] on input "c. Identifying sensitive data using machine learning and pattern matching techn…" at bounding box center [307, 240] width 0 height 9
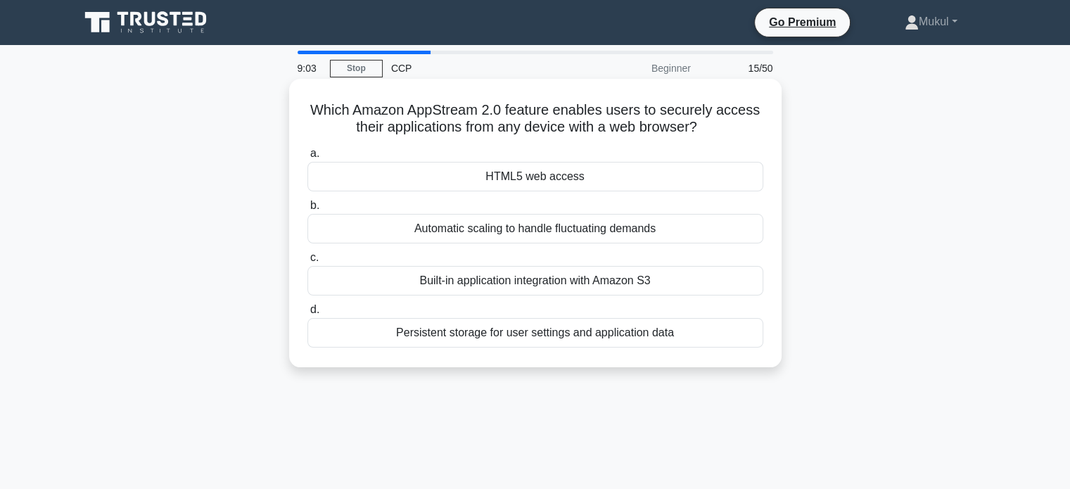
click at [569, 172] on div "HTML5 web access" at bounding box center [535, 177] width 456 height 30
click at [307, 158] on input "a. HTML5 web access" at bounding box center [307, 153] width 0 height 9
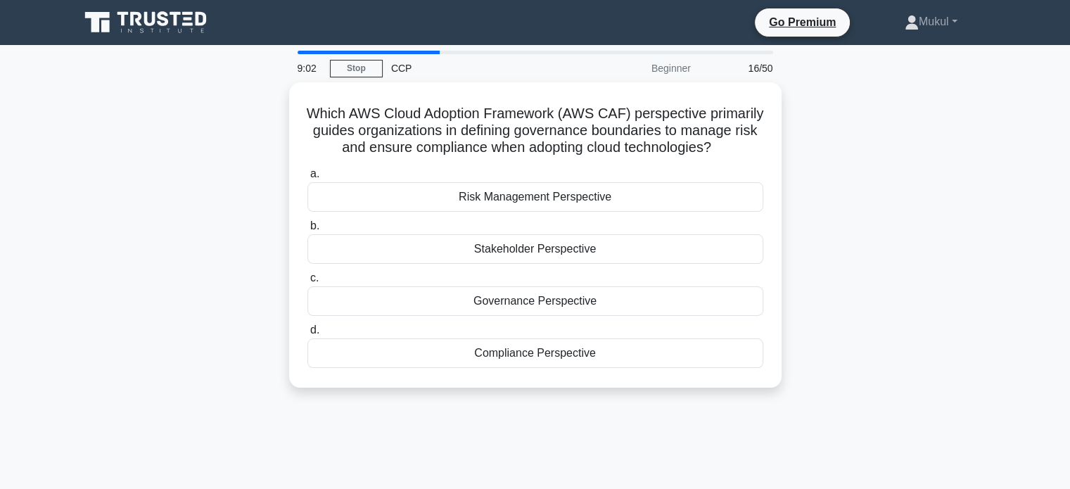
click at [557, 278] on div "a. Risk Management Perspective b. Stakeholder Perspective c. d." at bounding box center [535, 266] width 473 height 208
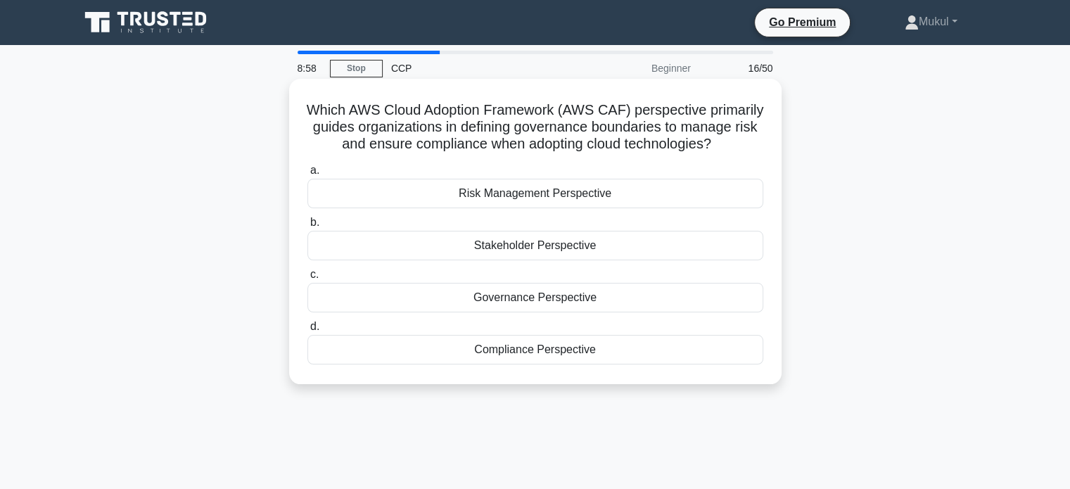
click at [613, 311] on div "Governance Perspective" at bounding box center [535, 298] width 456 height 30
click at [307, 279] on input "c. Governance Perspective" at bounding box center [307, 274] width 0 height 9
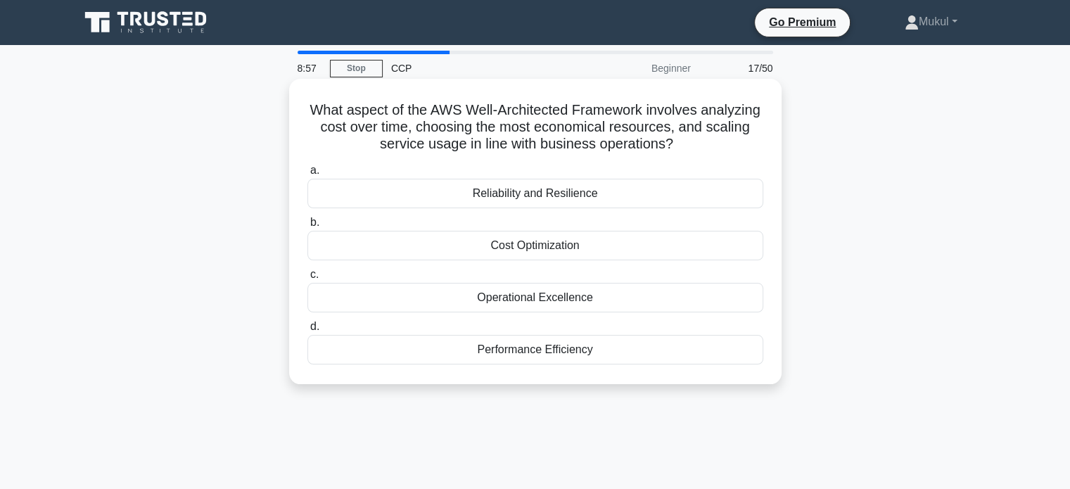
click at [577, 191] on div "Reliability and Resilience" at bounding box center [535, 194] width 456 height 30
click at [307, 175] on input "a. Reliability and Resilience" at bounding box center [307, 170] width 0 height 9
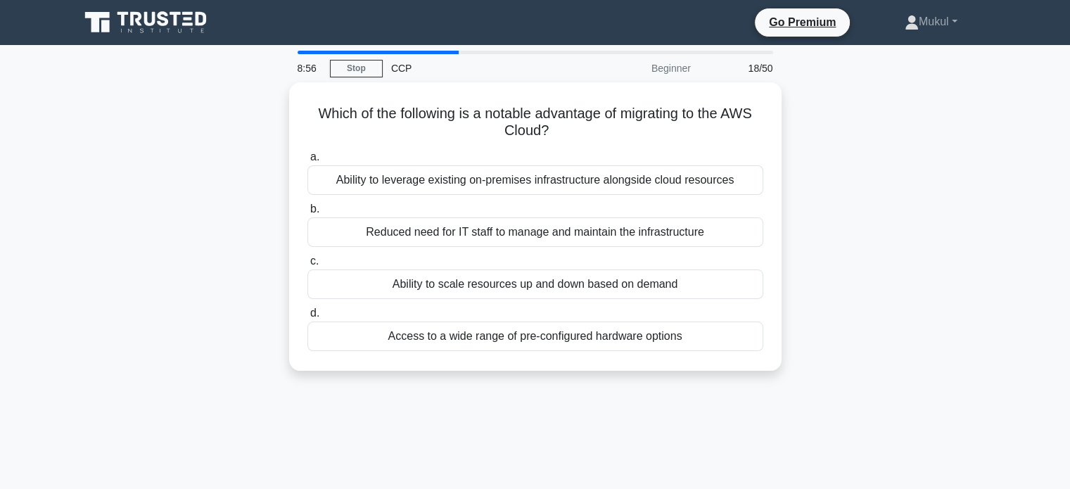
click at [555, 245] on div "a. Ability to leverage existing on-premises infrastructure alongside cloud reso…" at bounding box center [535, 250] width 473 height 208
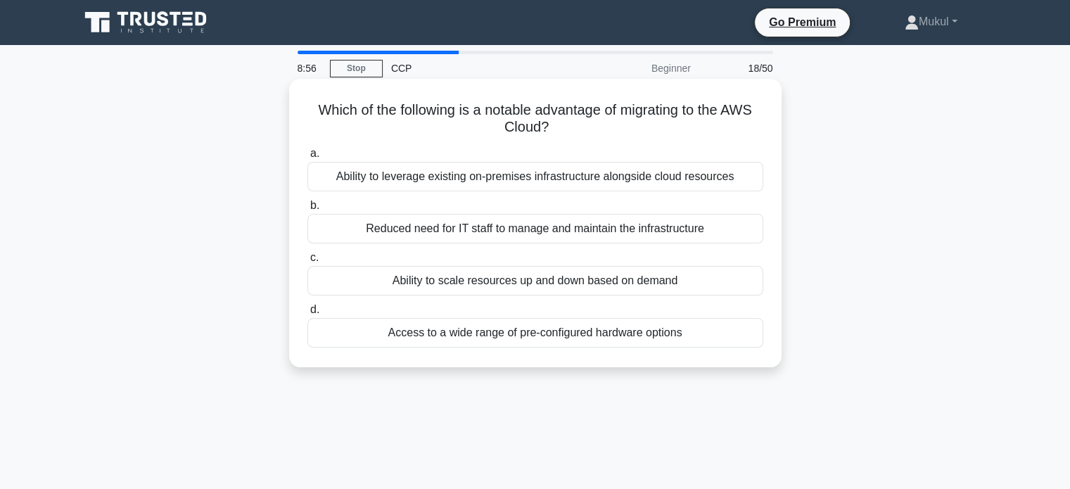
click at [557, 180] on div "Ability to leverage existing on-premises infrastructure alongside cloud resourc…" at bounding box center [535, 177] width 456 height 30
click at [307, 158] on input "a. Ability to leverage existing on-premises infrastructure alongside cloud reso…" at bounding box center [307, 153] width 0 height 9
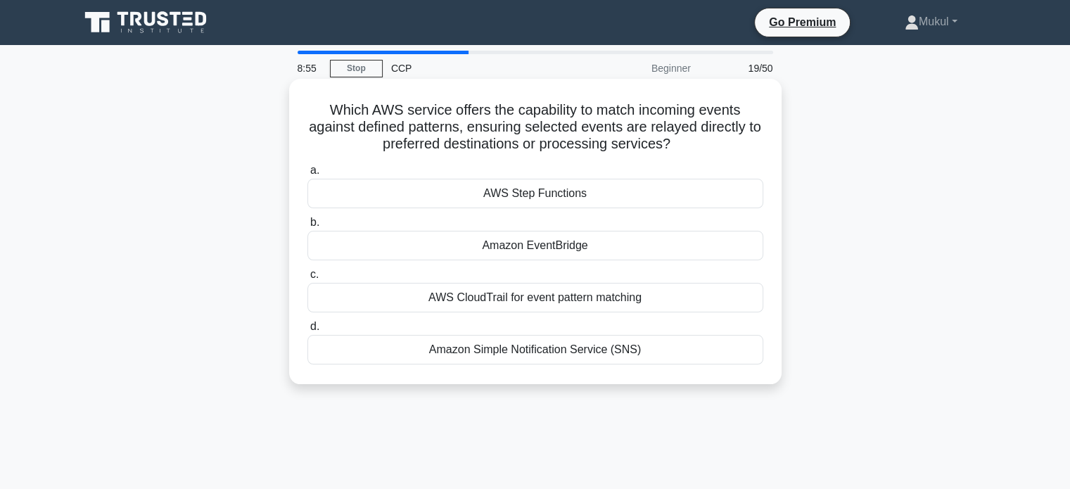
click at [543, 288] on div "AWS CloudTrail for event pattern matching" at bounding box center [535, 298] width 456 height 30
click at [307, 279] on input "c. AWS CloudTrail for event pattern matching" at bounding box center [307, 274] width 0 height 9
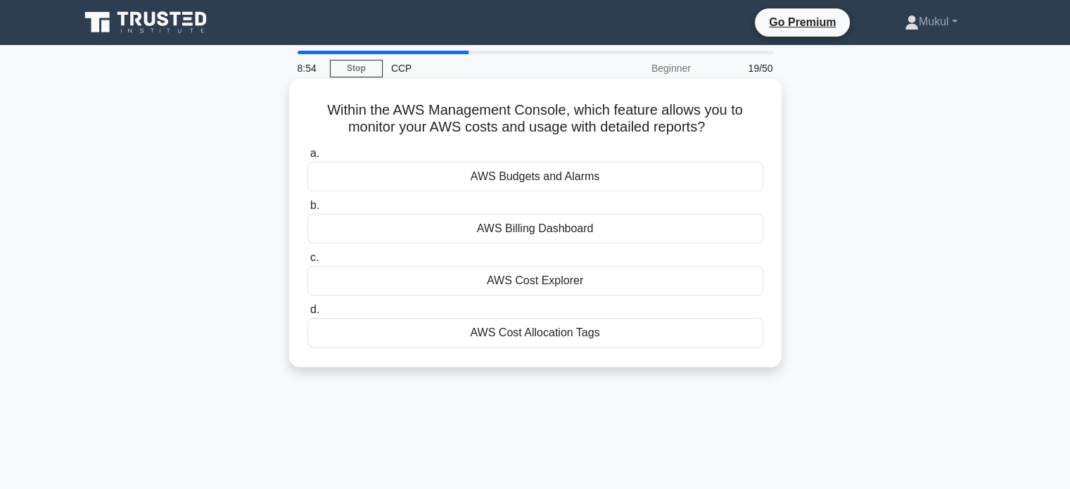
click at [570, 181] on div "AWS Budgets and Alarms" at bounding box center [535, 177] width 456 height 30
click at [307, 158] on input "a. AWS Budgets and Alarms" at bounding box center [307, 153] width 0 height 9
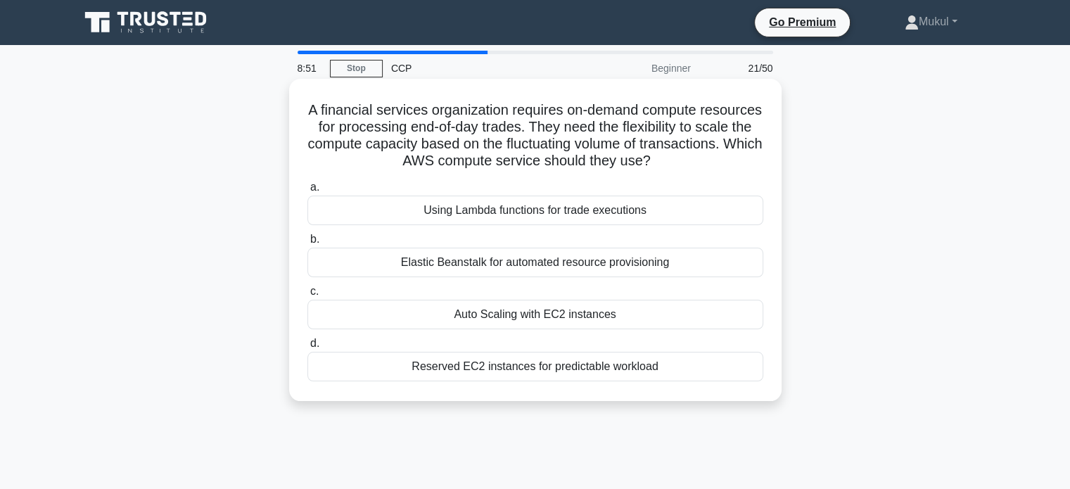
click at [546, 264] on div "Elastic Beanstalk for automated resource provisioning" at bounding box center [535, 263] width 456 height 30
click at [307, 244] on input "b. Elastic Beanstalk for automated resource provisioning" at bounding box center [307, 239] width 0 height 9
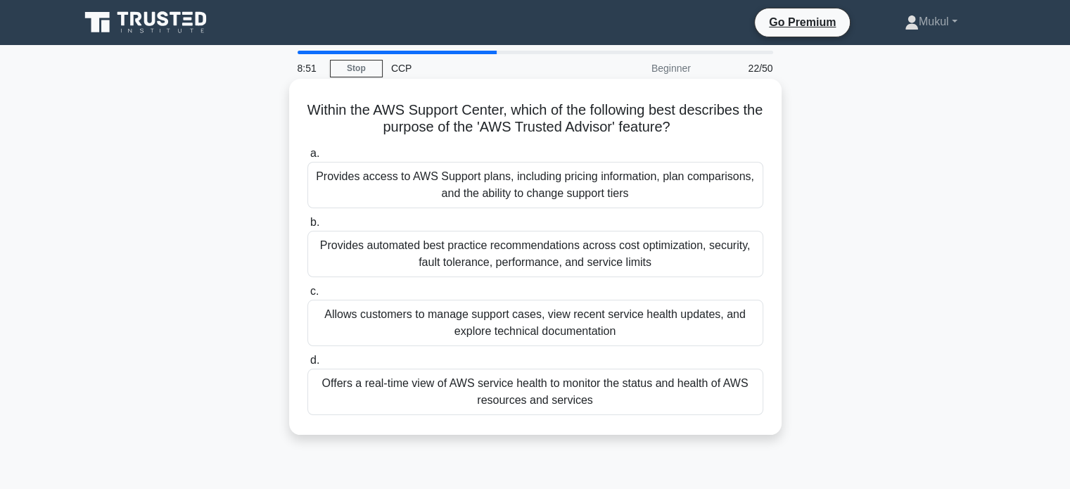
click at [544, 184] on div "Provides access to AWS Support plans, including pricing information, plan compa…" at bounding box center [535, 185] width 456 height 46
click at [307, 158] on input "a. Provides access to AWS Support plans, including pricing information, plan co…" at bounding box center [307, 153] width 0 height 9
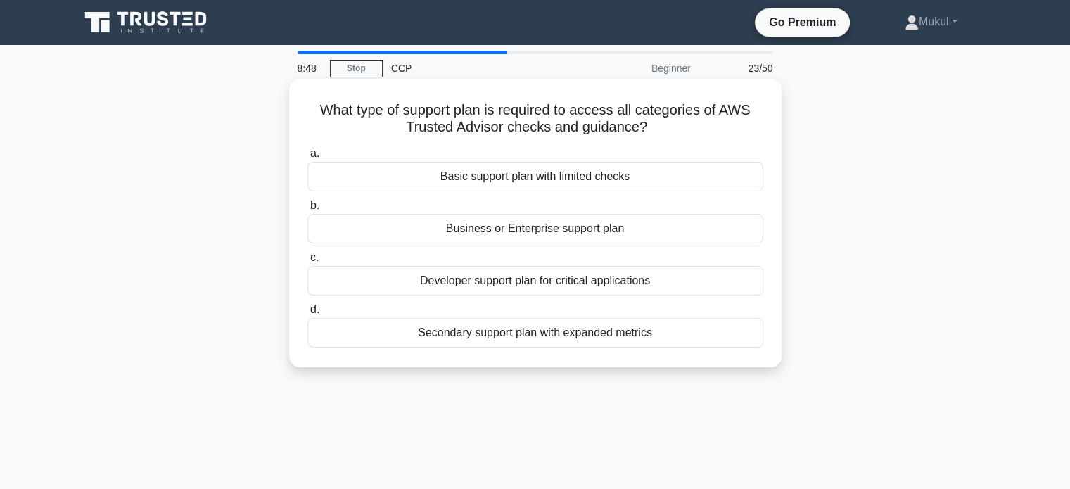
click at [528, 329] on div "Secondary support plan with expanded metrics" at bounding box center [535, 333] width 456 height 30
click at [307, 314] on input "d. Secondary support plan with expanded metrics" at bounding box center [307, 309] width 0 height 9
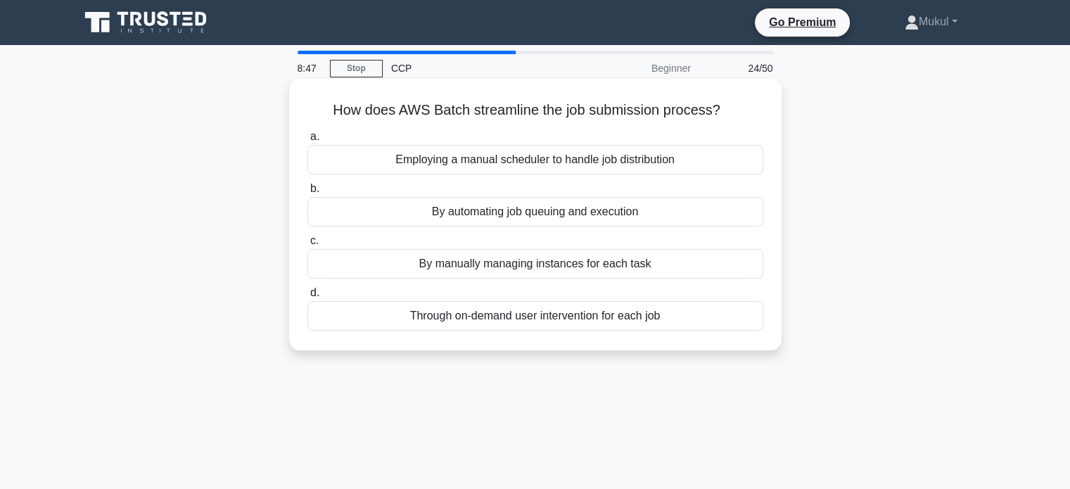
click at [566, 166] on div "Employing a manual scheduler to handle job distribution" at bounding box center [535, 160] width 456 height 30
click at [307, 141] on input "a. Employing a manual scheduler to handle job distribution" at bounding box center [307, 136] width 0 height 9
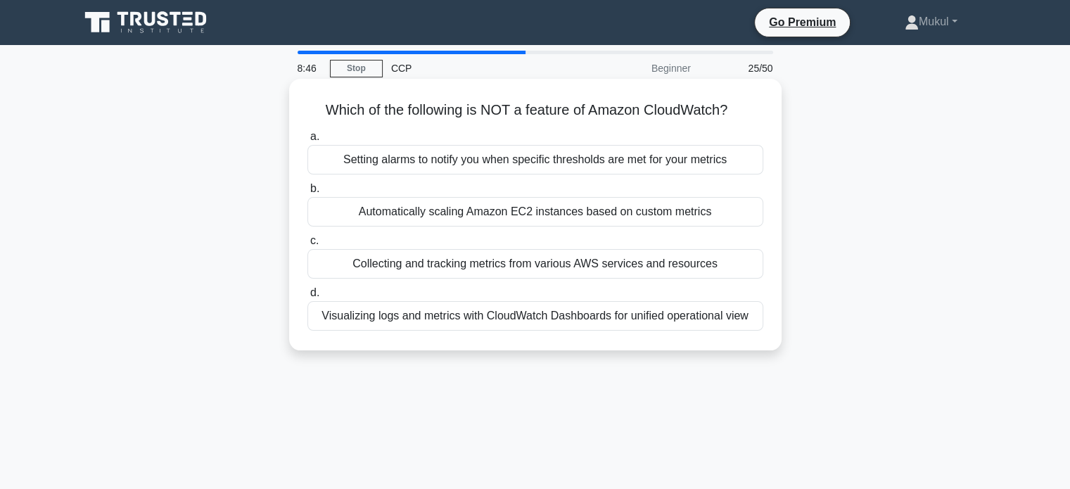
click at [542, 264] on div "Collecting and tracking metrics from various AWS services and resources" at bounding box center [535, 264] width 456 height 30
click at [307, 245] on input "c. Collecting and tracking metrics from various AWS services and resources" at bounding box center [307, 240] width 0 height 9
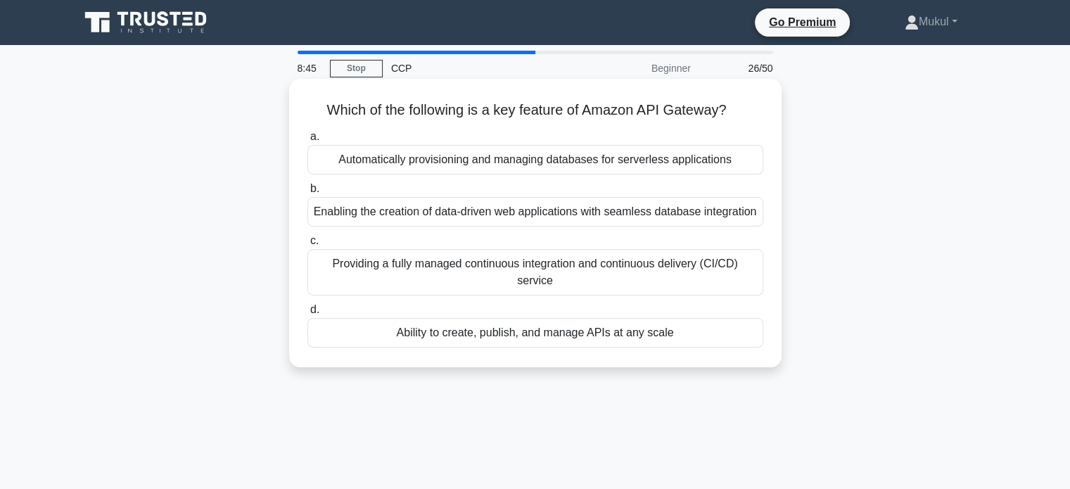
click at [535, 162] on div "Automatically provisioning and managing databases for serverless applications" at bounding box center [535, 160] width 456 height 30
click at [307, 141] on input "a. Automatically provisioning and managing databases for serverless applications" at bounding box center [307, 136] width 0 height 9
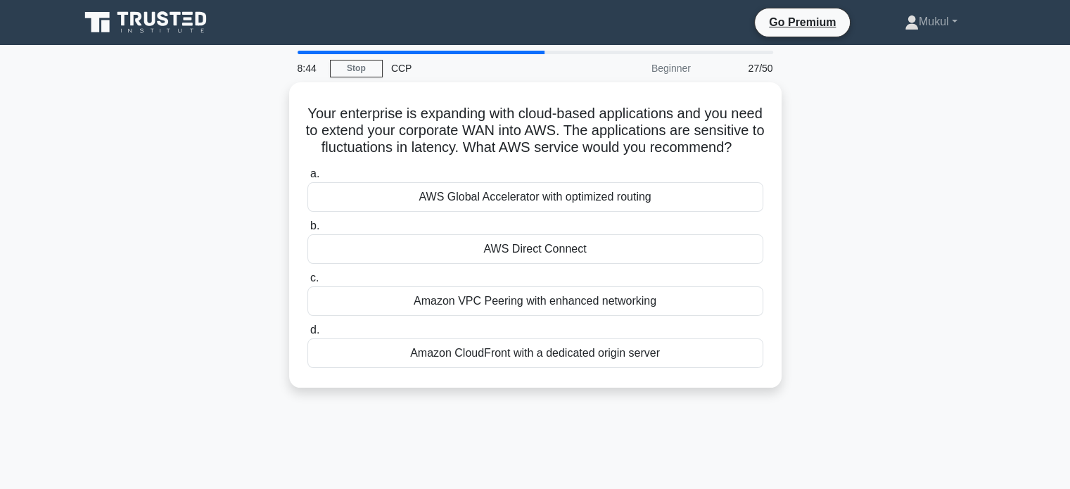
click at [535, 212] on div "AWS Global Accelerator with optimized routing" at bounding box center [535, 197] width 456 height 30
click at [307, 179] on input "a. AWS Global Accelerator with optimized routing" at bounding box center [307, 174] width 0 height 9
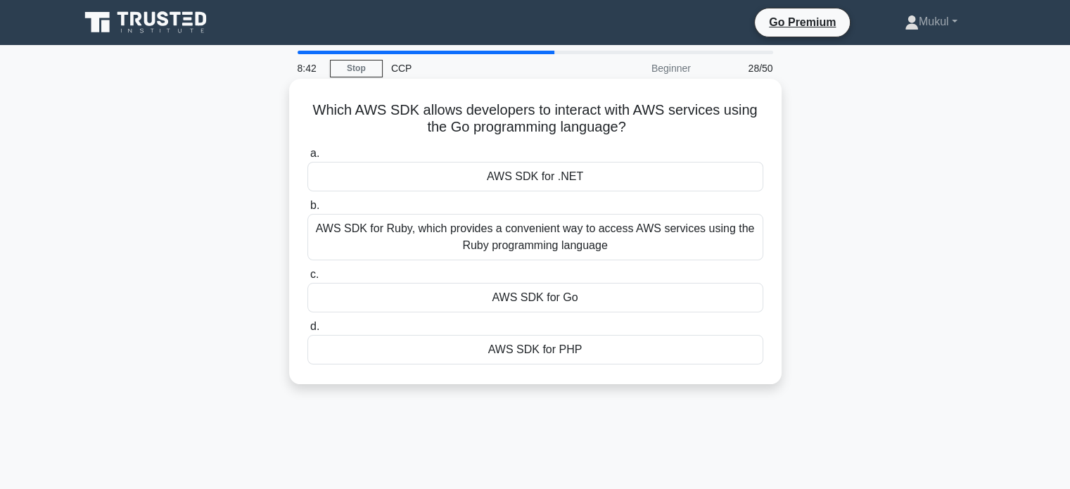
click at [531, 235] on div "AWS SDK for Ruby, which provides a convenient way to access AWS services using …" at bounding box center [535, 237] width 456 height 46
click at [307, 210] on input "b. AWS SDK for Ruby, which provides a convenient way to access AWS services usi…" at bounding box center [307, 205] width 0 height 9
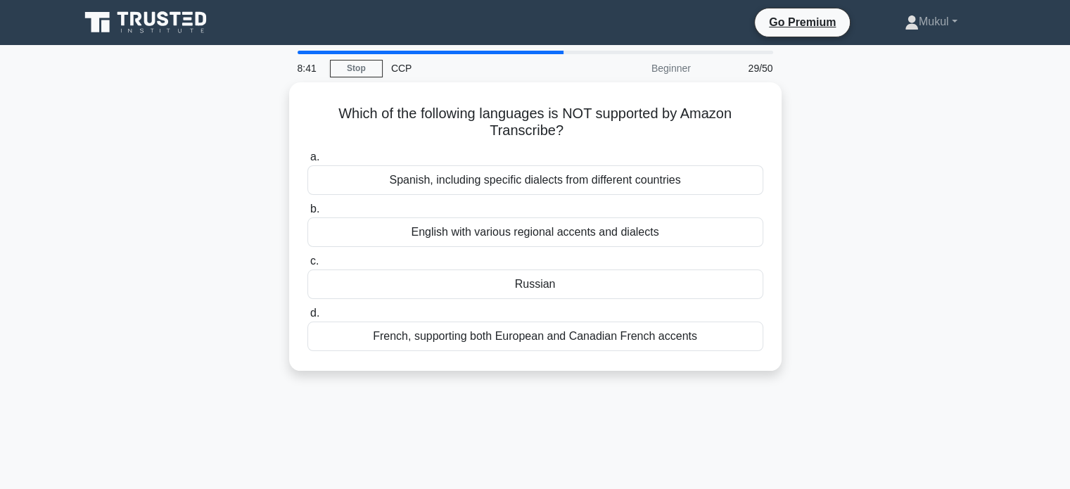
click at [547, 174] on div "Spanish, including specific dialects from different countries" at bounding box center [535, 180] width 456 height 30
click at [307, 162] on input "a. Spanish, including specific dialects from different countries" at bounding box center [307, 157] width 0 height 9
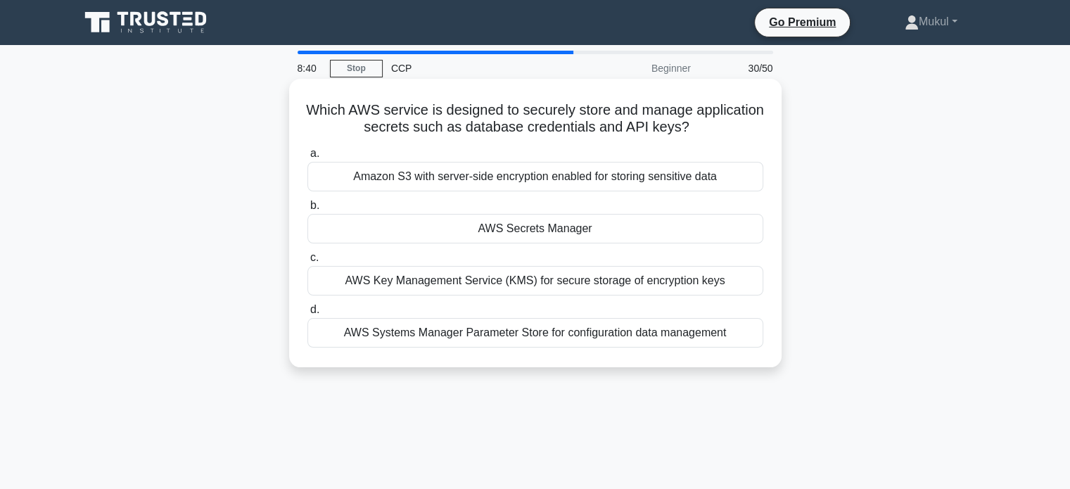
click at [540, 292] on div "AWS Key Management Service (KMS) for secure storage of encryption keys" at bounding box center [535, 281] width 456 height 30
click at [307, 262] on input "c. AWS Key Management Service (KMS) for secure storage of encryption keys" at bounding box center [307, 257] width 0 height 9
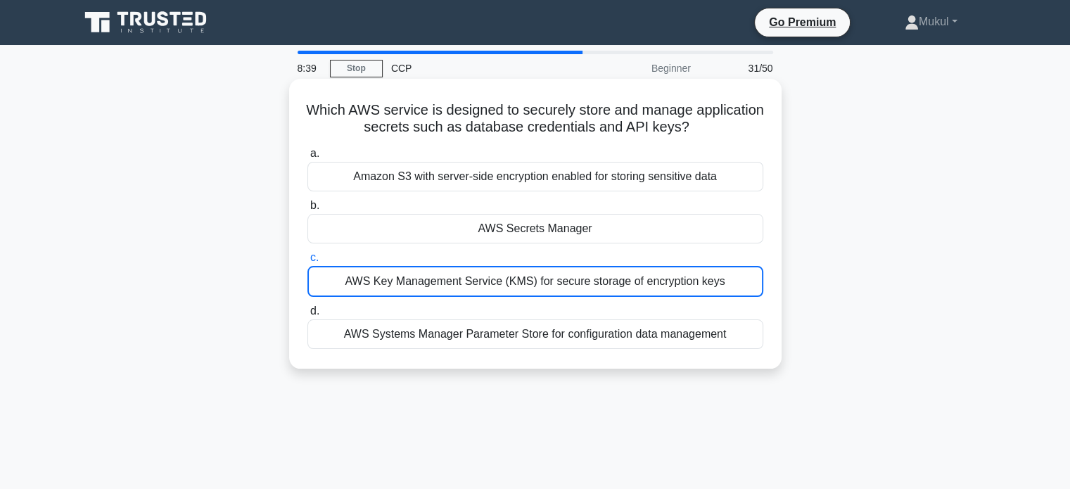
click at [578, 181] on div "Amazon S3 with server-side encryption enabled for storing sensitive data" at bounding box center [535, 177] width 456 height 30
click at [307, 158] on input "a. Amazon S3 with server-side encryption enabled for storing sensitive data" at bounding box center [307, 153] width 0 height 9
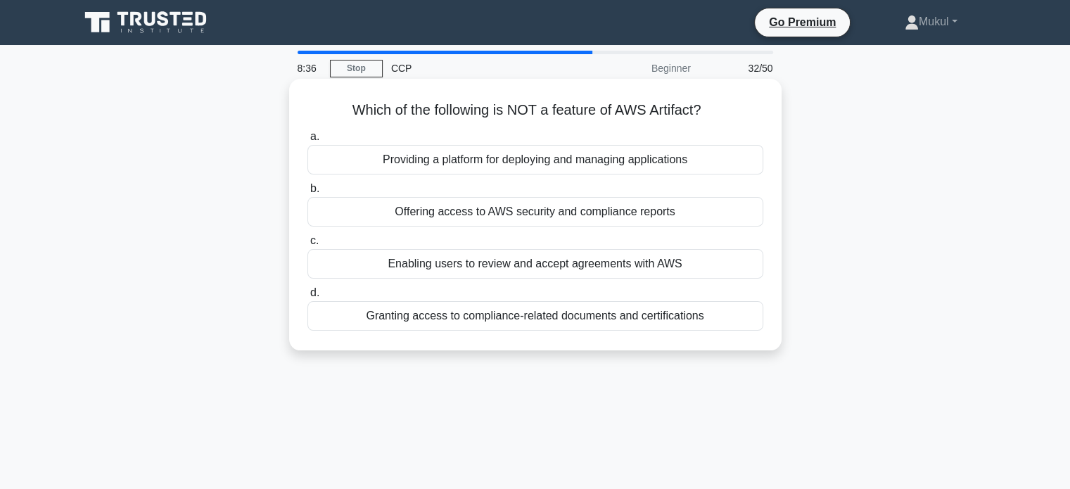
click at [563, 317] on div "Granting access to compliance-related documents and certifications" at bounding box center [535, 316] width 456 height 30
click at [307, 298] on input "d. Granting access to compliance-related documents and certifications" at bounding box center [307, 292] width 0 height 9
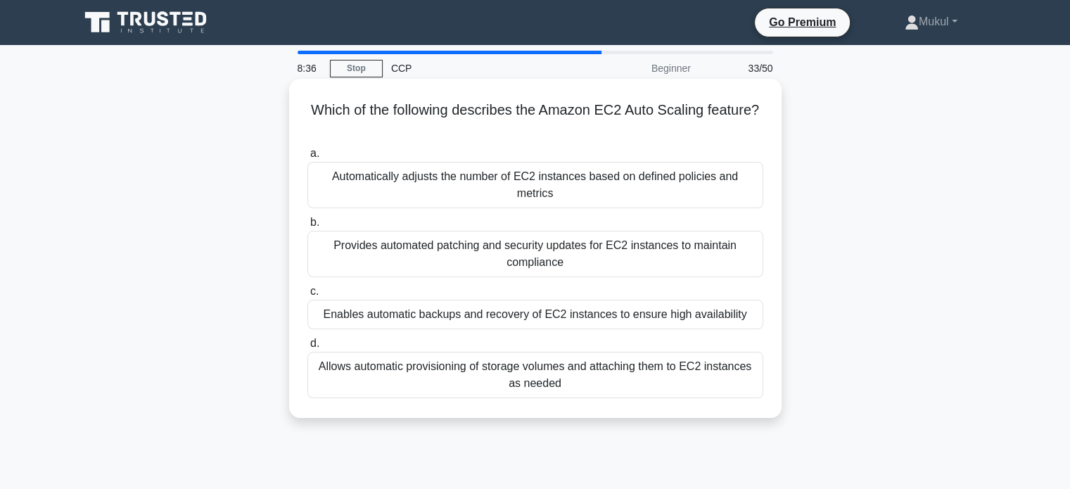
click at [546, 177] on div "Automatically adjusts the number of EC2 instances based on defined policies and…" at bounding box center [535, 185] width 456 height 46
click at [307, 158] on input "a. Automatically adjusts the number of EC2 instances based on defined policies …" at bounding box center [307, 153] width 0 height 9
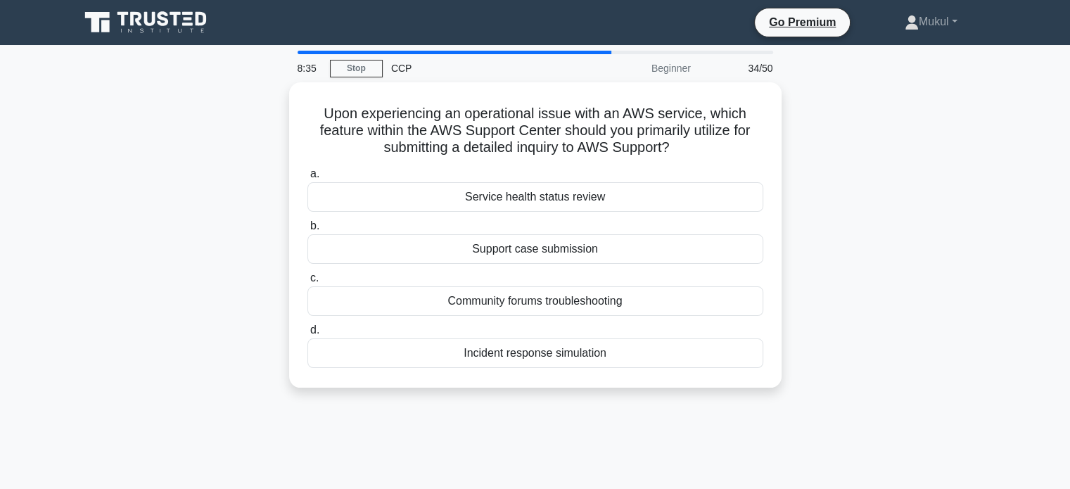
click at [543, 227] on label "b. Support case submission" at bounding box center [535, 240] width 456 height 46
click at [307, 227] on input "b. Support case submission" at bounding box center [307, 226] width 0 height 9
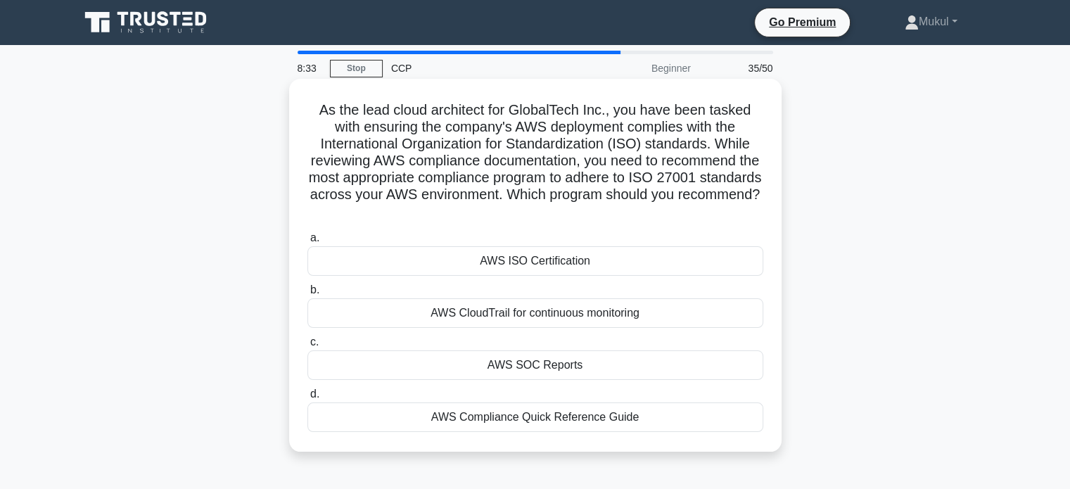
click at [531, 305] on div "AWS CloudTrail for continuous monitoring" at bounding box center [535, 313] width 456 height 30
click at [307, 295] on input "b. AWS CloudTrail for continuous monitoring" at bounding box center [307, 290] width 0 height 9
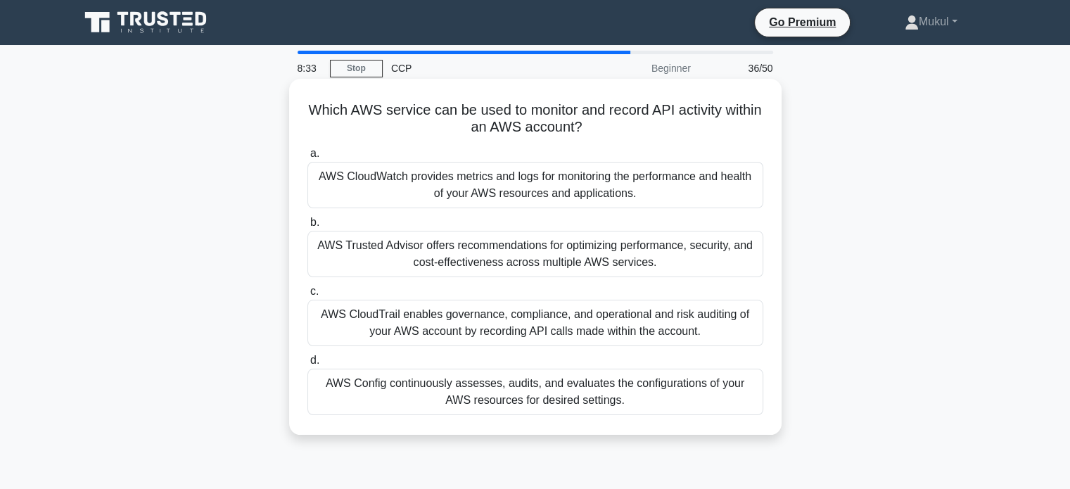
click at [549, 243] on div "AWS Trusted Advisor offers recommendations for optimizing performance, security…" at bounding box center [535, 254] width 456 height 46
click at [307, 227] on input "b. AWS Trusted Advisor offers recommendations for optimizing performance, secur…" at bounding box center [307, 222] width 0 height 9
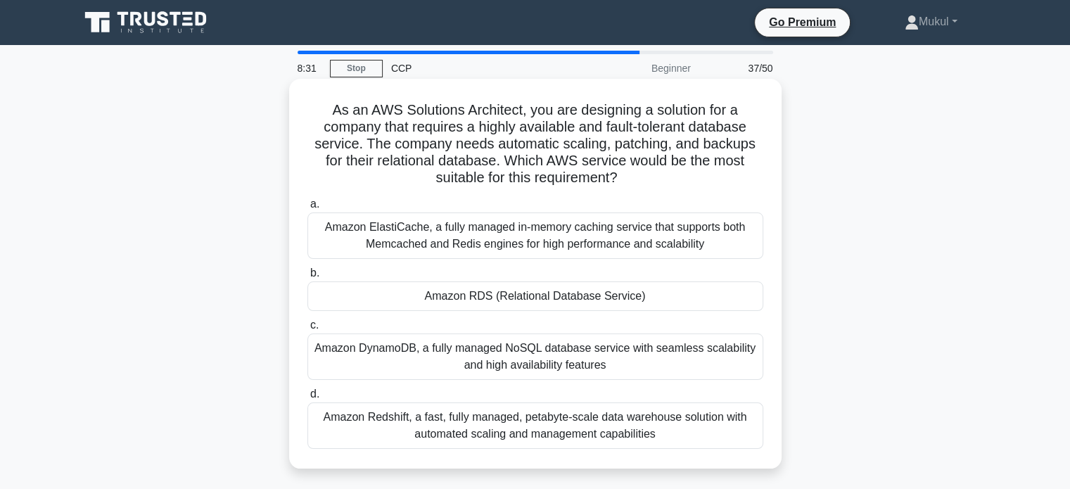
click at [547, 222] on div "Amazon ElastiCache, a fully managed in-memory caching service that supports bot…" at bounding box center [535, 235] width 456 height 46
click at [307, 209] on input "a. Amazon ElastiCache, a fully managed in-memory caching service that supports …" at bounding box center [307, 204] width 0 height 9
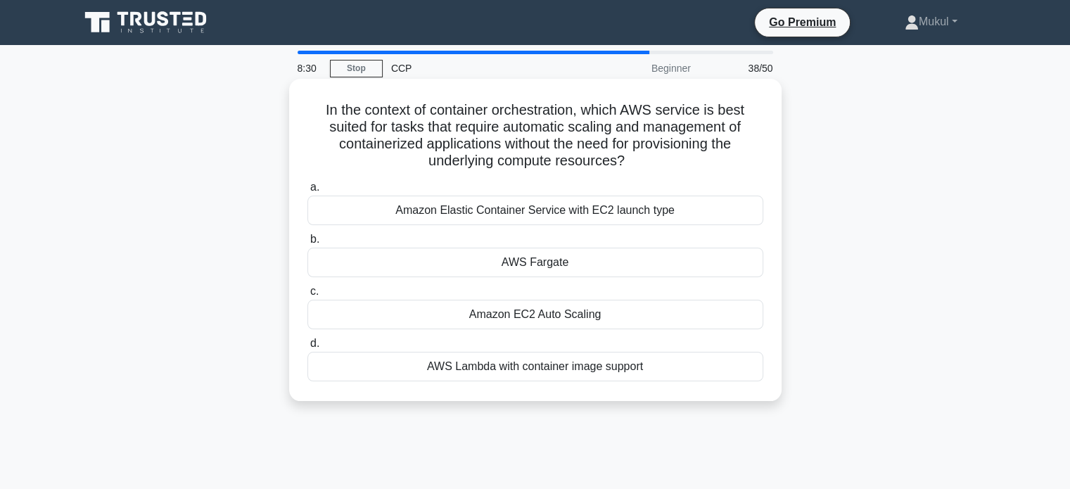
click at [535, 314] on div "Amazon EC2 Auto Scaling" at bounding box center [535, 315] width 456 height 30
click at [307, 296] on input "c. Amazon EC2 Auto Scaling" at bounding box center [307, 291] width 0 height 9
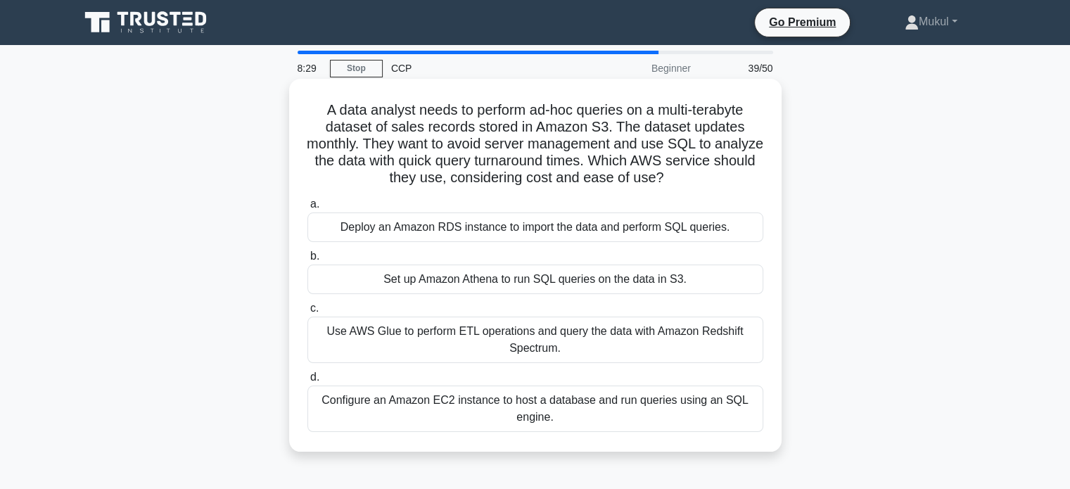
click at [554, 219] on div "Deploy an Amazon RDS instance to import the data and perform SQL queries." at bounding box center [535, 227] width 456 height 30
click at [307, 209] on input "a. Deploy an Amazon RDS instance to import the data and perform SQL queries." at bounding box center [307, 204] width 0 height 9
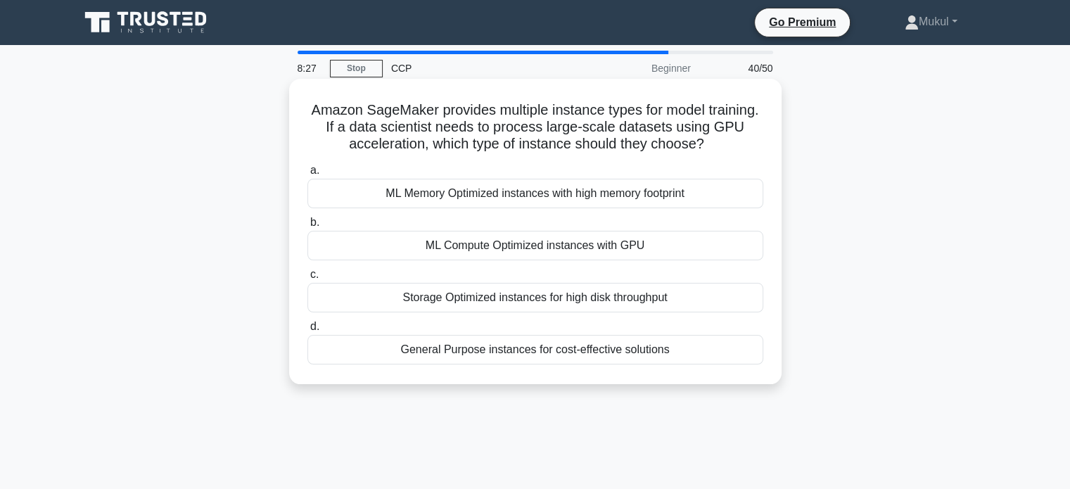
click at [543, 310] on div "Storage Optimized instances for high disk throughput" at bounding box center [535, 298] width 456 height 30
click at [307, 279] on input "c. Storage Optimized instances for high disk throughput" at bounding box center [307, 274] width 0 height 9
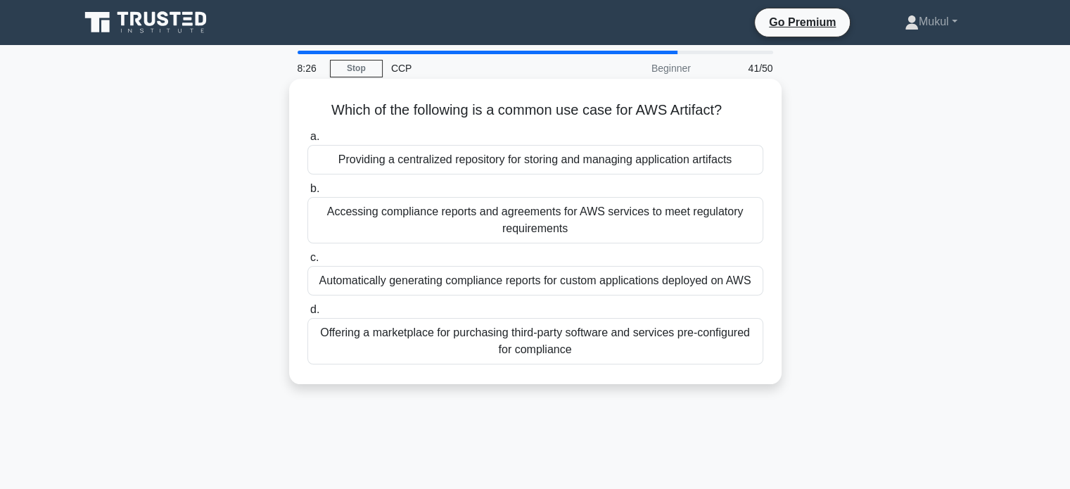
click at [597, 233] on div "Accessing compliance reports and agreements for AWS services to meet regulatory…" at bounding box center [535, 220] width 456 height 46
click at [307, 193] on input "b. Accessing compliance reports and agreements for AWS services to meet regulat…" at bounding box center [307, 188] width 0 height 9
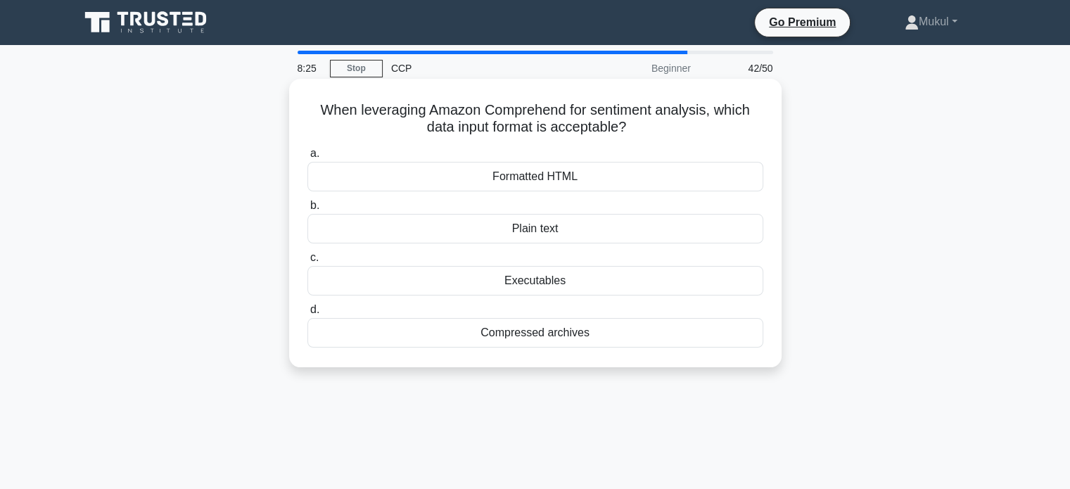
click at [597, 179] on div "Formatted HTML" at bounding box center [535, 177] width 456 height 30
click at [307, 158] on input "a. Formatted HTML" at bounding box center [307, 153] width 0 height 9
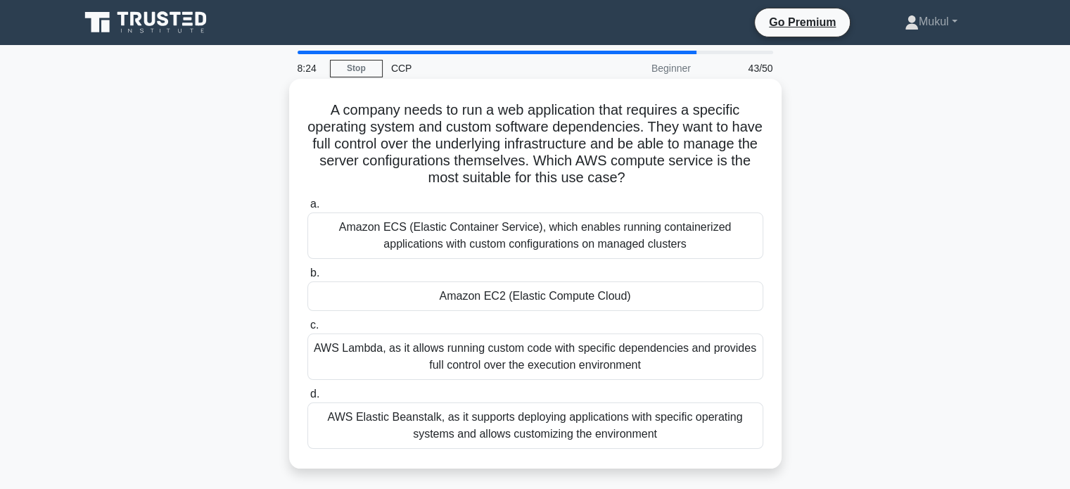
click at [587, 235] on div "Amazon ECS (Elastic Container Service), which enables running containerized app…" at bounding box center [535, 235] width 456 height 46
click at [307, 209] on input "a. Amazon ECS (Elastic Container Service), which enables running containerized …" at bounding box center [307, 204] width 0 height 9
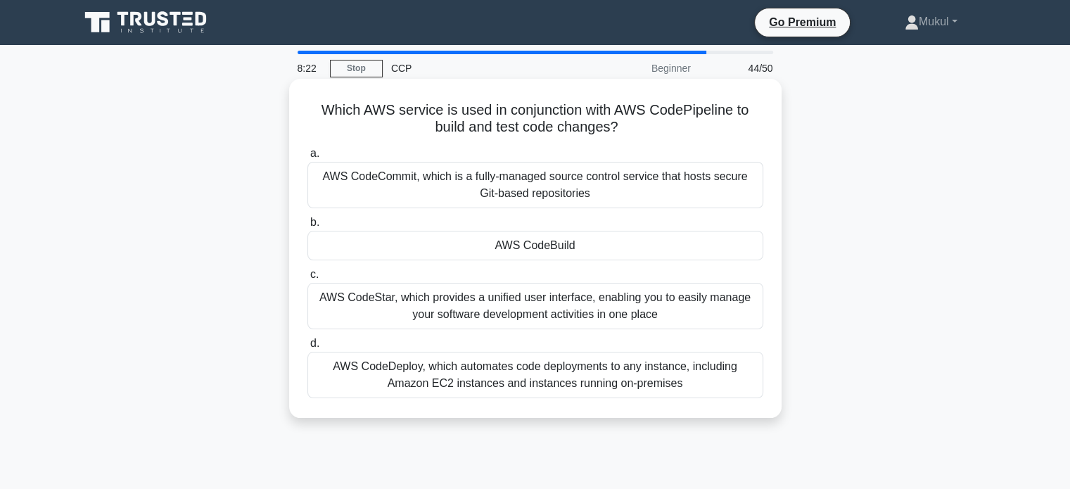
click at [561, 312] on div "AWS CodeStar, which provides a unified user interface, enabling you to easily m…" at bounding box center [535, 306] width 456 height 46
click at [307, 279] on input "c. AWS CodeStar, which provides a unified user interface, enabling you to easil…" at bounding box center [307, 274] width 0 height 9
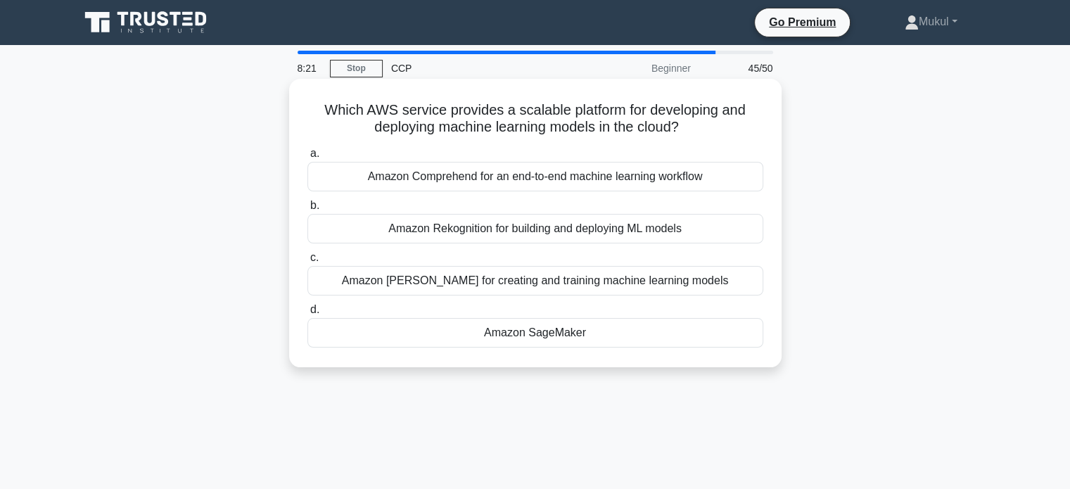
click at [569, 181] on div "Amazon Comprehend for an end-to-end machine learning workflow" at bounding box center [535, 177] width 456 height 30
click at [307, 158] on input "a. Amazon Comprehend for an end-to-end machine learning workflow" at bounding box center [307, 153] width 0 height 9
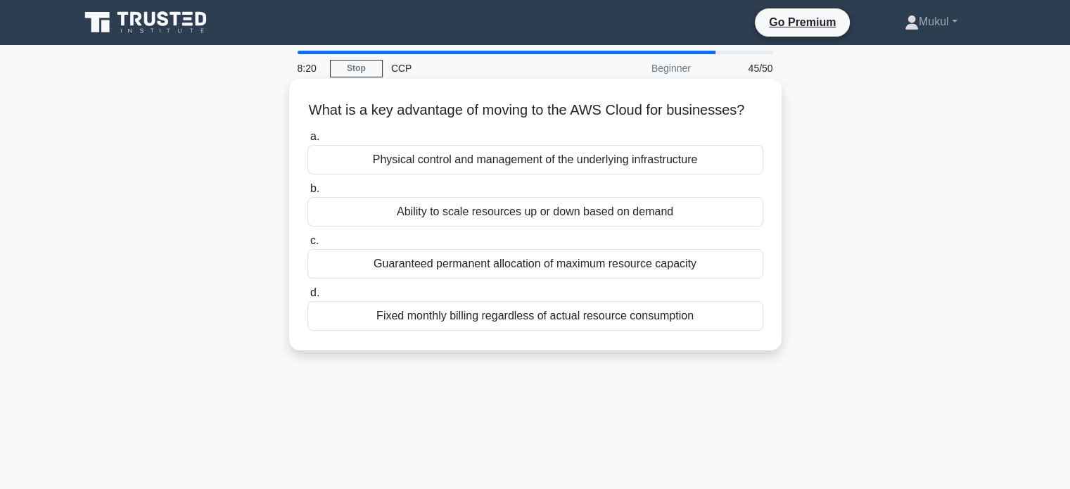
click at [560, 227] on div "Ability to scale resources up or down based on demand" at bounding box center [535, 212] width 456 height 30
click at [307, 193] on input "b. Ability to scale resources up or down based on demand" at bounding box center [307, 188] width 0 height 9
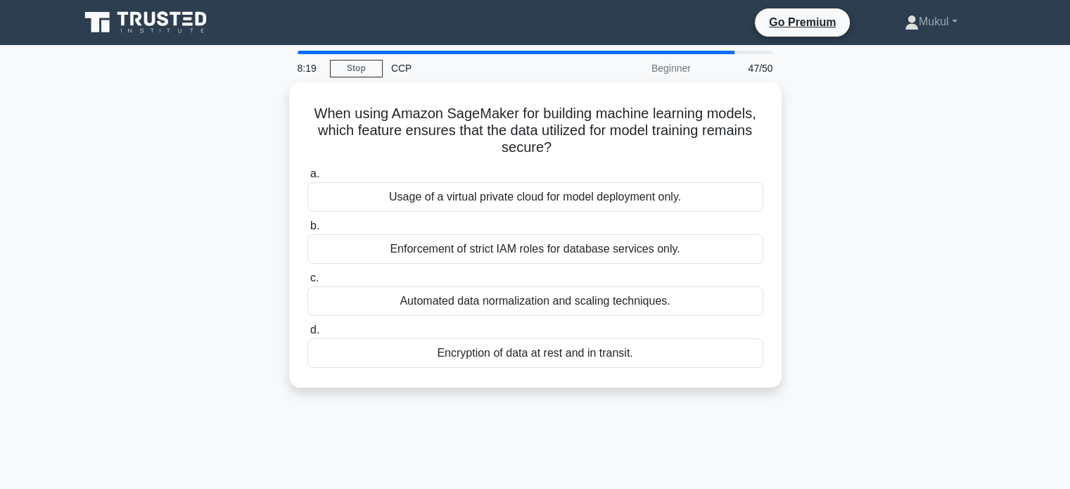
click at [556, 288] on div "Automated data normalization and scaling techniques." at bounding box center [535, 301] width 456 height 30
click at [307, 283] on input "c. Automated data normalization and scaling techniques." at bounding box center [307, 278] width 0 height 9
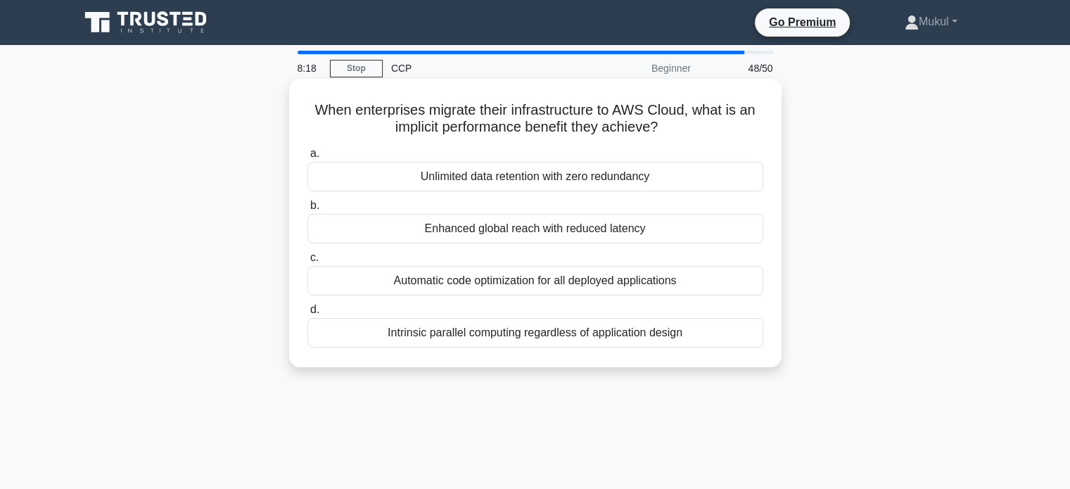
click at [590, 181] on div "Unlimited data retention with zero redundancy" at bounding box center [535, 177] width 456 height 30
click at [307, 158] on input "a. Unlimited data retention with zero redundancy" at bounding box center [307, 153] width 0 height 9
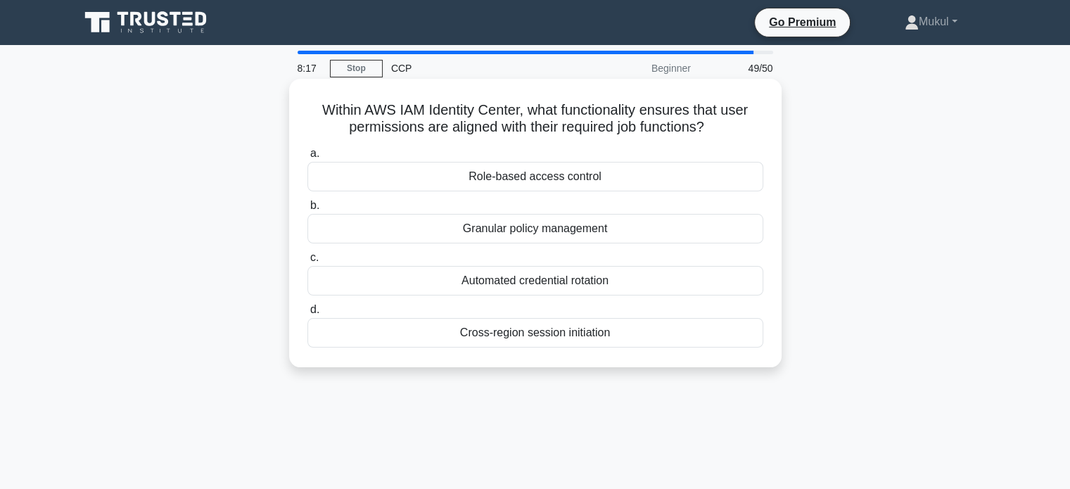
click at [569, 236] on div "Granular policy management" at bounding box center [535, 229] width 456 height 30
click at [307, 210] on input "b. Granular policy management" at bounding box center [307, 205] width 0 height 9
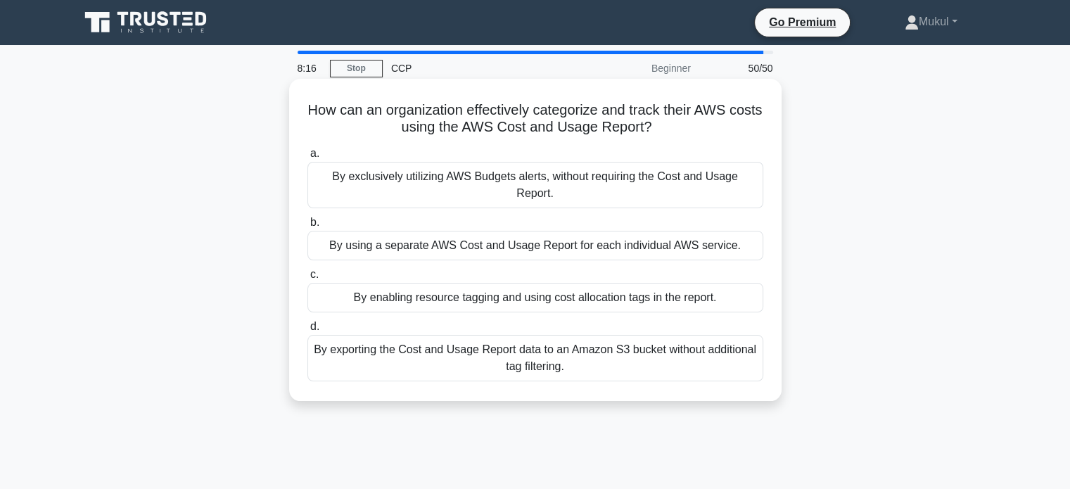
click at [569, 177] on div "By exclusively utilizing AWS Budgets alerts, without requiring the Cost and Usa…" at bounding box center [535, 185] width 456 height 46
click at [307, 158] on input "a. By exclusively utilizing AWS Budgets alerts, without requiring the Cost and …" at bounding box center [307, 153] width 0 height 9
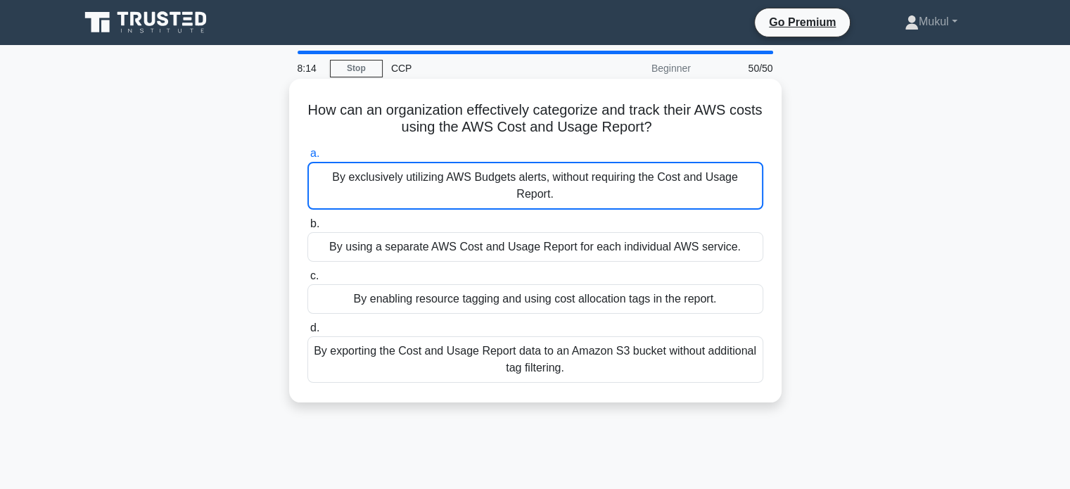
click at [551, 284] on div "By enabling resource tagging and using cost allocation tags in the report." at bounding box center [535, 299] width 456 height 30
click at [307, 276] on input "c. By enabling resource tagging and using cost allocation tags in the report." at bounding box center [307, 276] width 0 height 9
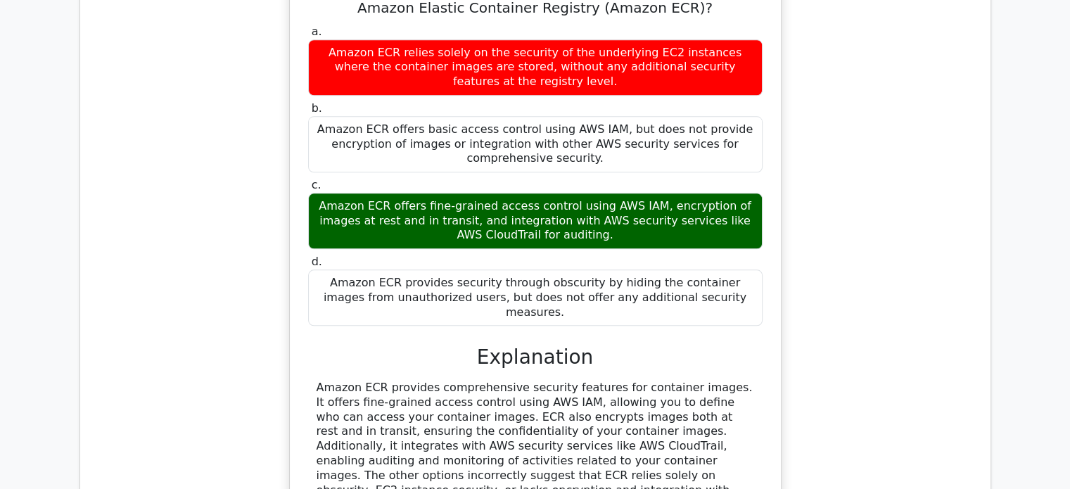
scroll to position [1548, 0]
